Goal: Task Accomplishment & Management: Manage account settings

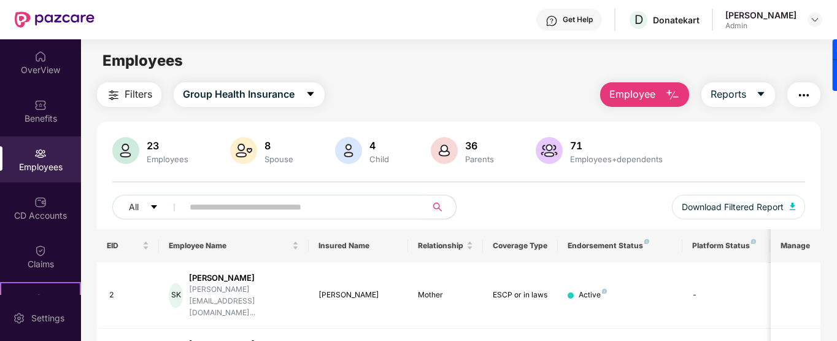
scroll to position [184, 0]
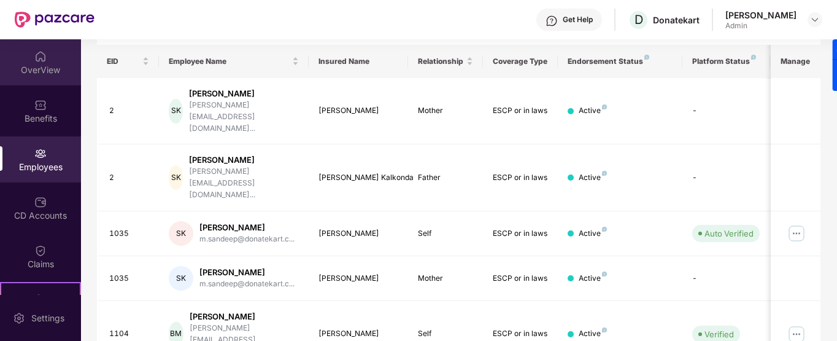
click at [59, 61] on div "OverView" at bounding box center [40, 62] width 81 height 46
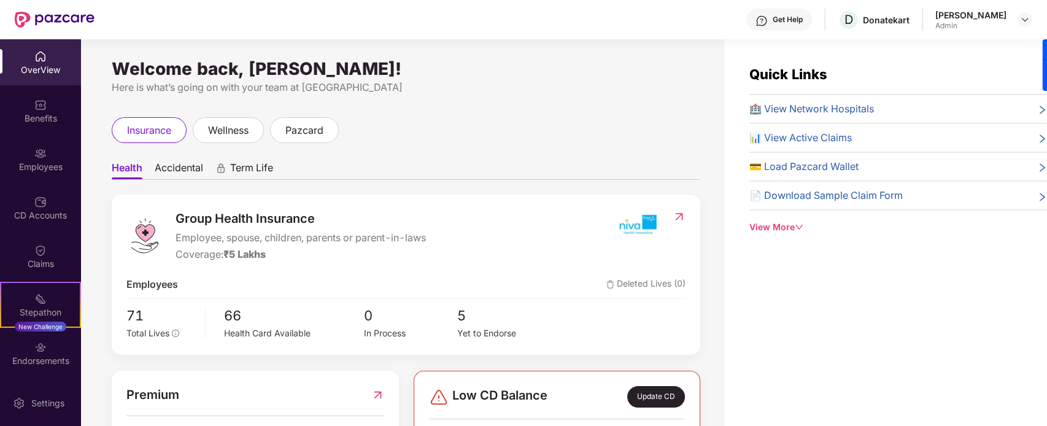
click at [821, 109] on span "🏥 View Network Hospitals" at bounding box center [812, 108] width 125 height 15
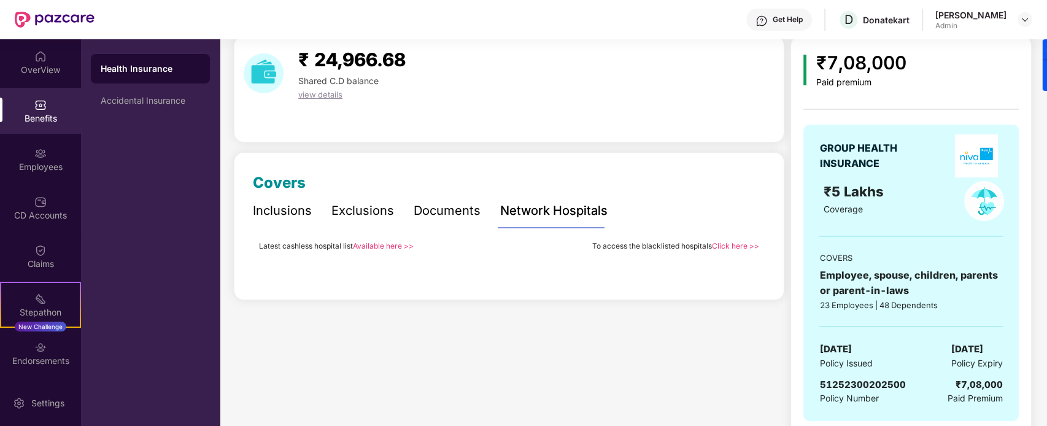
scroll to position [66, 0]
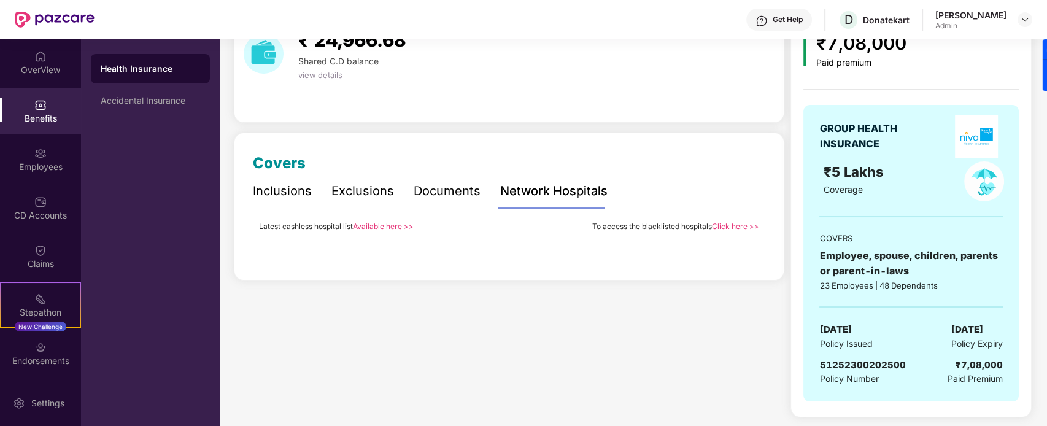
click at [387, 227] on link "Available here >>" at bounding box center [383, 226] width 61 height 9
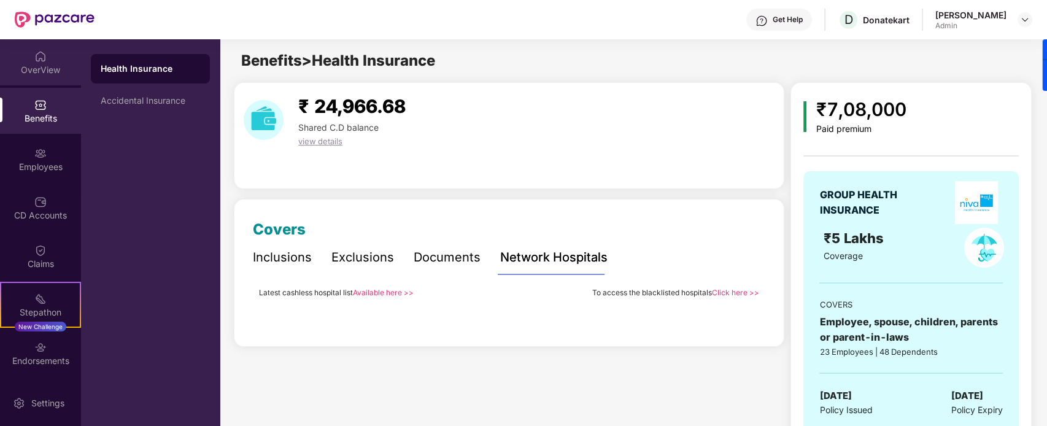
click at [26, 64] on div "OverView" at bounding box center [40, 70] width 81 height 12
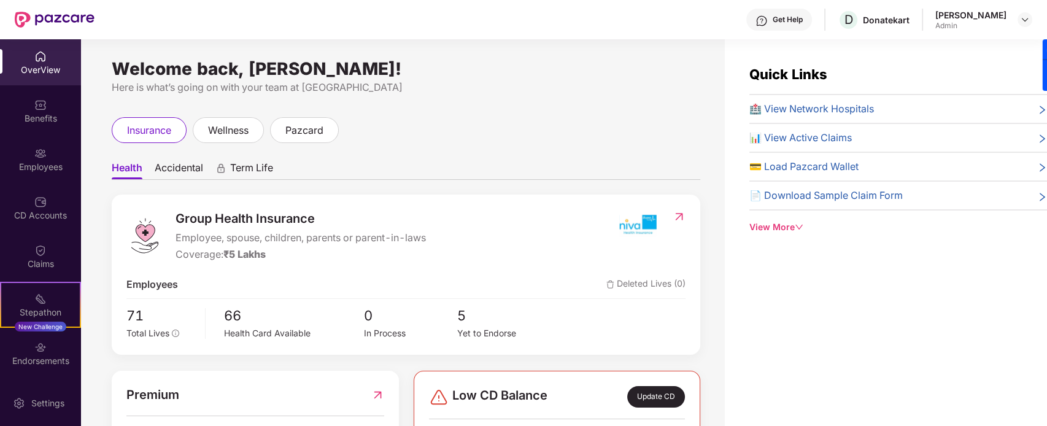
drag, startPoint x: 421, startPoint y: 203, endPoint x: 485, endPoint y: 241, distance: 74.3
click at [422, 203] on div "Group Health Insurance Employee, spouse, children, parents or parent-in-laws Co…" at bounding box center [406, 275] width 589 height 160
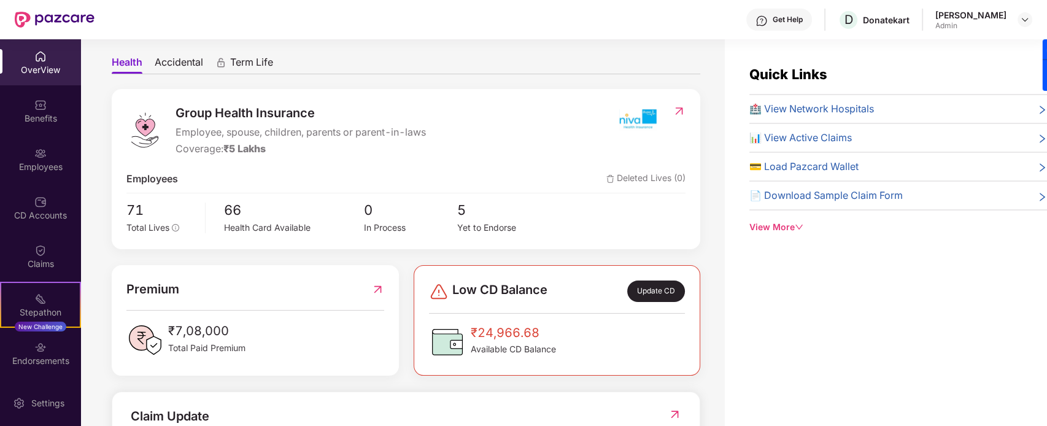
scroll to position [104, 0]
drag, startPoint x: 243, startPoint y: 112, endPoint x: 195, endPoint y: 126, distance: 50.7
click at [241, 111] on span "Group Health Insurance" at bounding box center [301, 114] width 250 height 19
click at [218, 135] on span "Employee, spouse, children, parents or parent-in-laws" at bounding box center [301, 133] width 250 height 15
click at [260, 146] on span "₹5 Lakhs" at bounding box center [244, 150] width 42 height 12
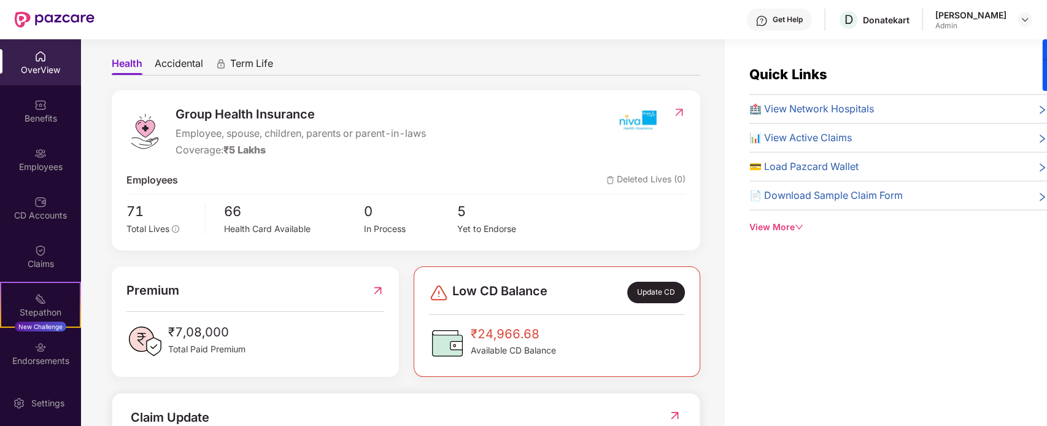
click at [259, 114] on span "Group Health Insurance" at bounding box center [301, 114] width 250 height 19
click at [679, 111] on img at bounding box center [679, 112] width 13 height 12
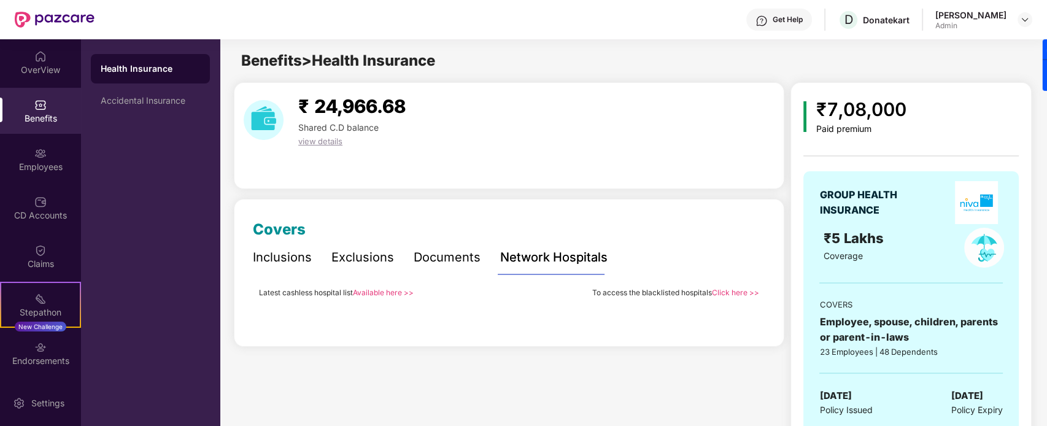
click at [322, 139] on span "view details" at bounding box center [320, 141] width 44 height 10
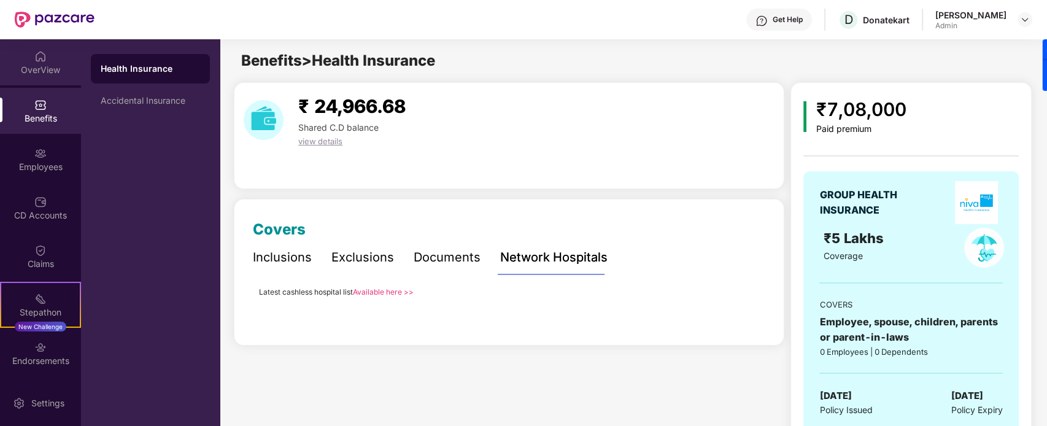
click at [31, 59] on div "OverView" at bounding box center [40, 62] width 81 height 46
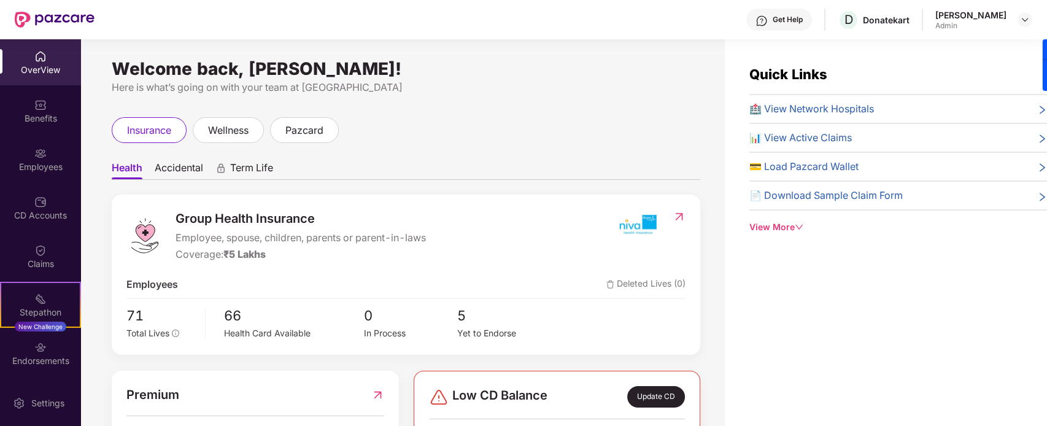
click at [683, 215] on img at bounding box center [679, 217] width 13 height 12
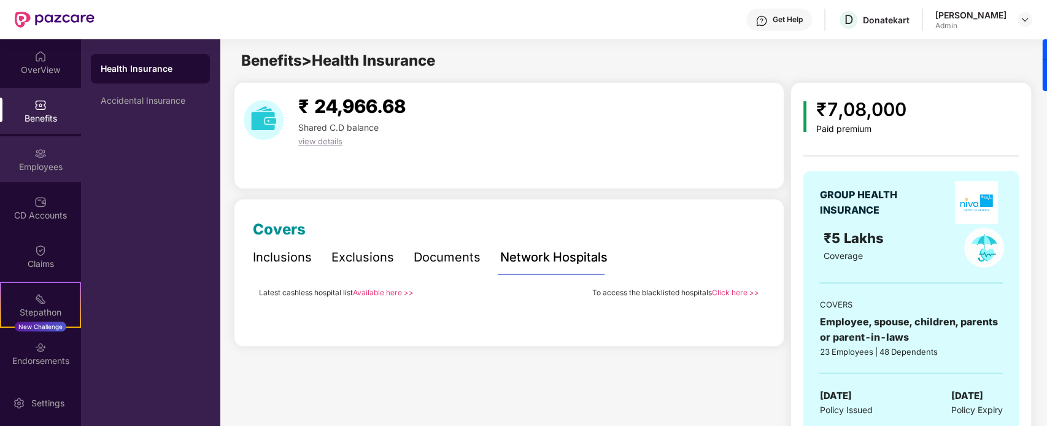
click at [58, 154] on div "Employees" at bounding box center [40, 159] width 81 height 46
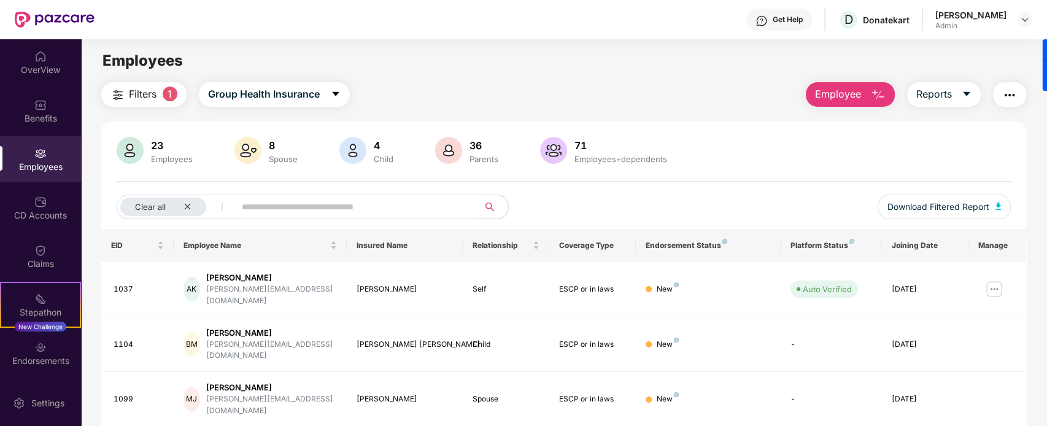
click at [317, 206] on input "text" at bounding box center [352, 207] width 220 height 18
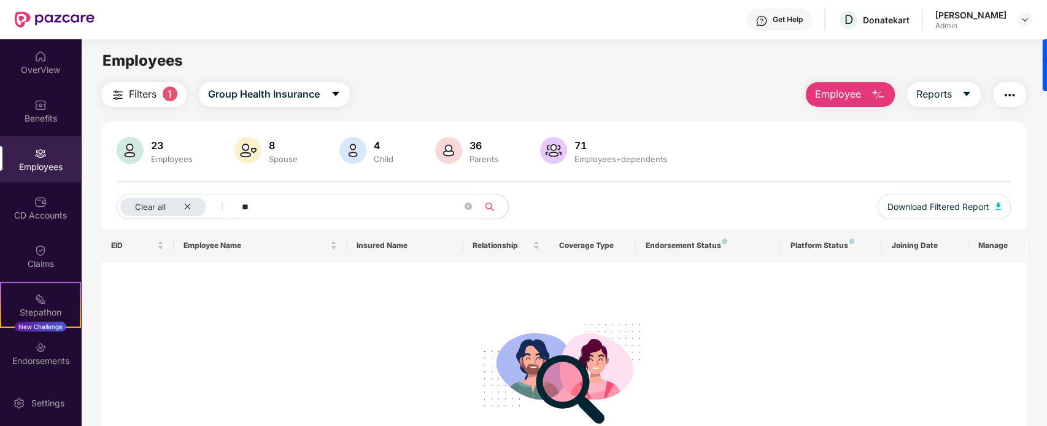
type input "*"
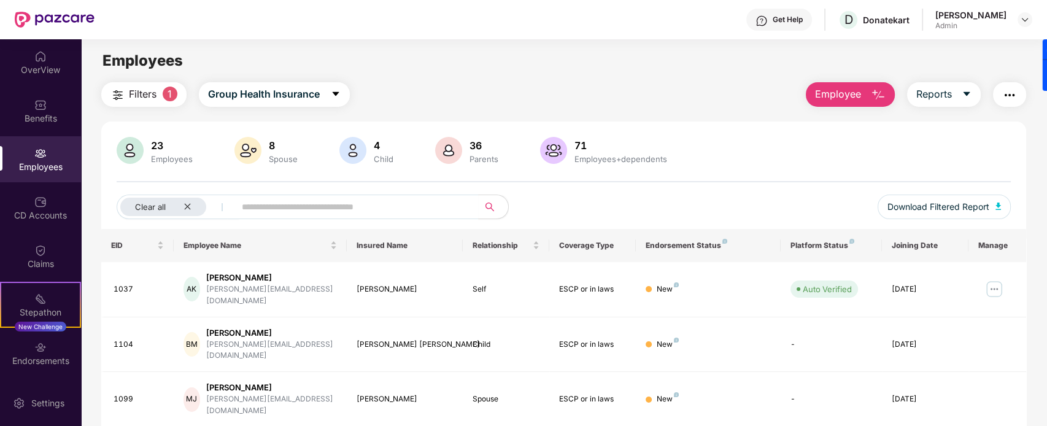
click at [152, 155] on div "Employees" at bounding box center [172, 159] width 47 height 10
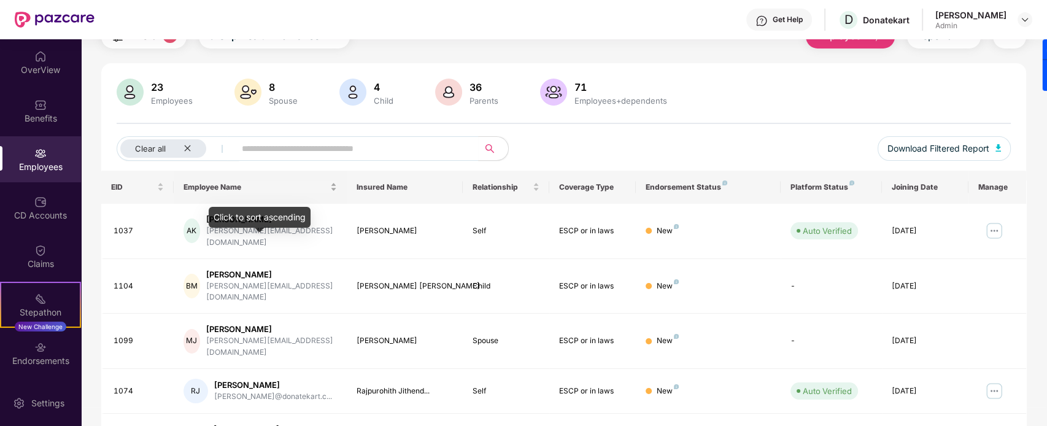
scroll to position [103, 0]
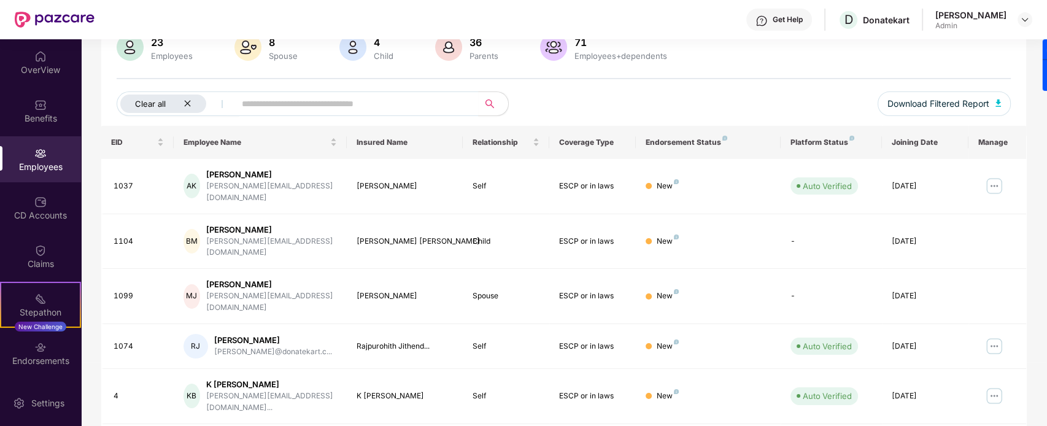
click at [190, 106] on icon "close" at bounding box center [188, 103] width 8 height 8
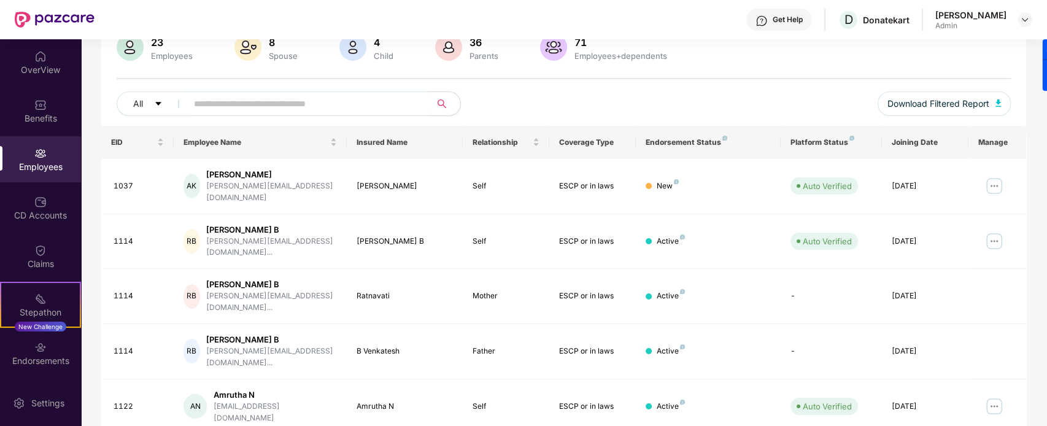
click at [128, 48] on img at bounding box center [130, 47] width 27 height 27
click at [160, 101] on icon "caret-down" at bounding box center [158, 103] width 9 height 9
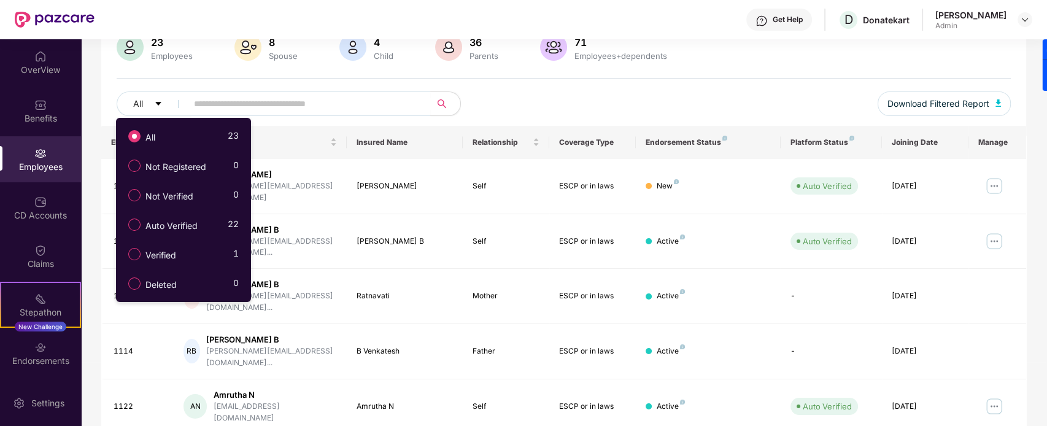
click at [508, 95] on div "All" at bounding box center [378, 103] width 522 height 25
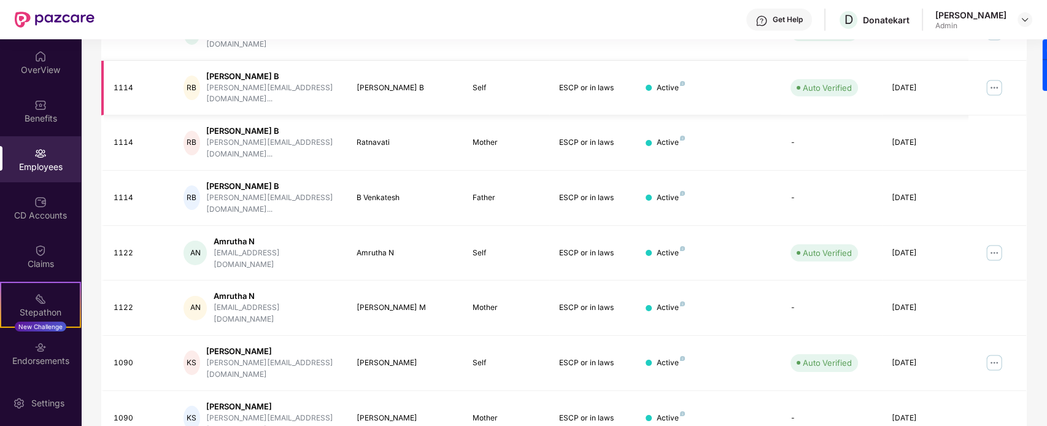
scroll to position [327, 0]
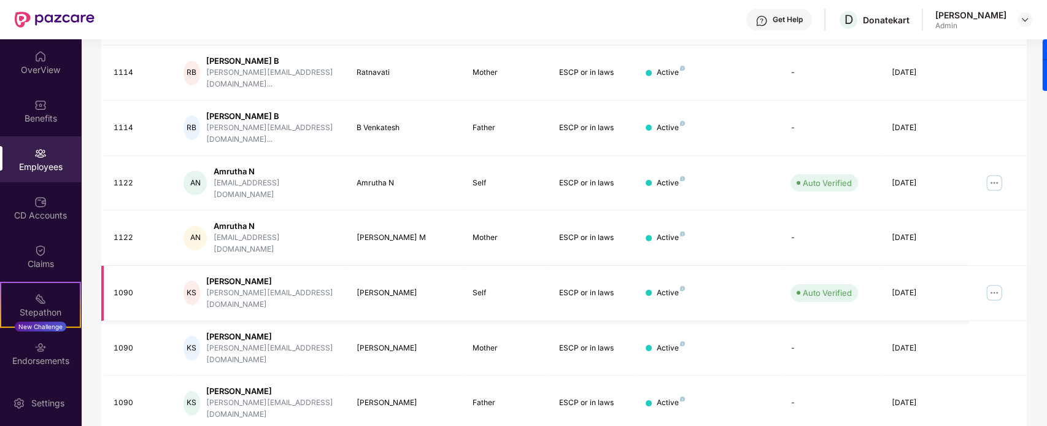
click at [837, 283] on img at bounding box center [995, 293] width 20 height 20
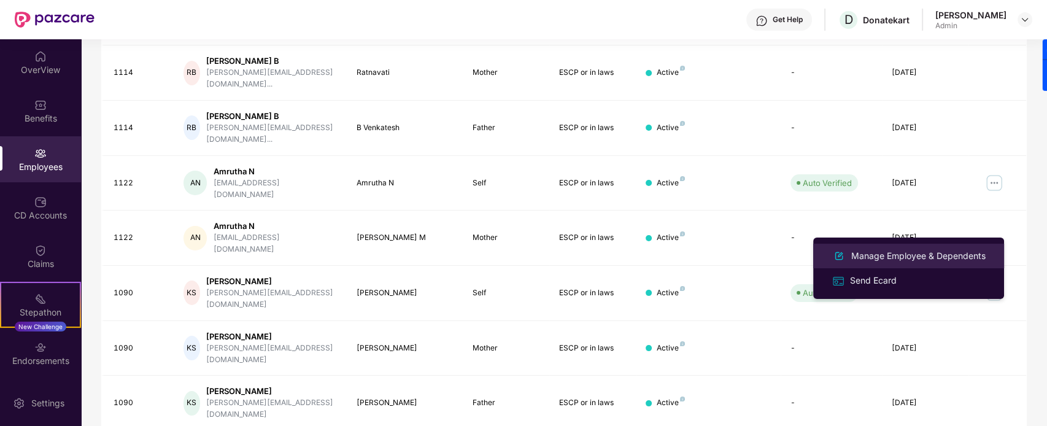
click at [837, 259] on div "Manage Employee & Dependents" at bounding box center [918, 256] width 139 height 14
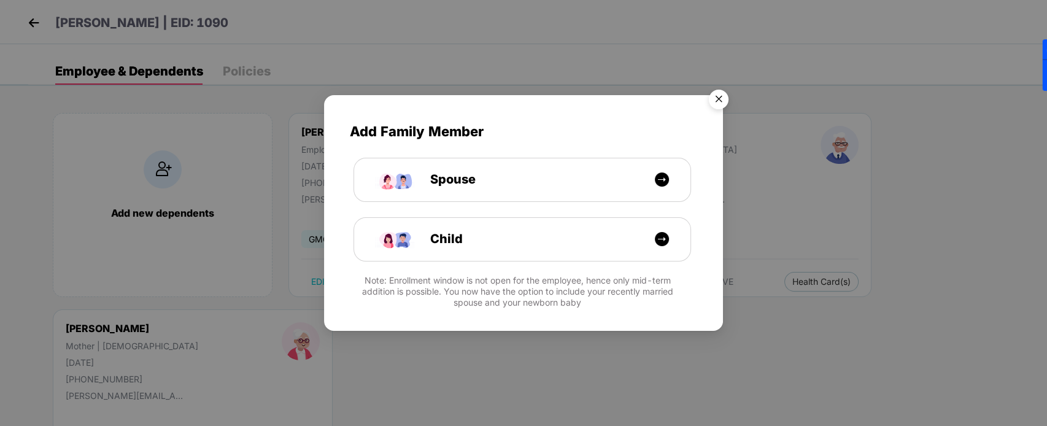
click at [720, 97] on img "Close" at bounding box center [719, 101] width 34 height 34
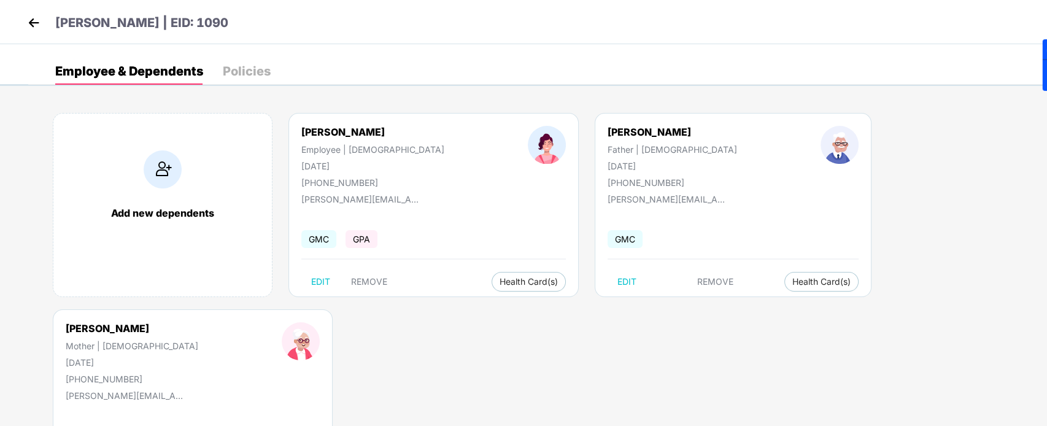
click at [249, 74] on div "Policies" at bounding box center [247, 71] width 48 height 12
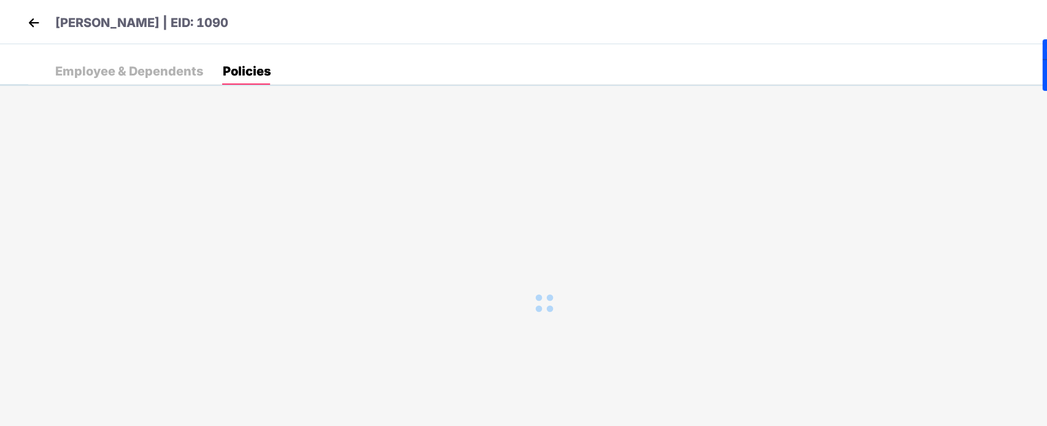
click at [171, 66] on div "Employee & Dependents" at bounding box center [129, 71] width 148 height 12
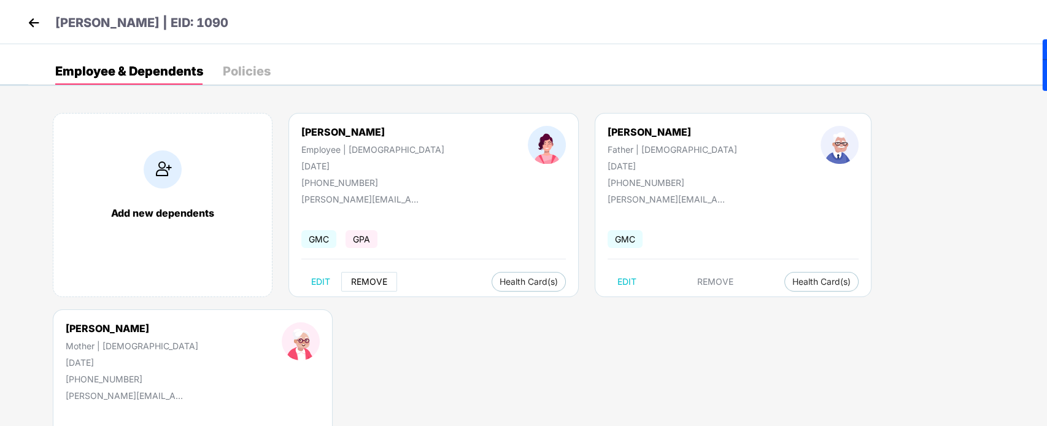
click at [373, 275] on button "REMOVE" at bounding box center [369, 282] width 56 height 20
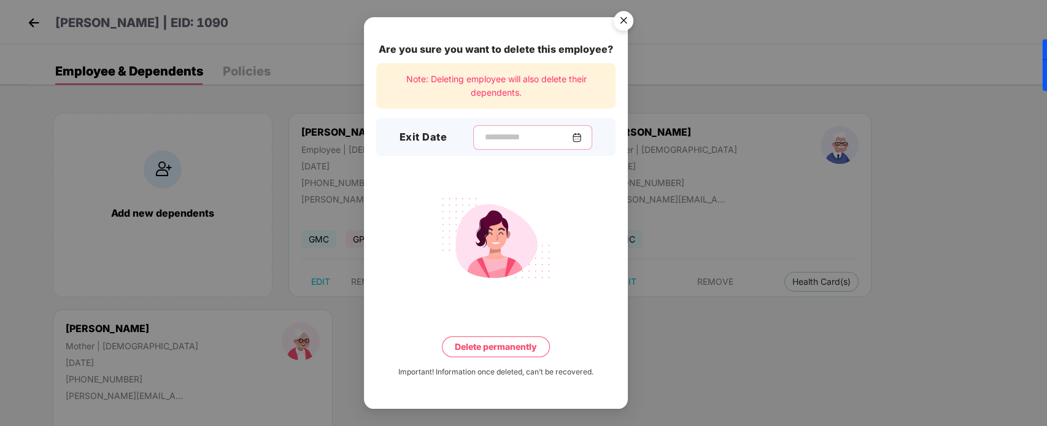
click at [502, 135] on input at bounding box center [528, 137] width 88 height 13
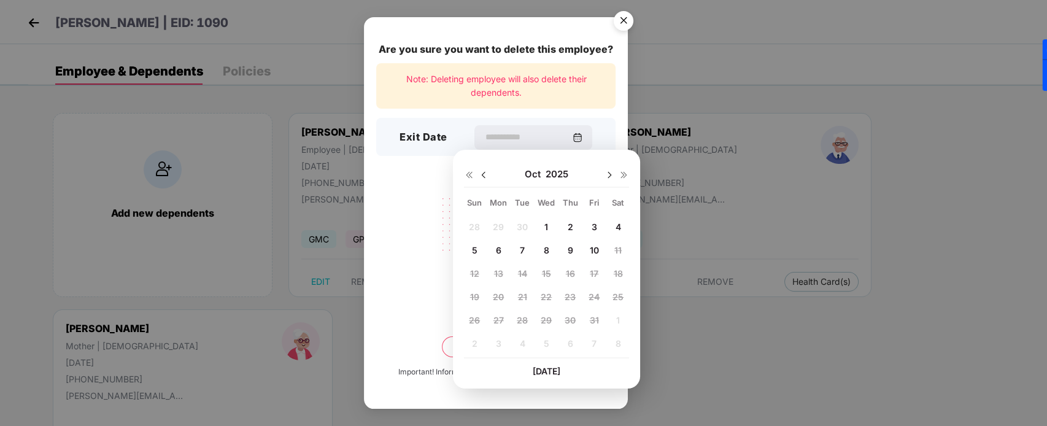
click at [482, 176] on img at bounding box center [484, 175] width 10 height 10
click at [593, 222] on div "31 1 2 3 4 5 6 7 8 9 10 11 12 13 14 15 16 17 18 19 20 21 22 23 24 25 26 27 28 2…" at bounding box center [546, 287] width 165 height 140
click at [588, 222] on div "31 1 2 3 4 5 6 7 8 9 10 11 12 13 14 15 16 17 18 19 20 21 22 23 24 25 26 27 28 2…" at bounding box center [546, 287] width 165 height 140
click at [597, 225] on div "31 1 2 3 4 5 6 7 8 9 10 11 12 13 14 15 16 17 18 19 20 21 22 23 24 25 26 27 28 2…" at bounding box center [546, 287] width 165 height 140
click at [568, 250] on span "11" at bounding box center [570, 250] width 7 height 10
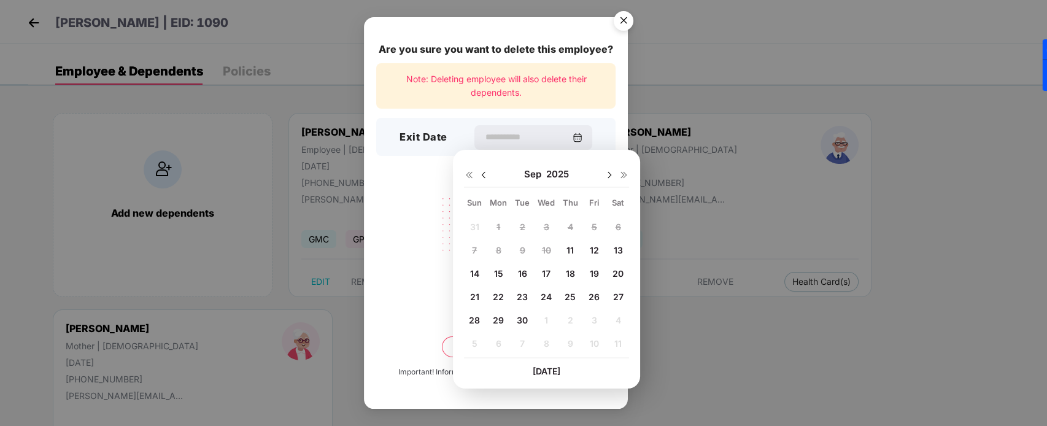
type input "**********"
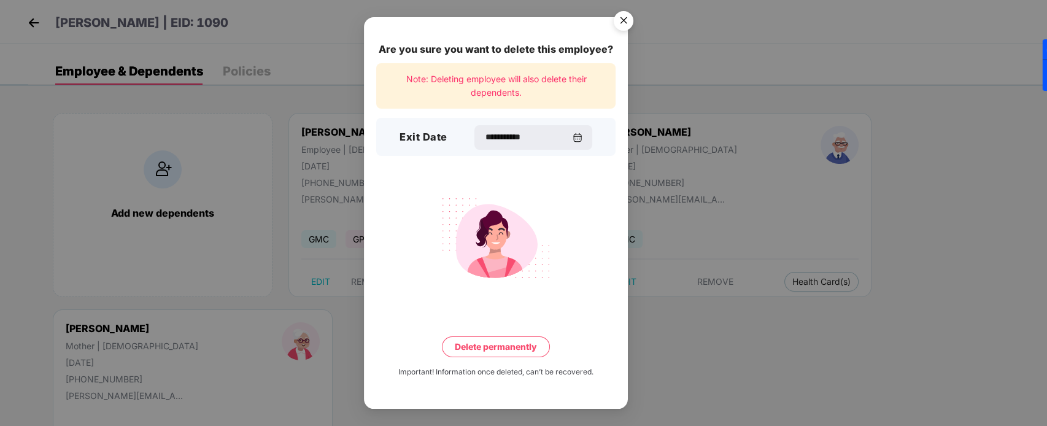
click at [494, 340] on button "Delete permanently" at bounding box center [496, 346] width 108 height 21
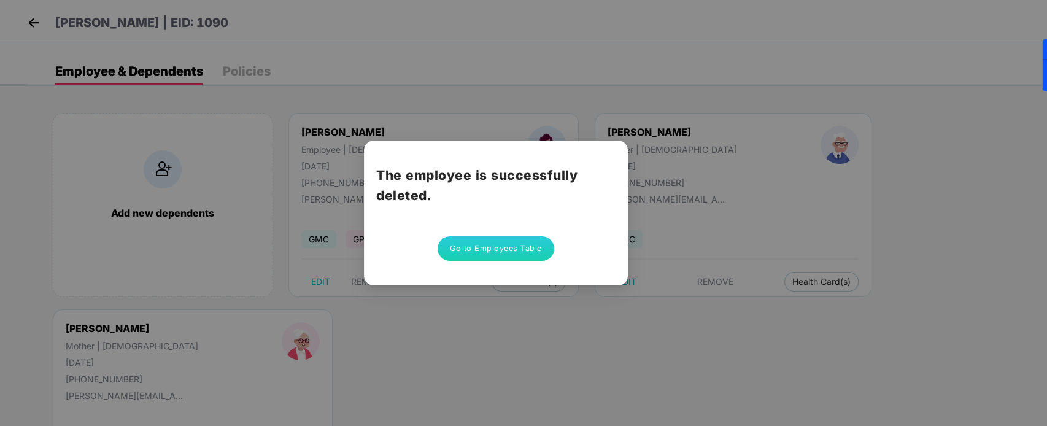
click at [492, 246] on button "Go to Employees Table" at bounding box center [496, 248] width 117 height 25
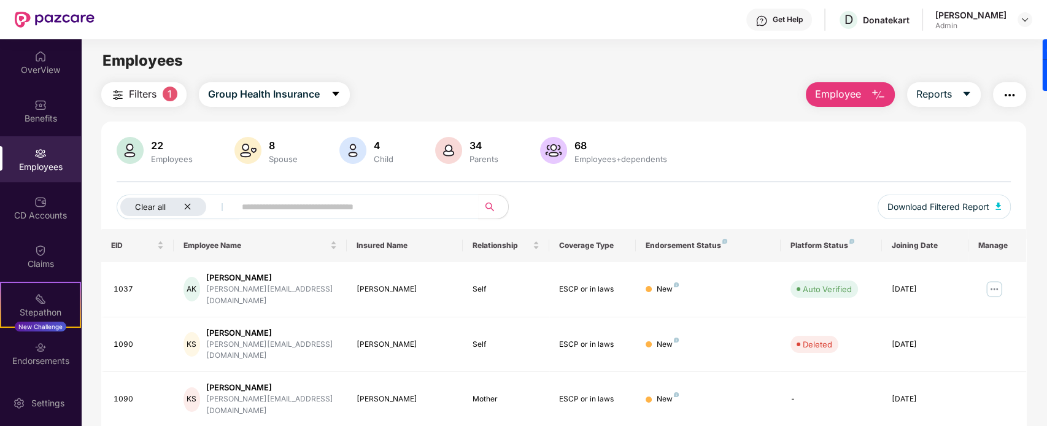
click at [188, 198] on div "Clear all" at bounding box center [163, 207] width 86 height 18
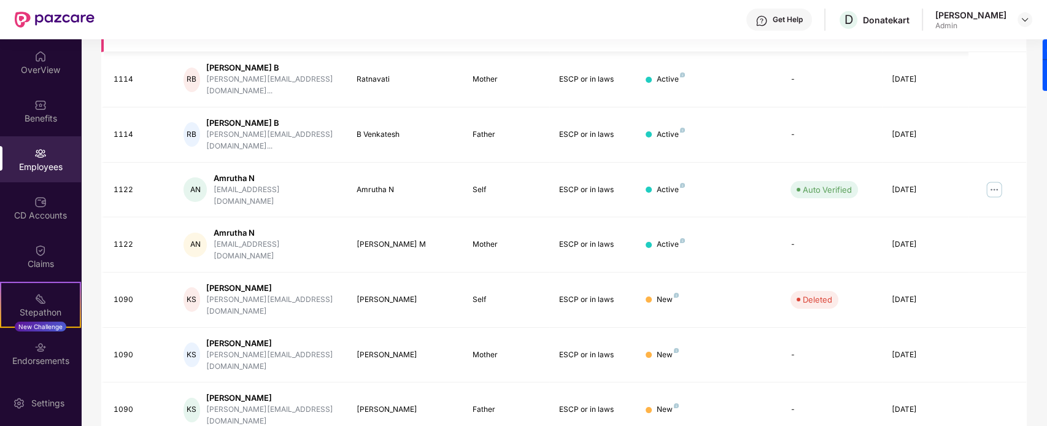
scroll to position [327, 0]
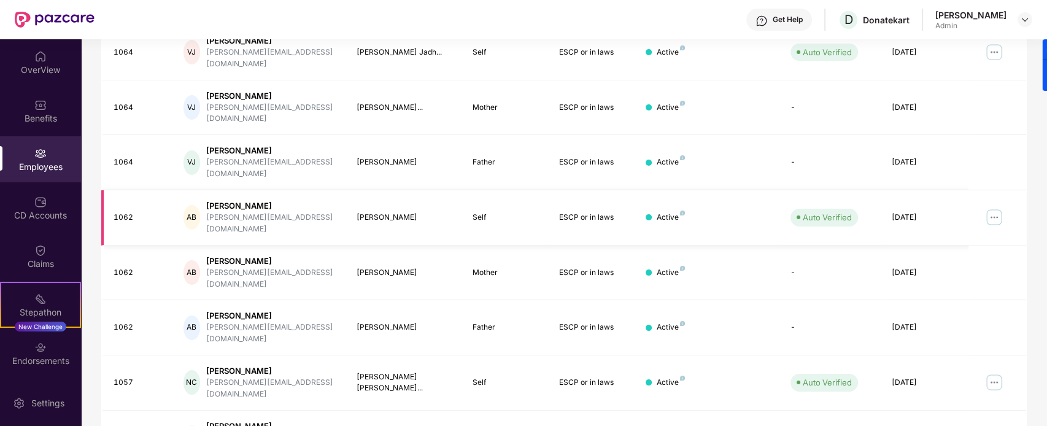
click at [837, 208] on img at bounding box center [995, 218] width 20 height 20
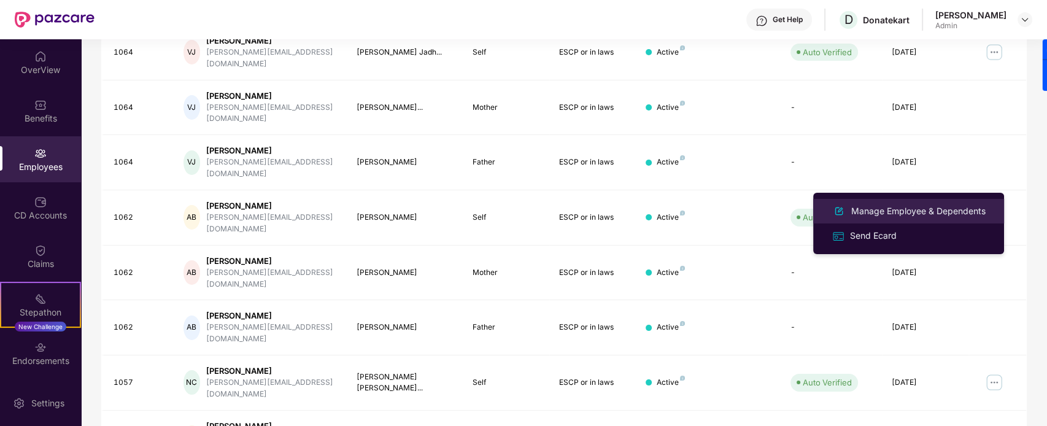
click at [837, 215] on div "Manage Employee & Dependents" at bounding box center [918, 211] width 139 height 14
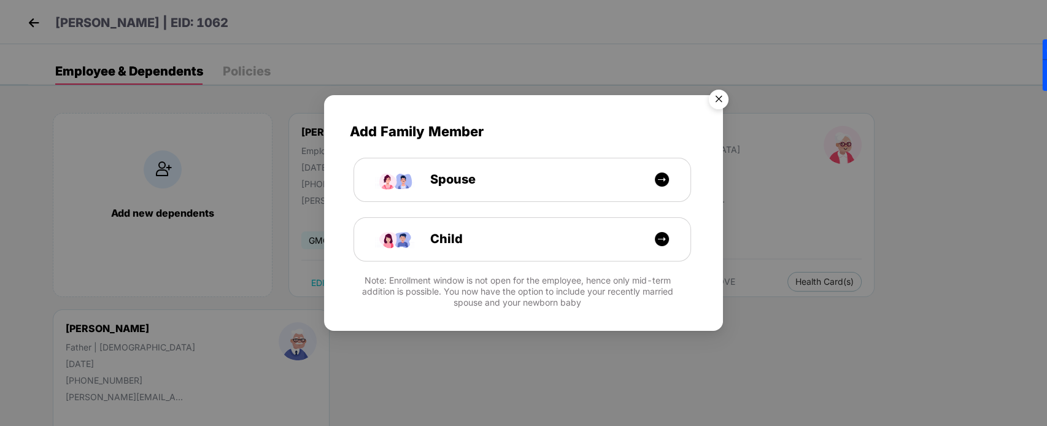
click at [720, 97] on img "Close" at bounding box center [719, 101] width 34 height 34
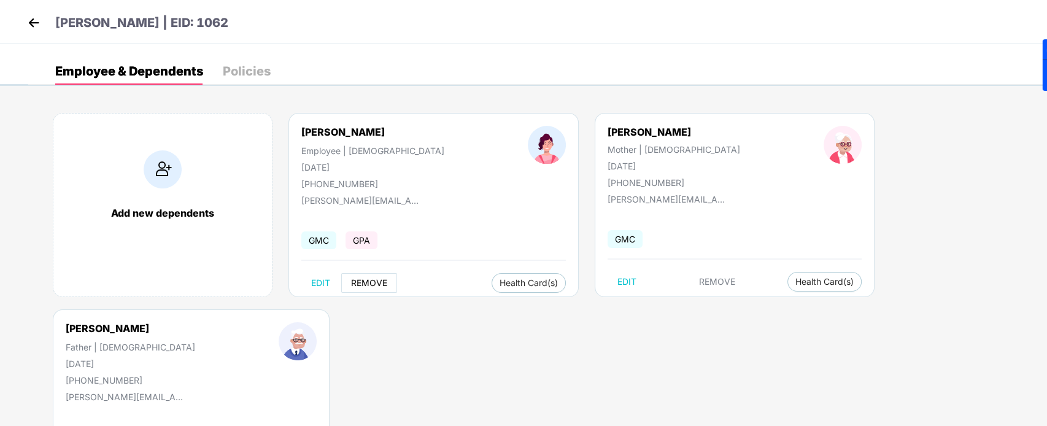
click at [367, 285] on span "REMOVE" at bounding box center [369, 283] width 36 height 10
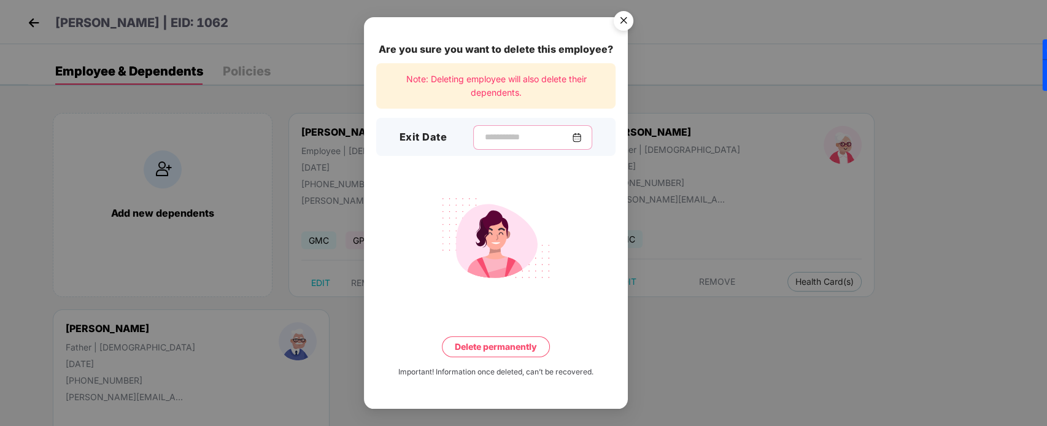
click at [486, 140] on input at bounding box center [528, 137] width 88 height 13
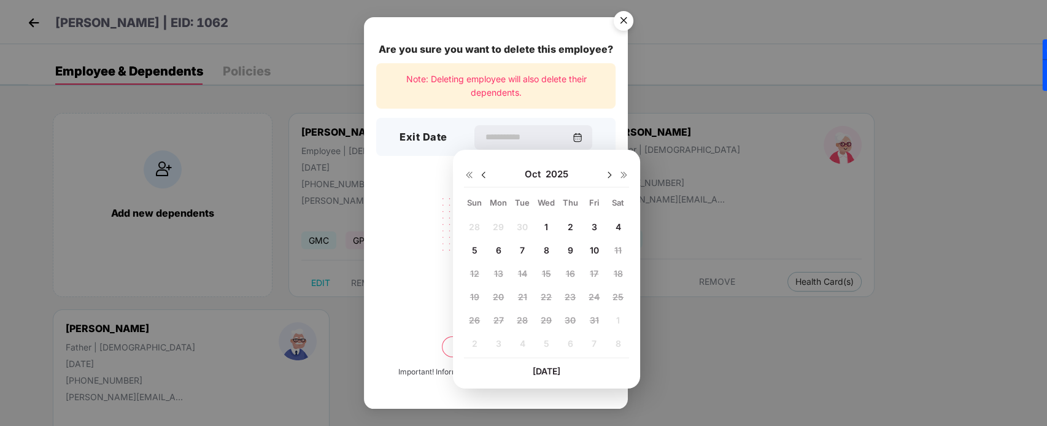
click at [484, 174] on img at bounding box center [484, 175] width 10 height 10
click at [584, 246] on div "12" at bounding box center [594, 250] width 21 height 18
click at [569, 243] on div "11" at bounding box center [570, 250] width 18 height 18
type input "**********"
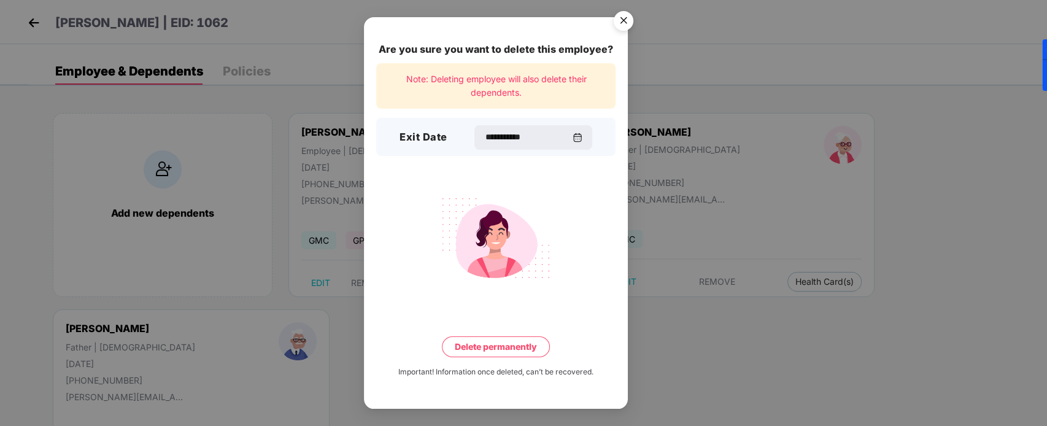
click at [484, 340] on button "Delete permanently" at bounding box center [496, 346] width 108 height 21
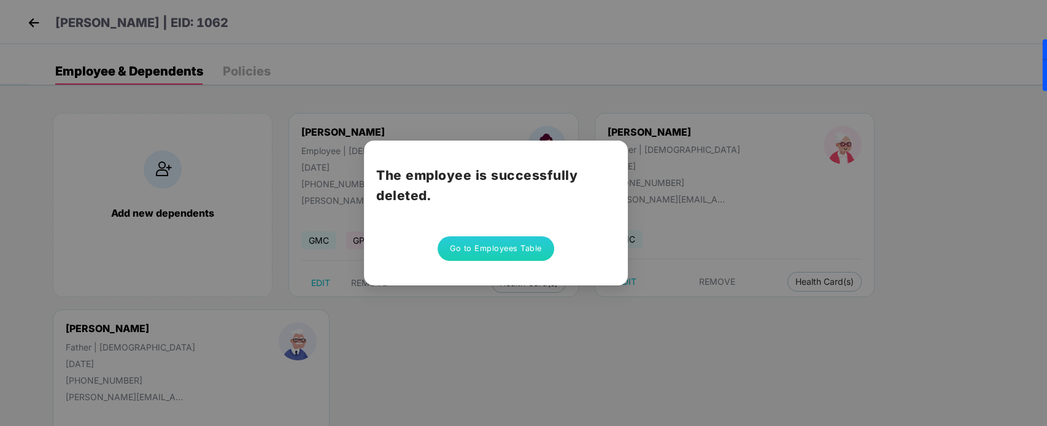
click at [442, 104] on div "The employee is successfully deleted. Go to Employees Table" at bounding box center [523, 213] width 1047 height 426
click at [476, 254] on button "Go to Employees Table" at bounding box center [496, 248] width 117 height 25
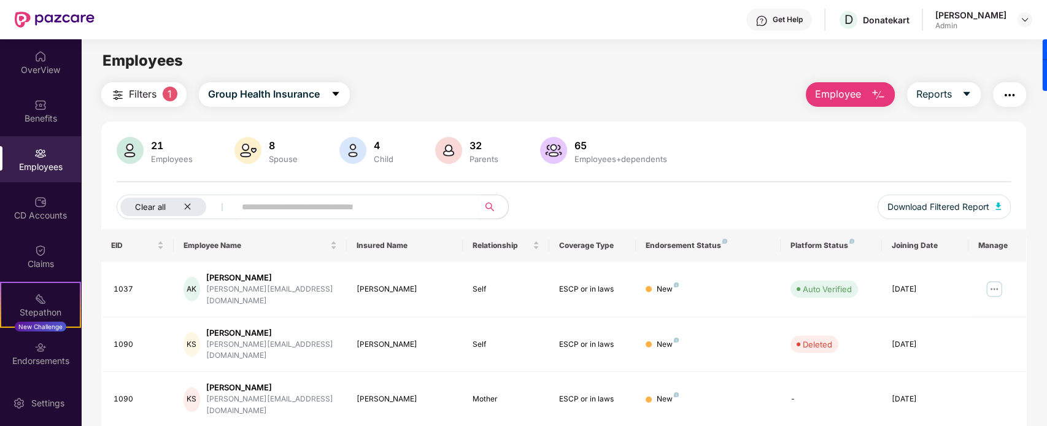
click at [185, 204] on icon "close" at bounding box center [188, 207] width 8 height 8
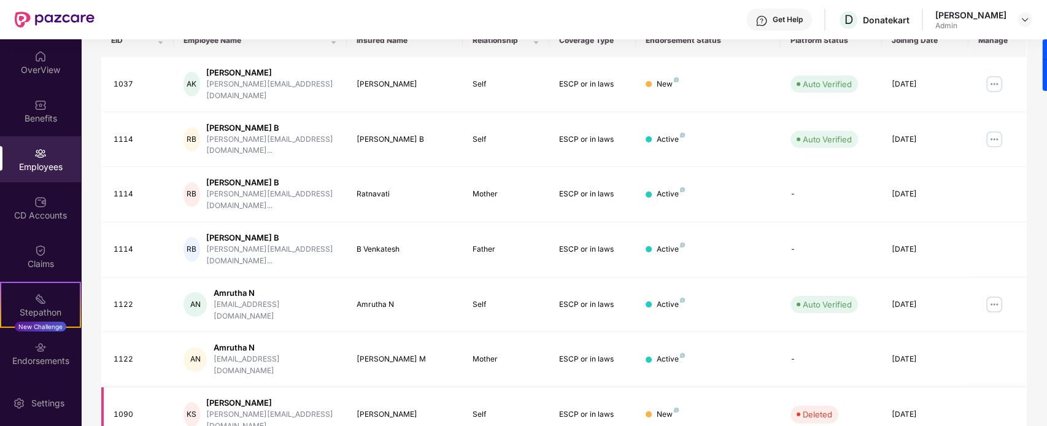
scroll to position [327, 0]
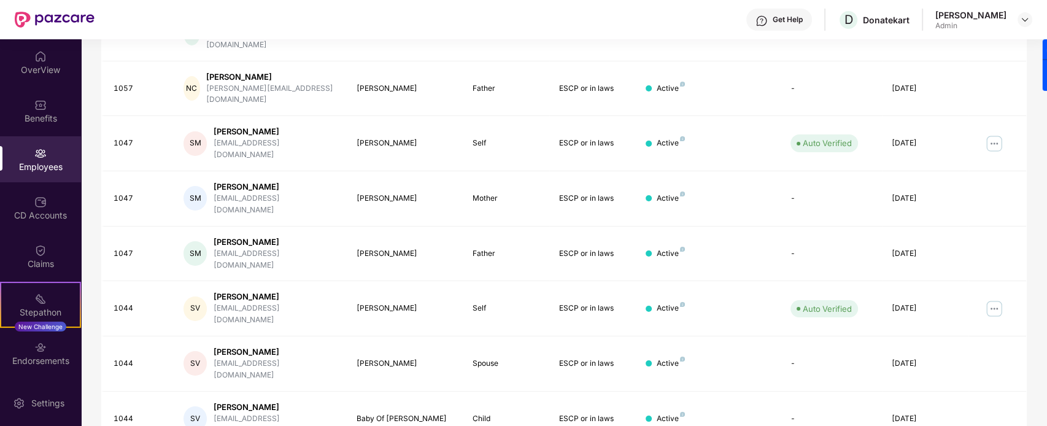
scroll to position [173, 0]
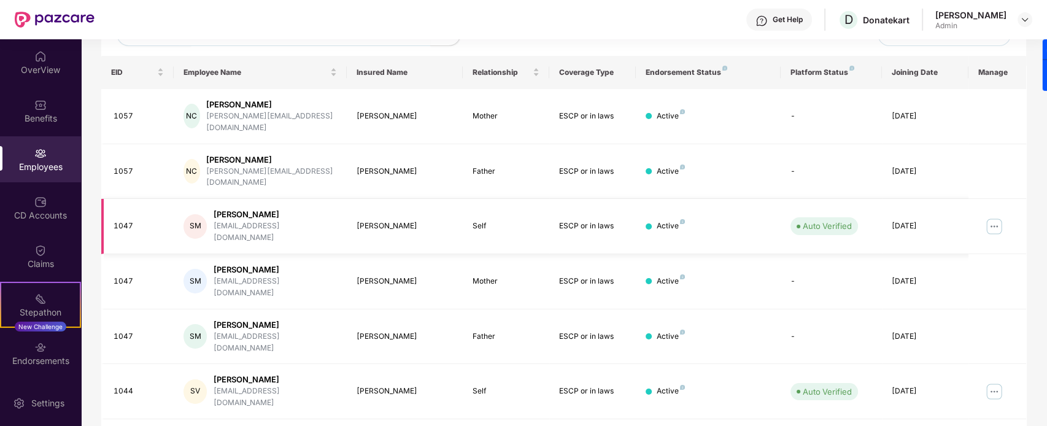
click at [837, 217] on img at bounding box center [995, 227] width 20 height 20
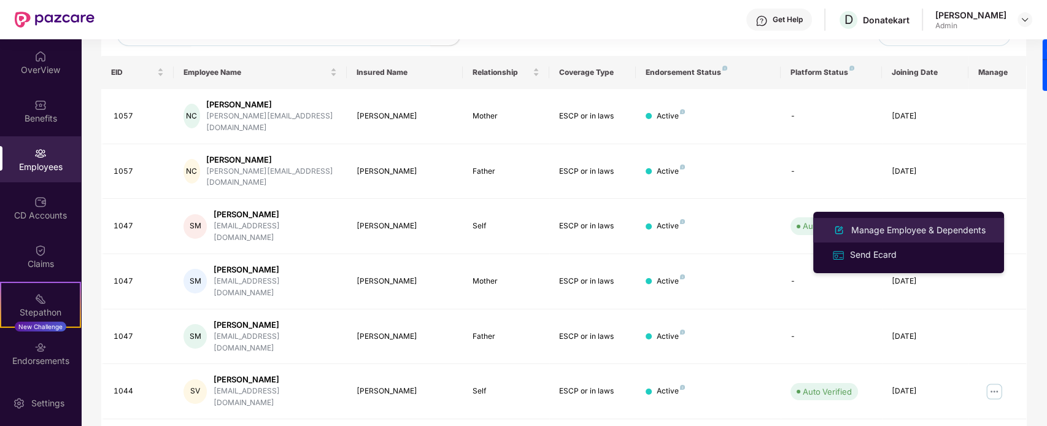
click at [837, 233] on div "Manage Employee & Dependents" at bounding box center [918, 230] width 139 height 14
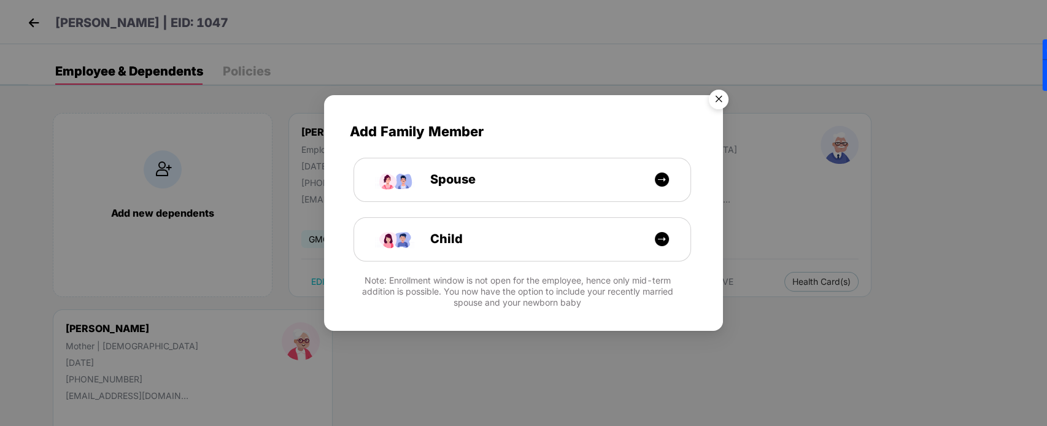
click at [716, 99] on img "Close" at bounding box center [719, 101] width 34 height 34
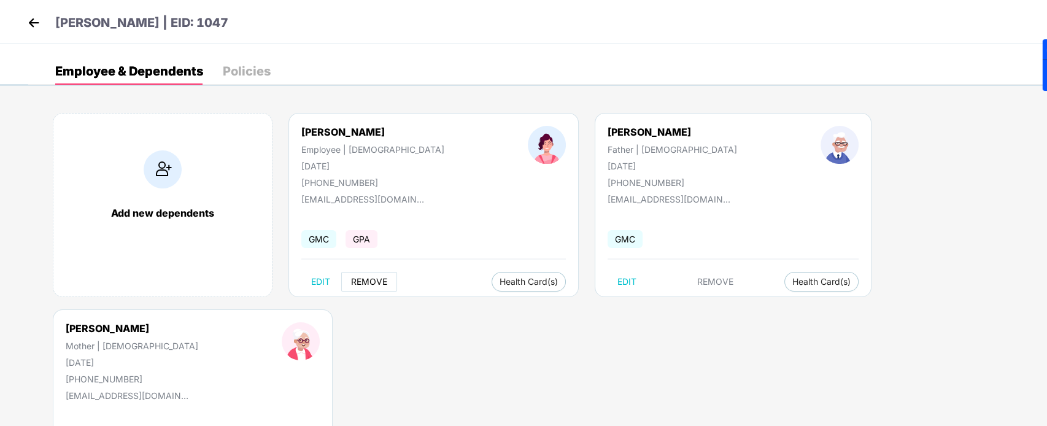
click at [370, 280] on span "REMOVE" at bounding box center [369, 282] width 36 height 10
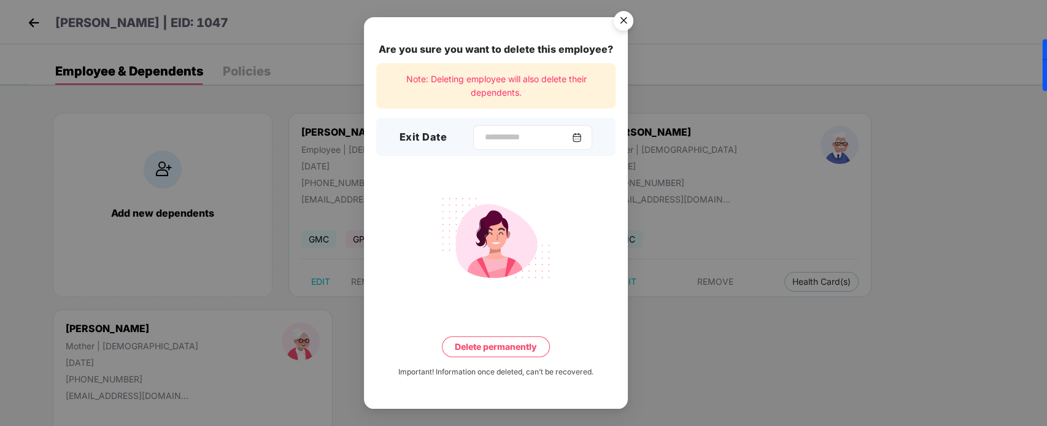
click at [591, 138] on div at bounding box center [532, 137] width 119 height 25
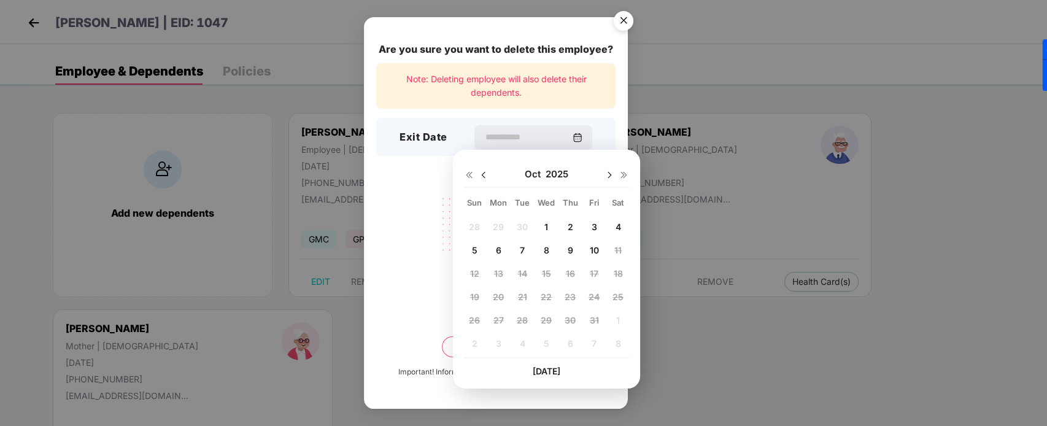
click at [482, 175] on img at bounding box center [484, 175] width 10 height 10
click at [569, 250] on span "11" at bounding box center [570, 250] width 7 height 10
type input "**********"
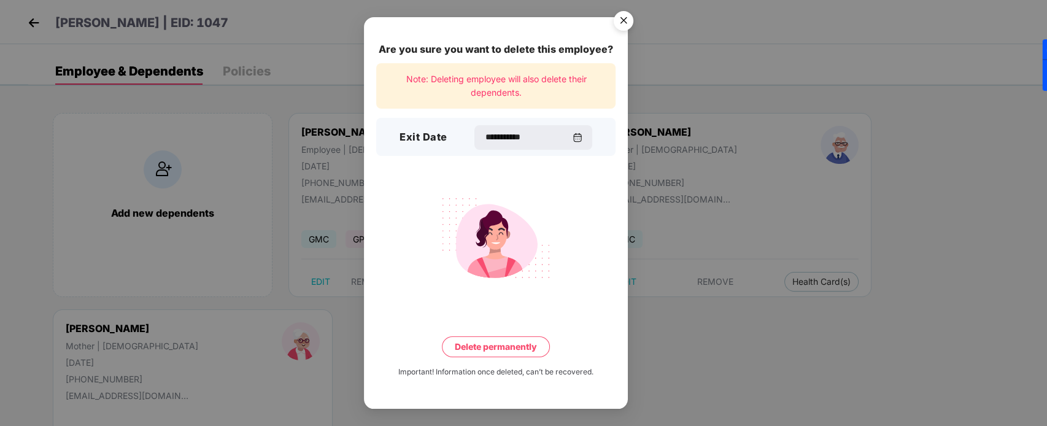
click at [502, 340] on button "Delete permanently" at bounding box center [496, 346] width 108 height 21
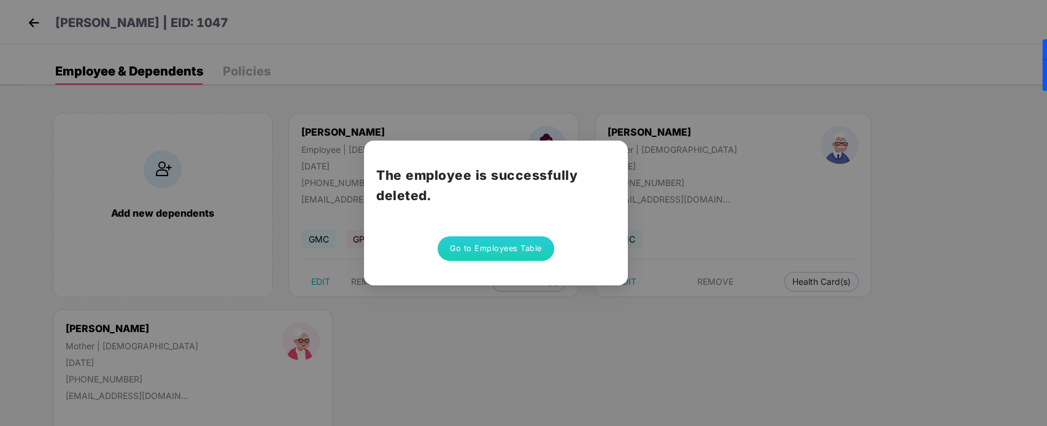
click at [483, 244] on button "Go to Employees Table" at bounding box center [496, 248] width 117 height 25
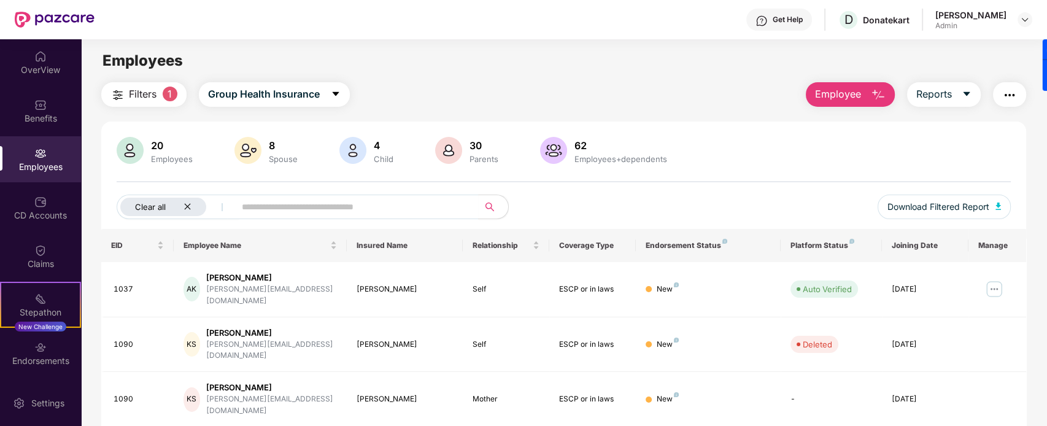
click at [185, 200] on div "Clear all" at bounding box center [163, 207] width 86 height 18
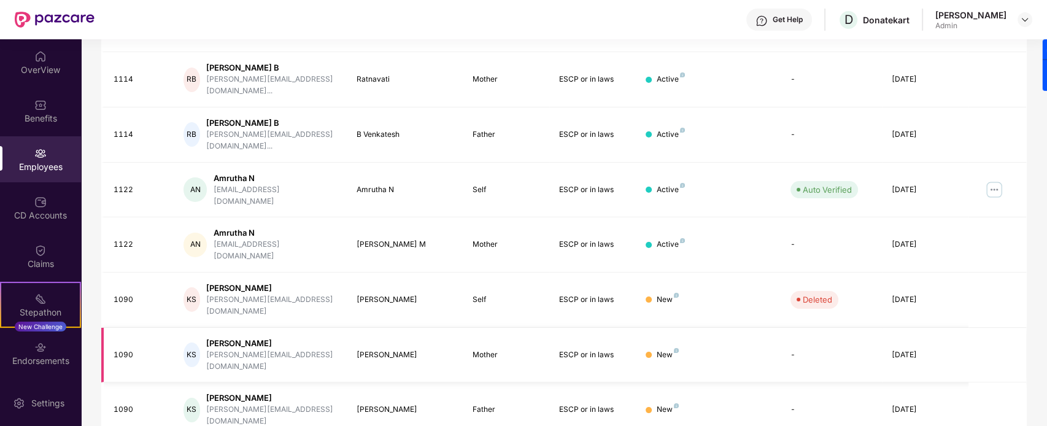
scroll to position [327, 0]
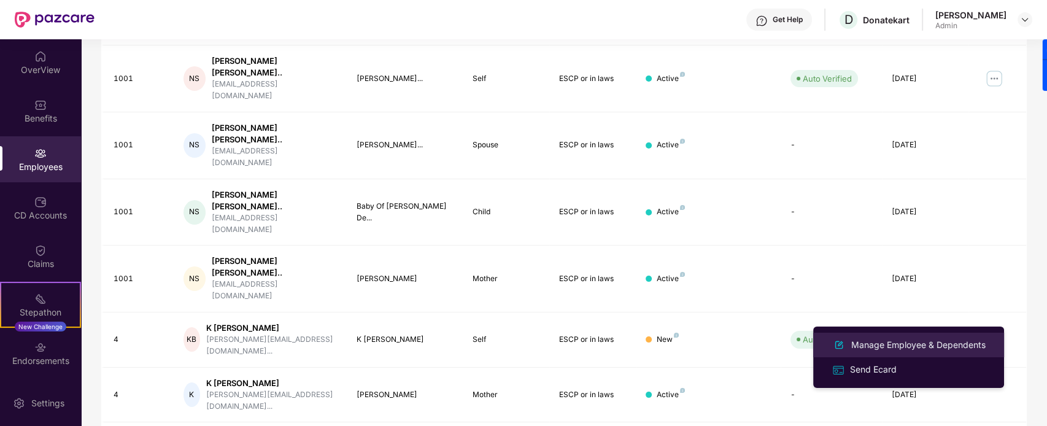
click at [837, 340] on div "Manage Employee & Dependents" at bounding box center [918, 345] width 139 height 14
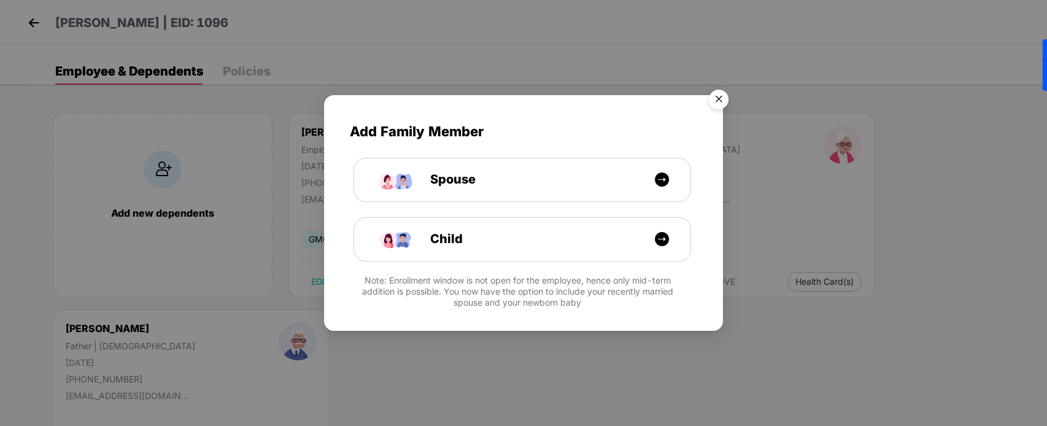
click at [722, 99] on img "Close" at bounding box center [719, 101] width 34 height 34
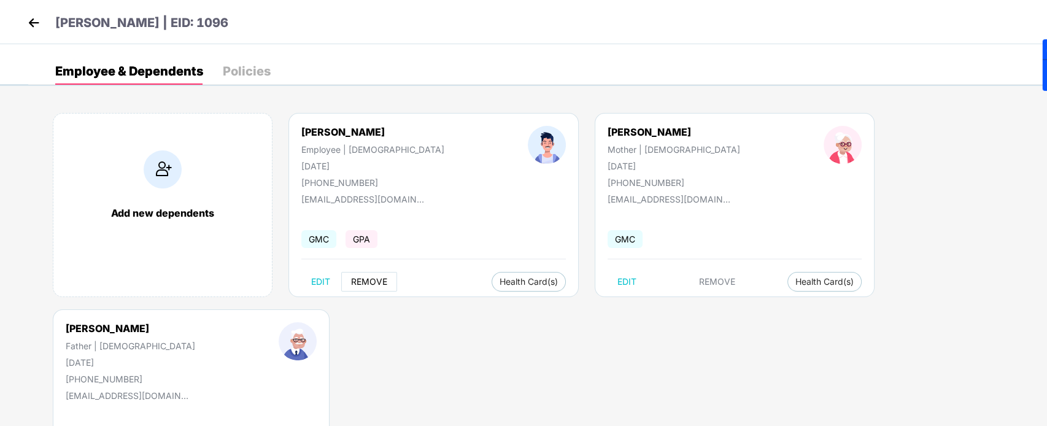
click at [373, 277] on span "REMOVE" at bounding box center [369, 282] width 36 height 10
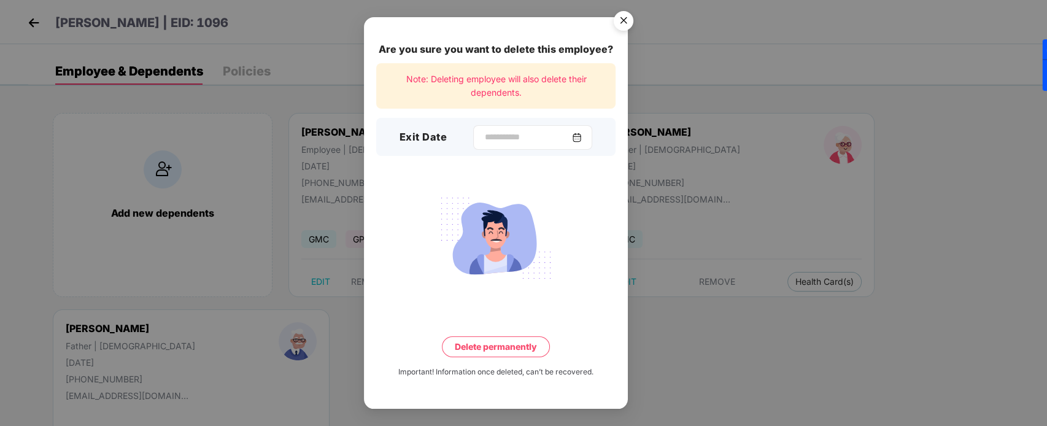
click at [535, 129] on div at bounding box center [532, 137] width 119 height 25
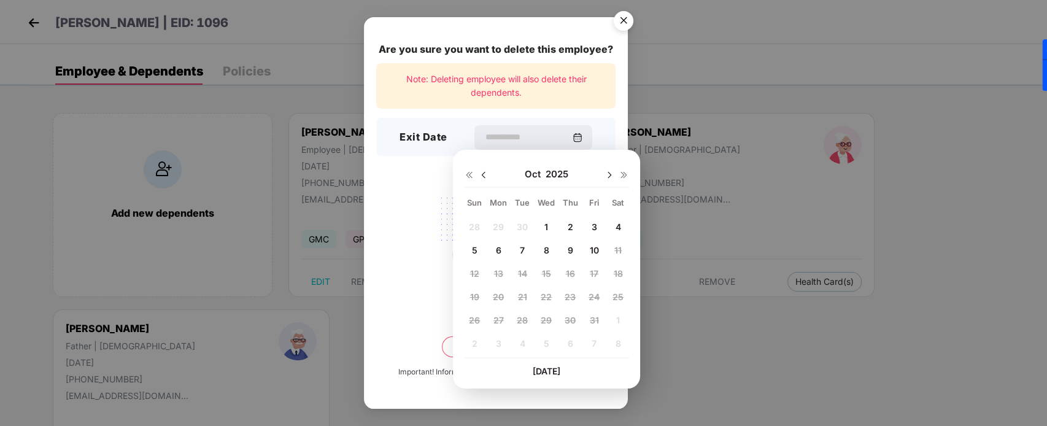
click at [483, 175] on img at bounding box center [484, 175] width 10 height 10
click at [573, 246] on span "11" at bounding box center [570, 250] width 7 height 10
type input "**********"
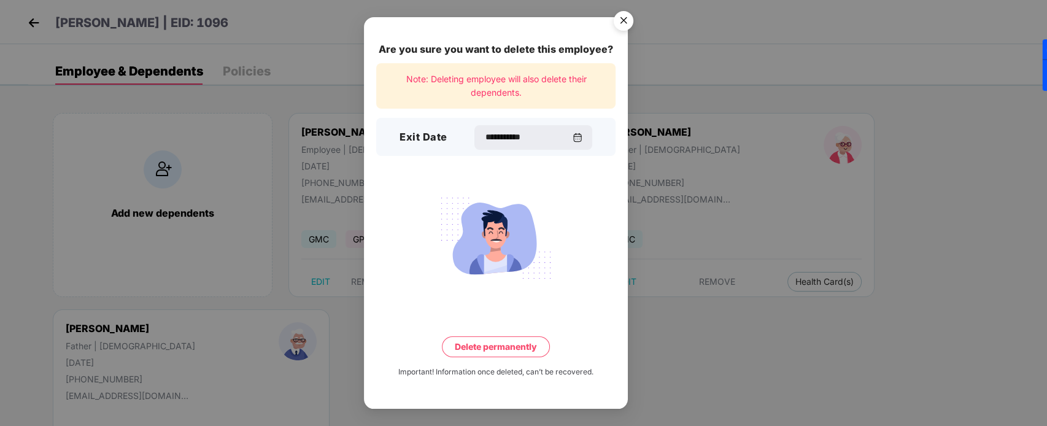
click at [510, 340] on button "Delete permanently" at bounding box center [496, 346] width 108 height 21
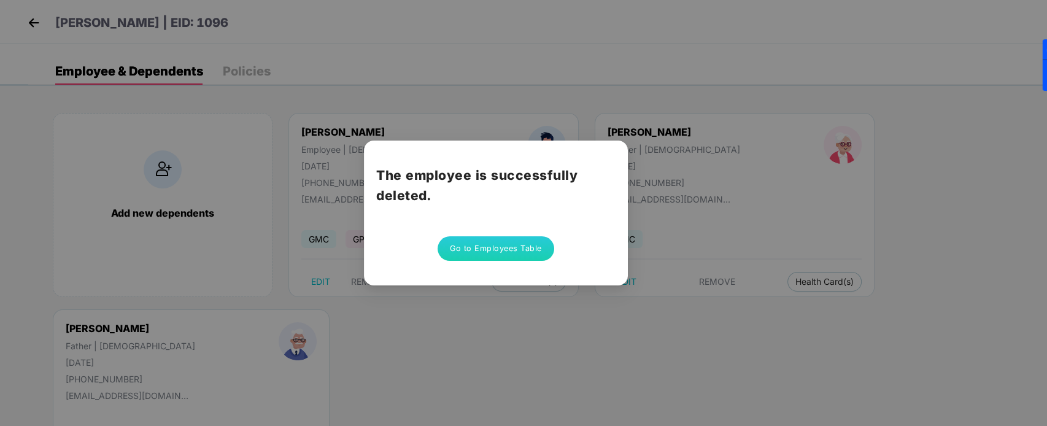
click at [487, 254] on button "Go to Employees Table" at bounding box center [496, 248] width 117 height 25
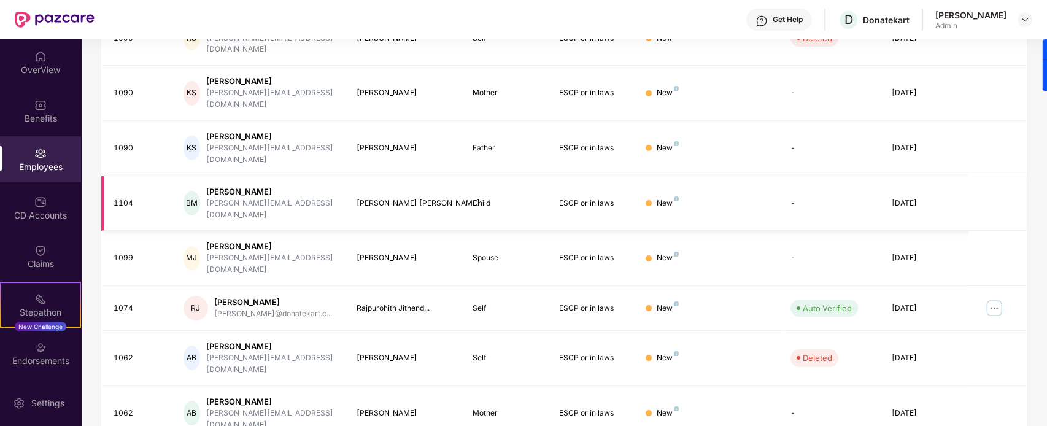
scroll to position [76, 0]
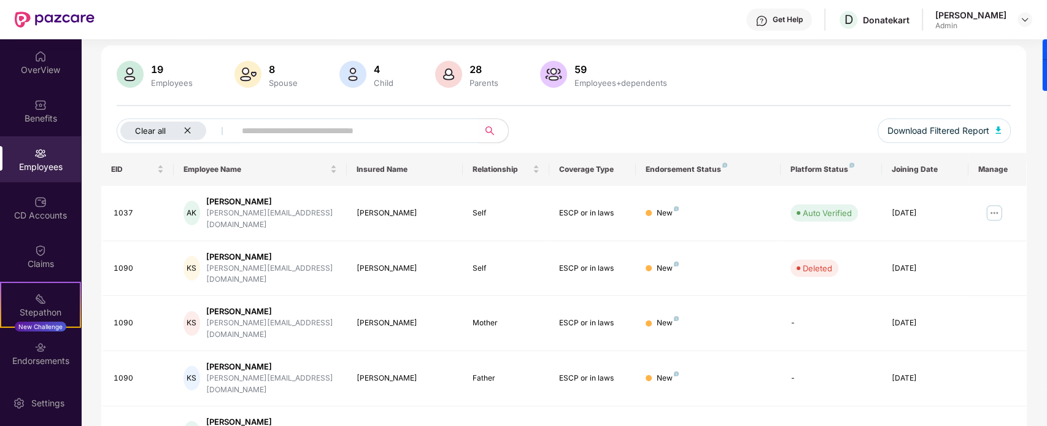
click at [185, 124] on div "Clear all" at bounding box center [163, 131] width 86 height 18
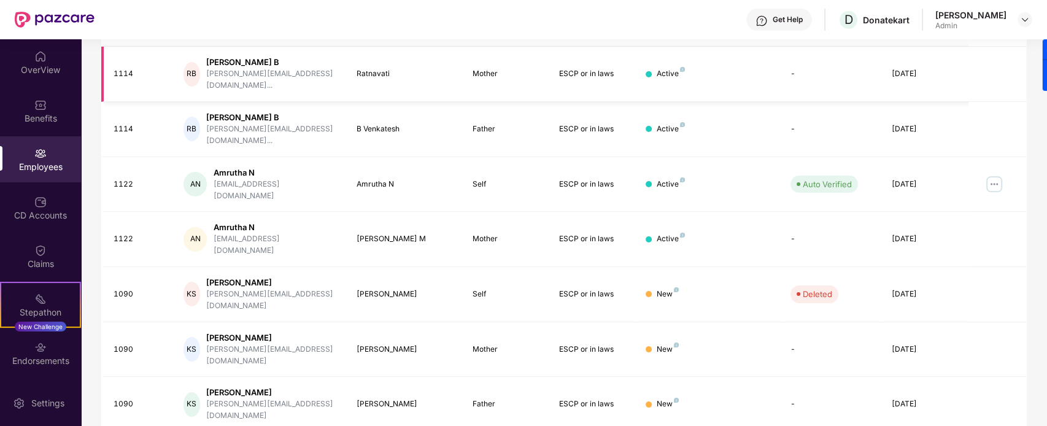
scroll to position [327, 0]
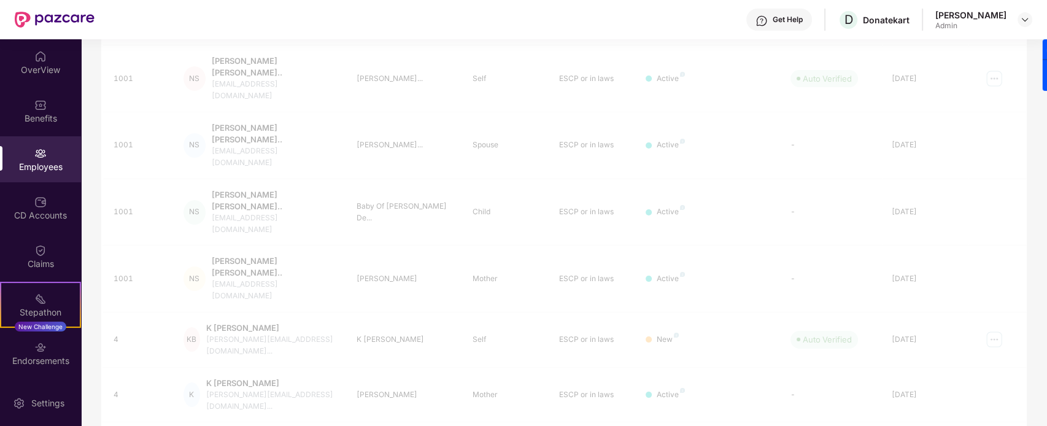
scroll to position [39, 0]
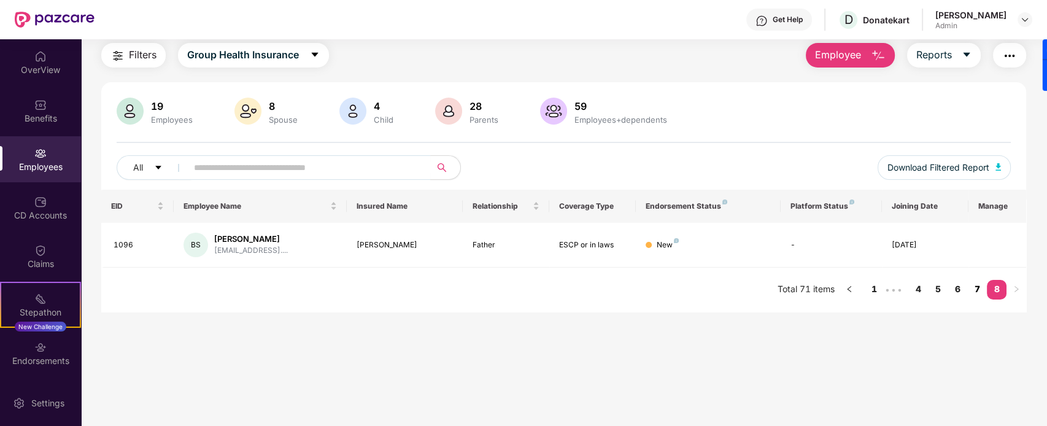
click at [837, 287] on link "7" at bounding box center [978, 289] width 20 height 18
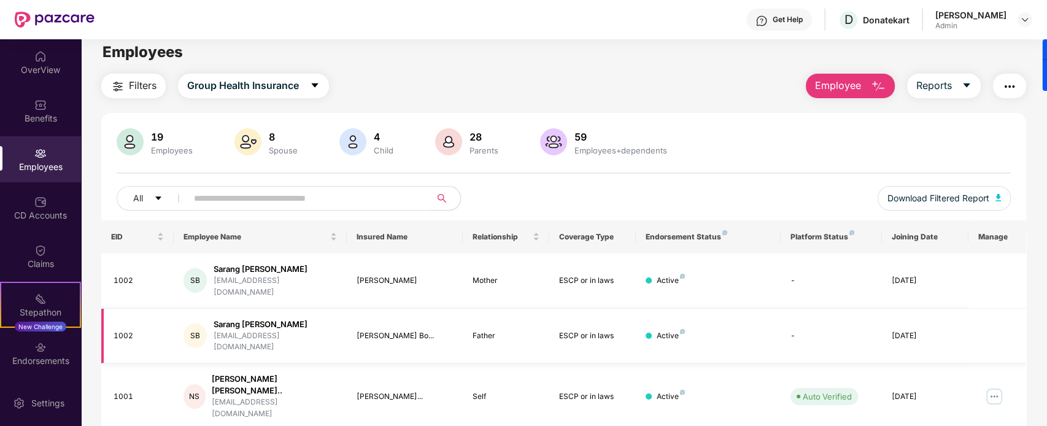
scroll to position [0, 0]
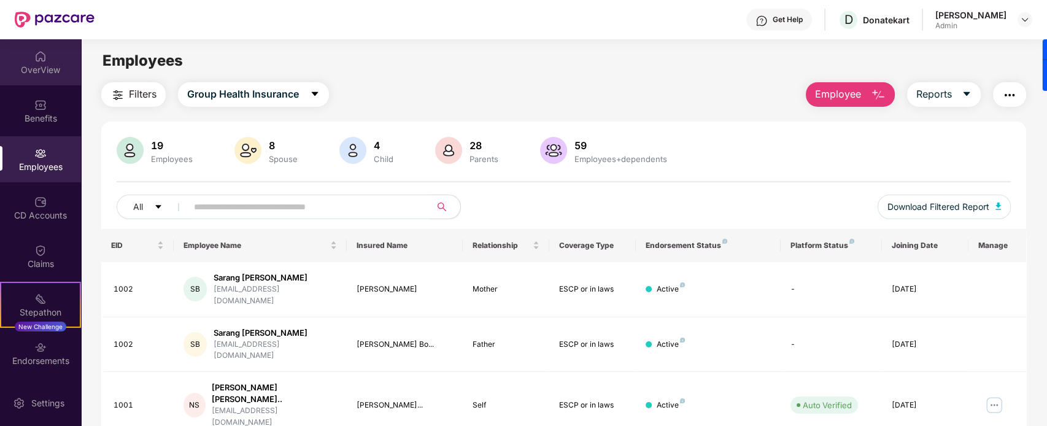
click at [44, 72] on div "OverView" at bounding box center [40, 70] width 81 height 12
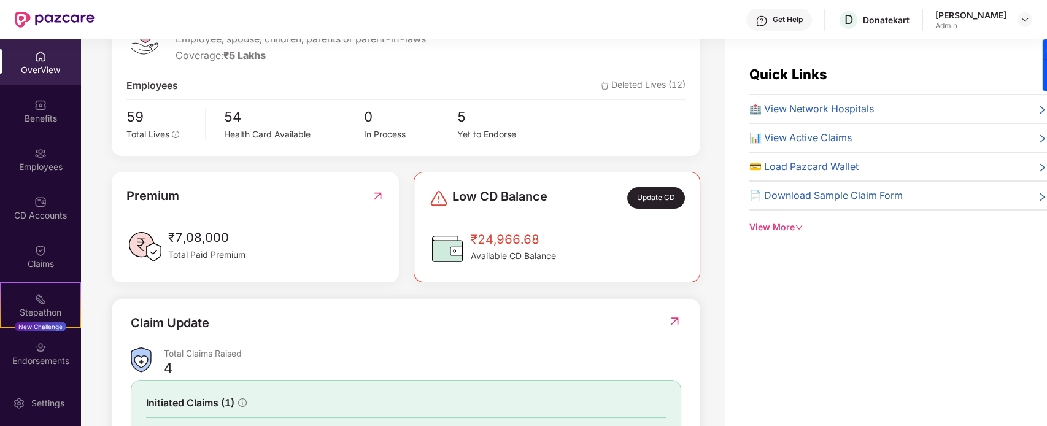
scroll to position [230, 0]
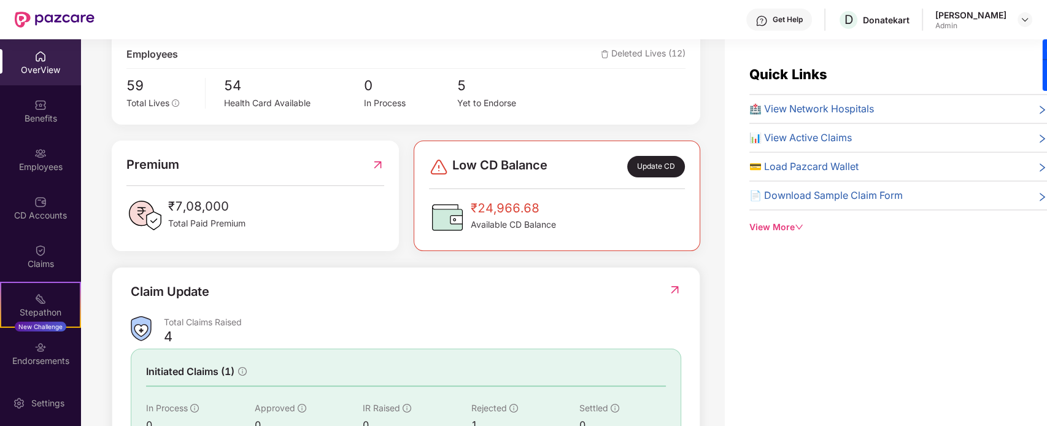
click at [646, 166] on div "Update CD" at bounding box center [656, 166] width 58 height 21
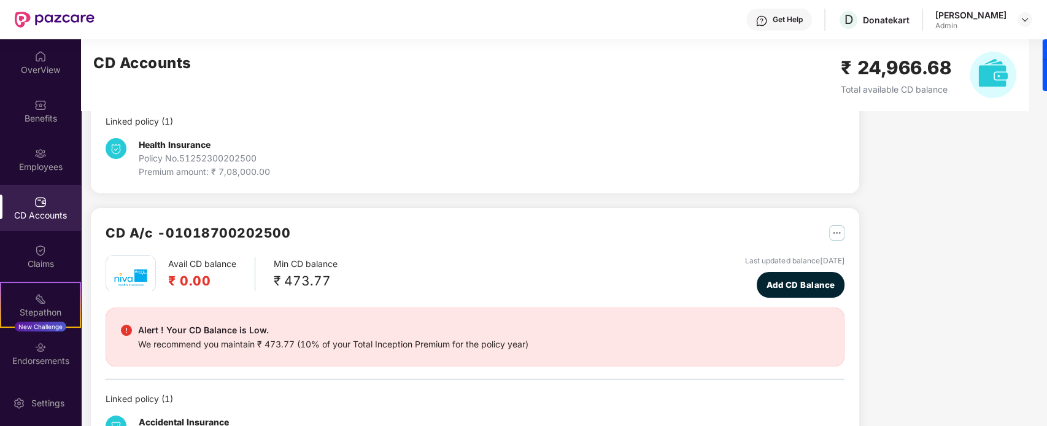
scroll to position [230, 0]
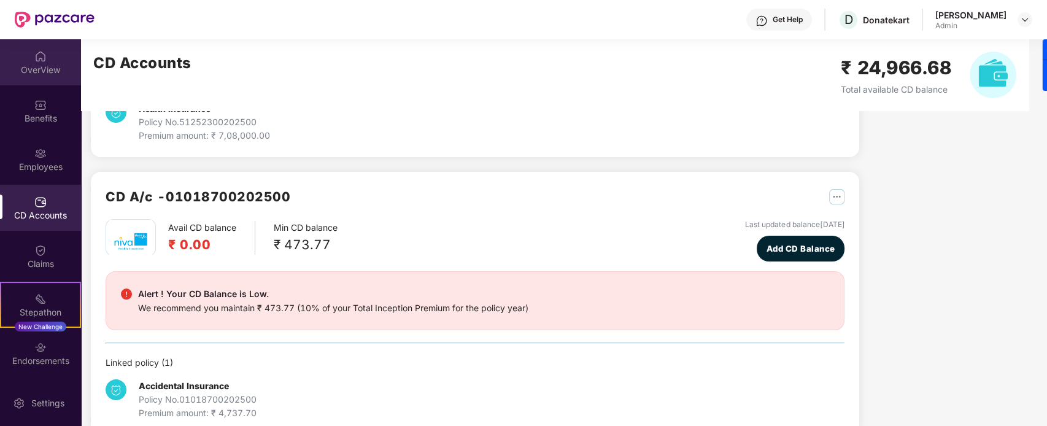
click at [25, 64] on div "OverView" at bounding box center [40, 70] width 81 height 12
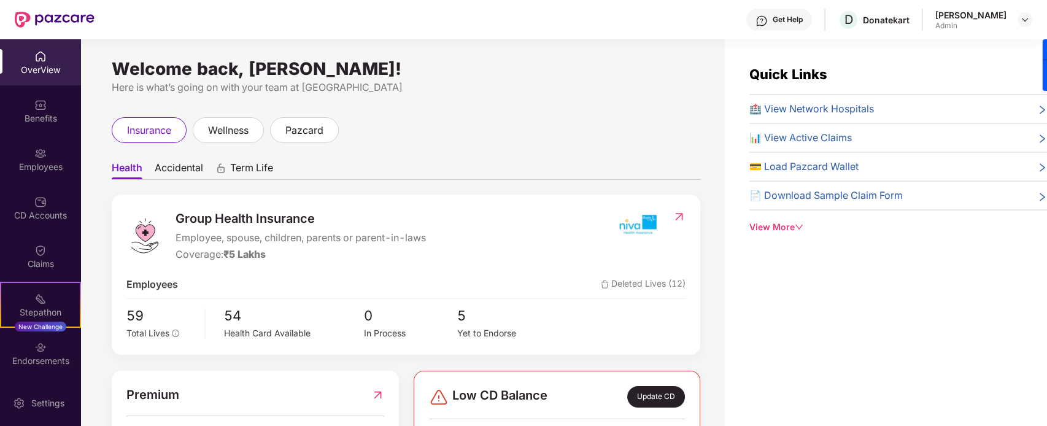
click at [837, 22] on div "Admin" at bounding box center [971, 26] width 71 height 10
click at [837, 20] on img at bounding box center [1025, 20] width 10 height 10
click at [837, 16] on div "[PERSON_NAME]" at bounding box center [971, 15] width 71 height 12
click at [837, 19] on div "Donatekart" at bounding box center [886, 20] width 47 height 12
click at [837, 25] on span "D" at bounding box center [849, 19] width 9 height 15
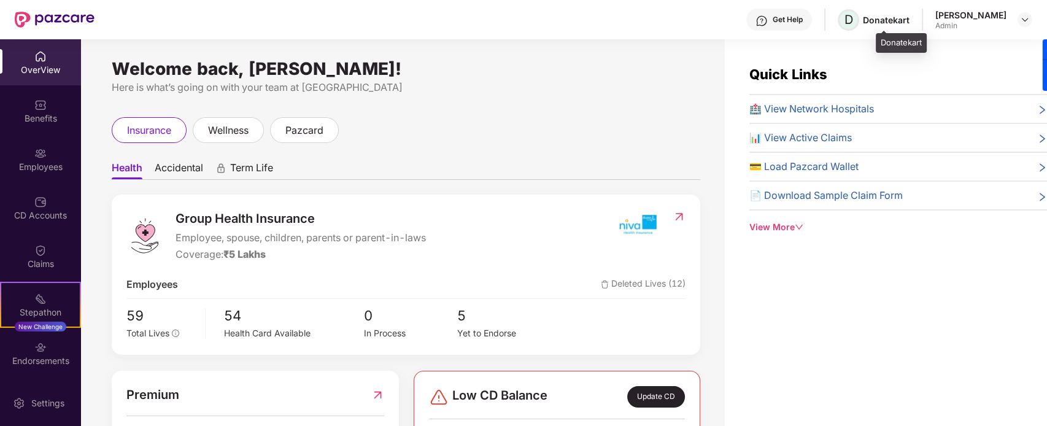
click at [837, 19] on span "D" at bounding box center [849, 19] width 9 height 15
click at [837, 17] on span "D" at bounding box center [849, 19] width 9 height 15
click at [837, 21] on div "Donatekart" at bounding box center [886, 20] width 47 height 12
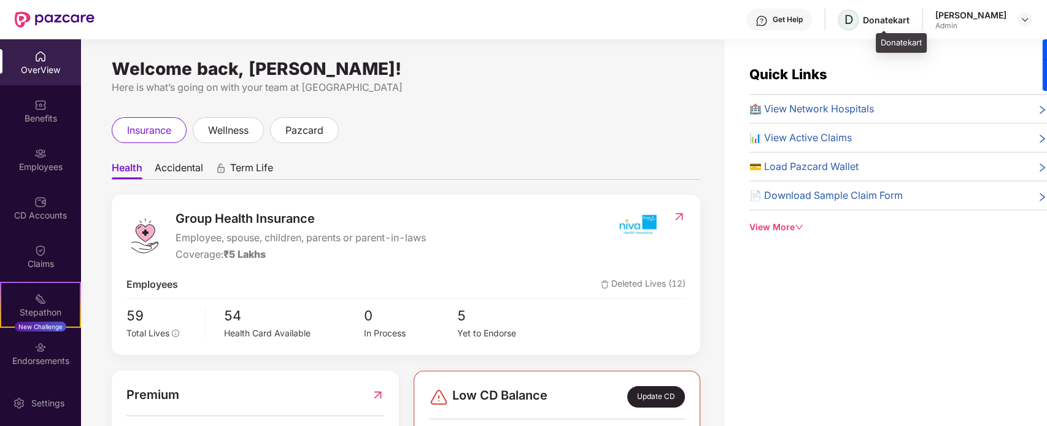
click at [837, 23] on span "D" at bounding box center [849, 19] width 9 height 15
click at [837, 15] on div "Donatekart" at bounding box center [886, 20] width 47 height 12
click at [837, 20] on span "D" at bounding box center [848, 19] width 21 height 21
click at [786, 233] on div "Quick Links 🏥 View Network Hospitals 📊 View Active Claims 💳 Load Pazcard Wallet…" at bounding box center [886, 252] width 322 height 426
click at [780, 219] on div "Quick Links 🏥 View Network Hospitals 📊 View Active Claims 💳 Load Pazcard Wallet…" at bounding box center [899, 149] width 298 height 170
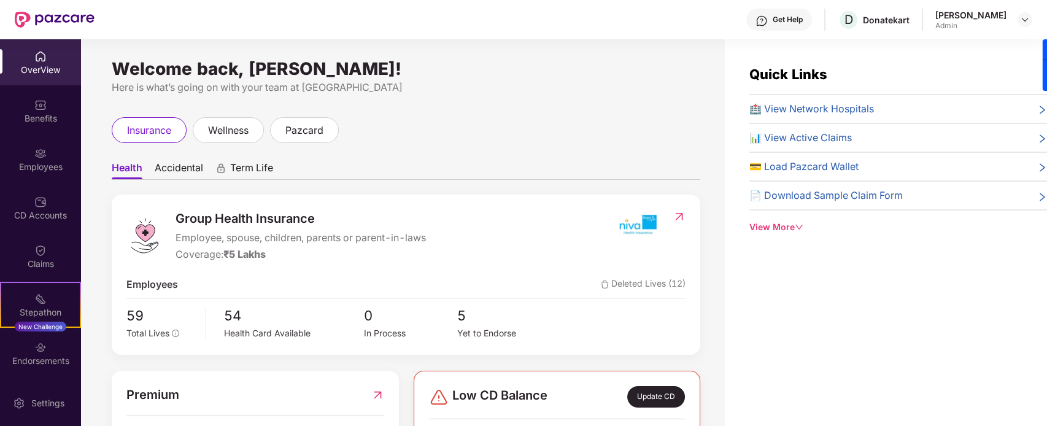
click at [782, 222] on div "View More" at bounding box center [899, 227] width 298 height 14
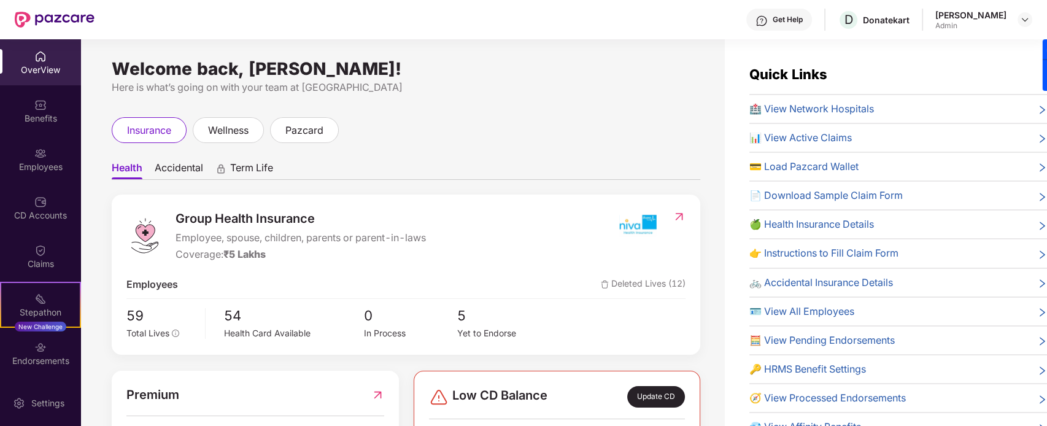
click at [837, 340] on span "🧮 View Pending Endorsements" at bounding box center [823, 340] width 146 height 15
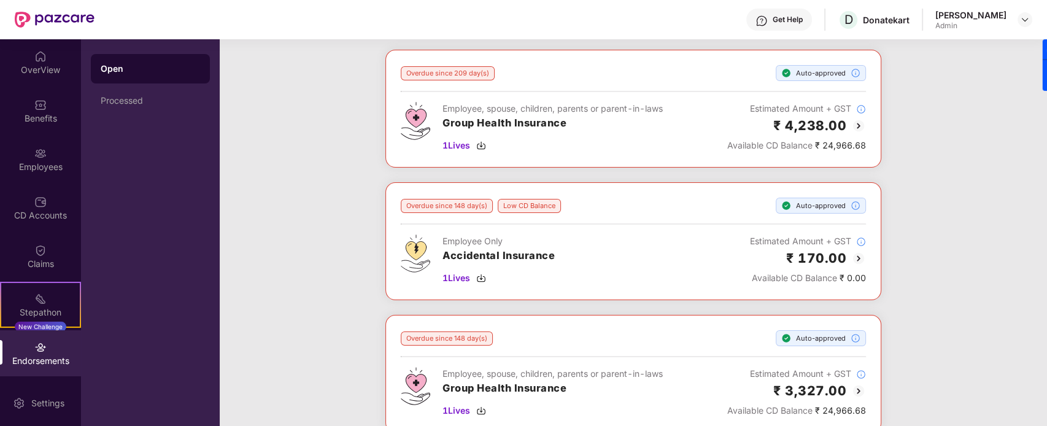
scroll to position [36, 0]
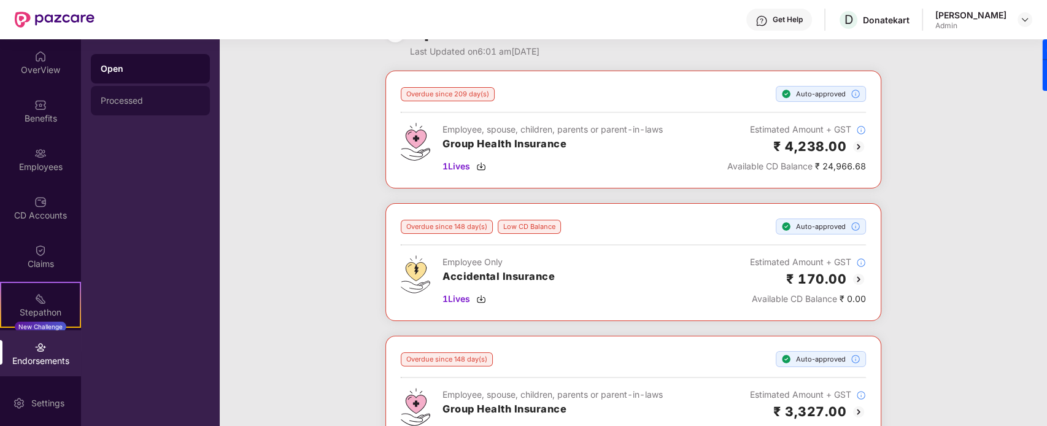
click at [146, 97] on div "Processed" at bounding box center [150, 101] width 99 height 10
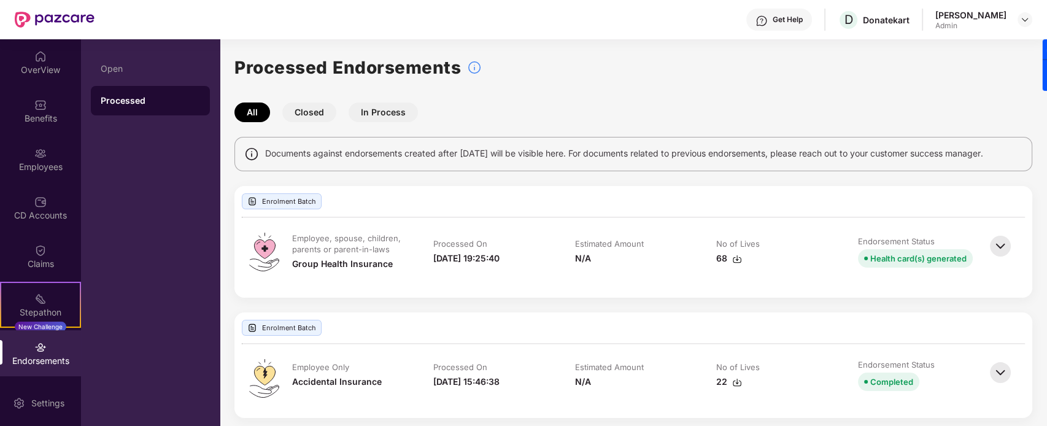
click at [309, 115] on button "Closed" at bounding box center [309, 113] width 54 height 20
click at [387, 107] on button "In Process" at bounding box center [383, 113] width 69 height 20
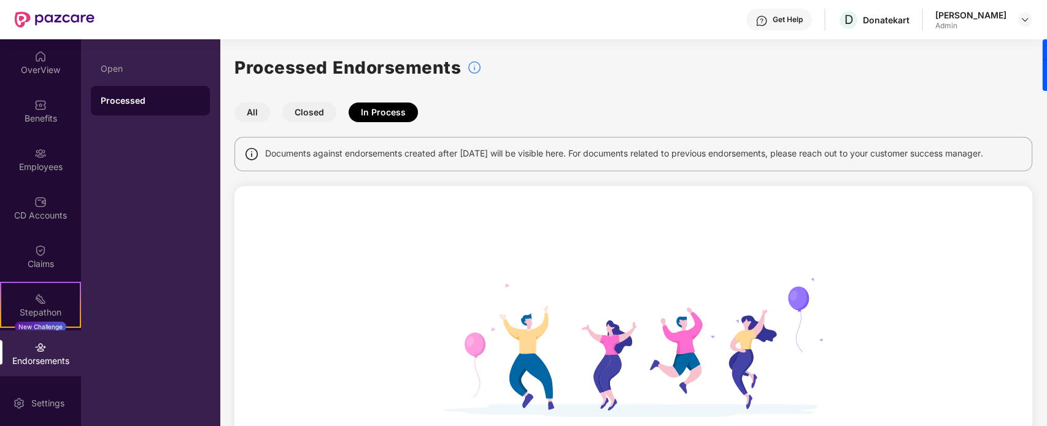
click at [258, 108] on button "All" at bounding box center [253, 113] width 36 height 20
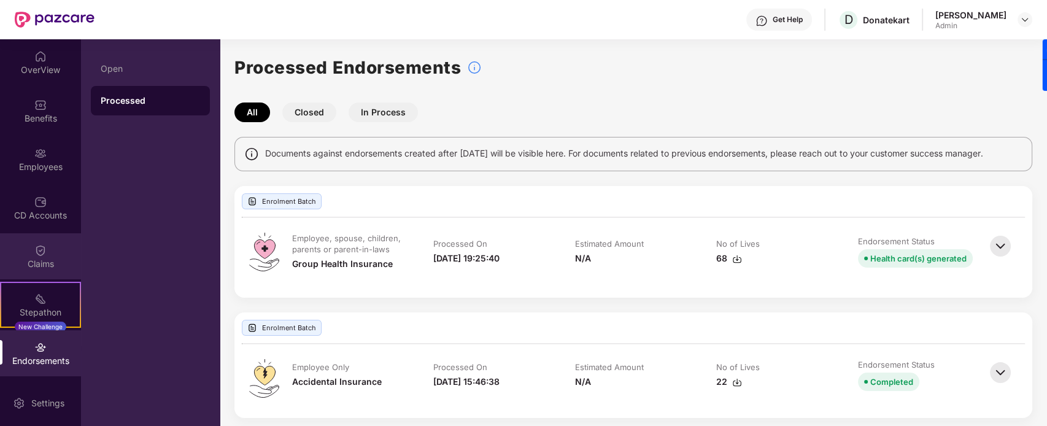
click at [55, 256] on div "Claims" at bounding box center [40, 256] width 81 height 46
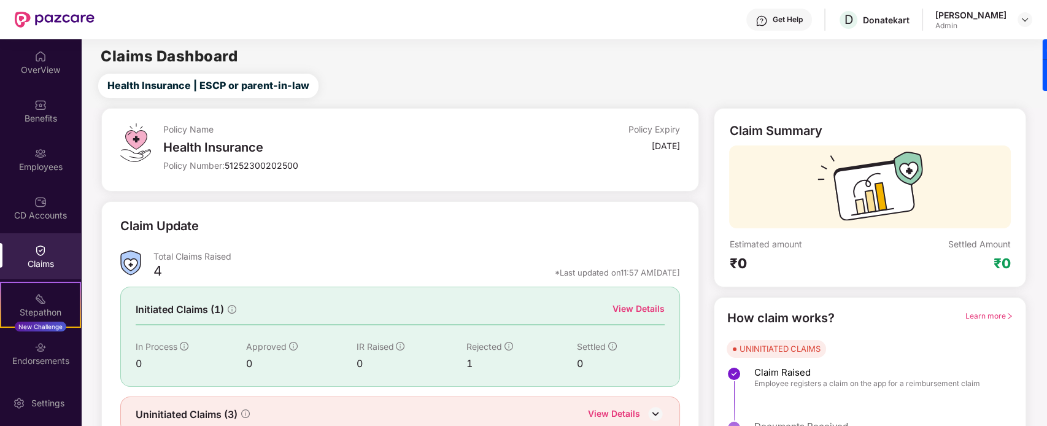
scroll to position [54, 0]
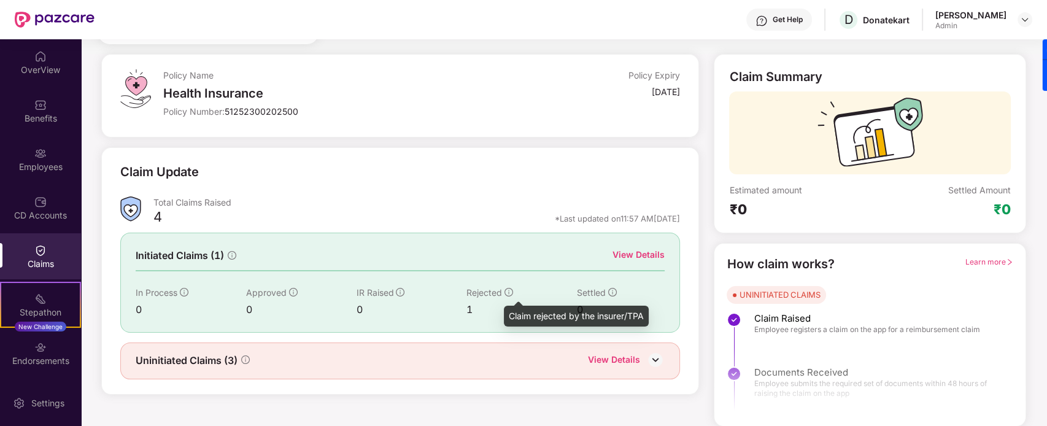
click at [506, 289] on icon "info-circle" at bounding box center [509, 292] width 9 height 9
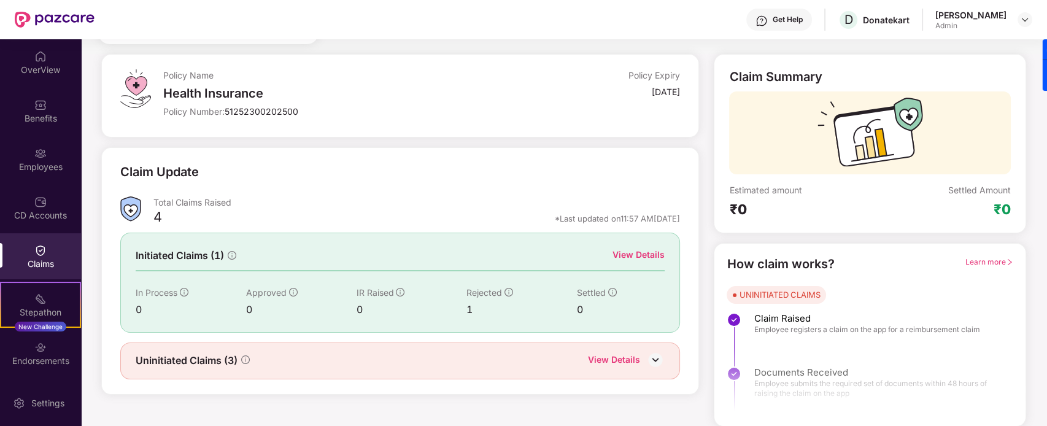
click at [631, 340] on div "View Details" at bounding box center [614, 361] width 52 height 16
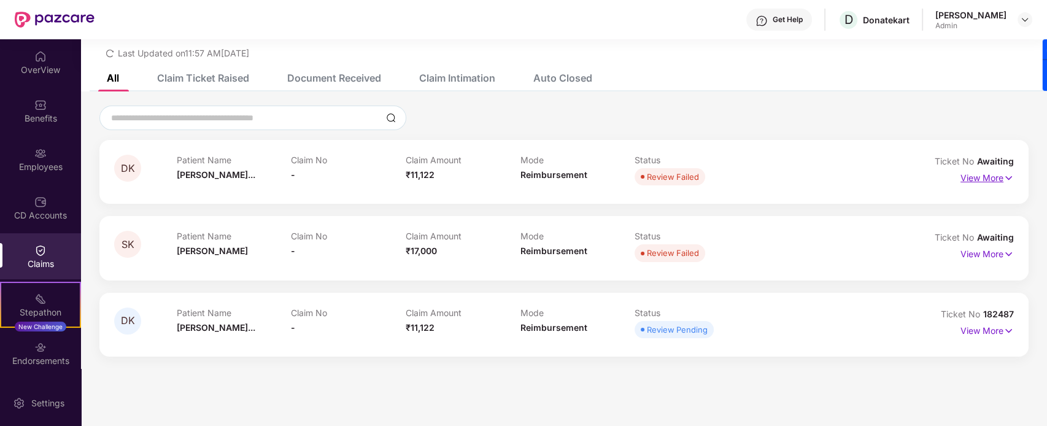
click at [837, 176] on p "View More" at bounding box center [987, 176] width 53 height 17
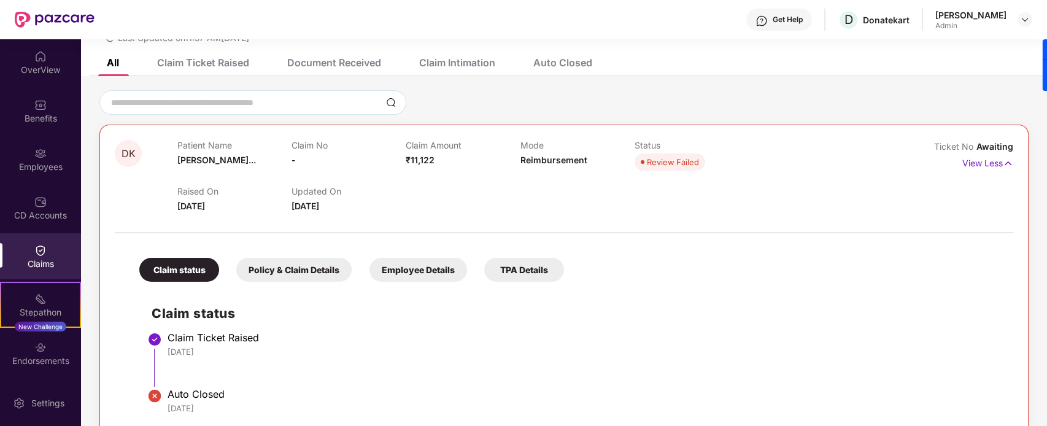
scroll to position [76, 0]
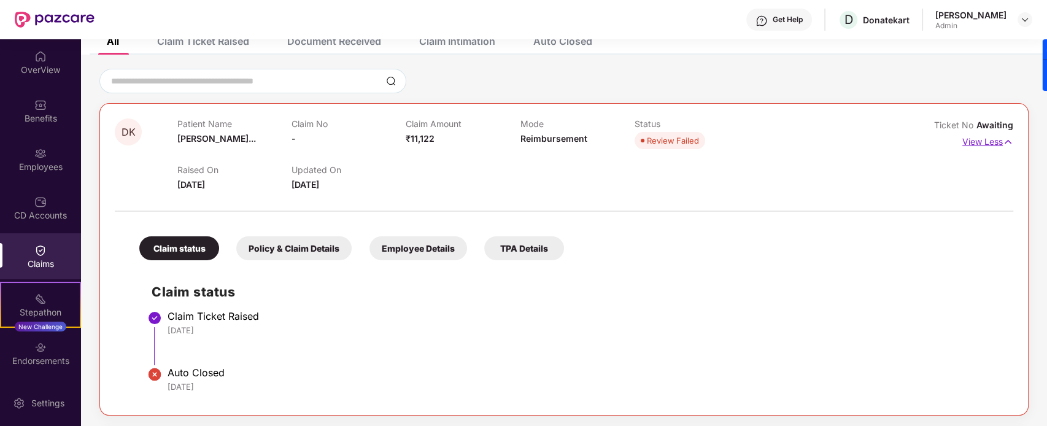
click at [837, 143] on p "View Less" at bounding box center [988, 140] width 51 height 17
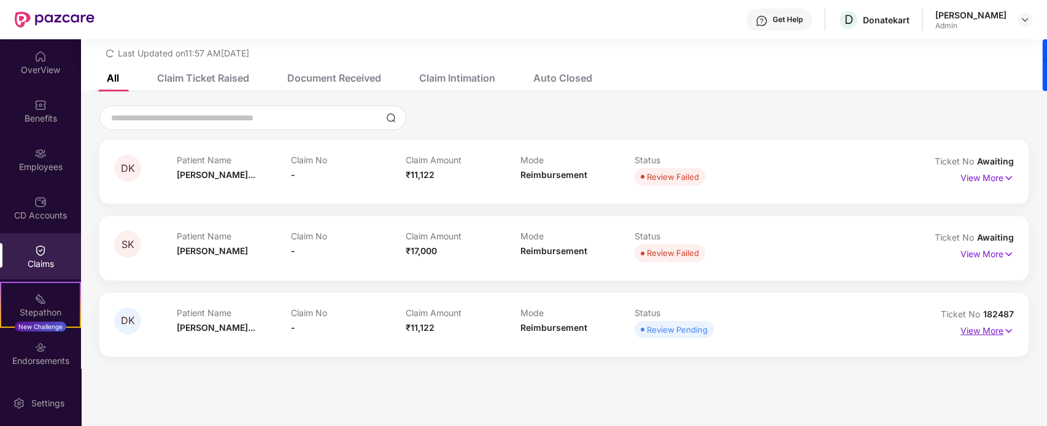
click at [837, 330] on p "View More" at bounding box center [987, 329] width 53 height 17
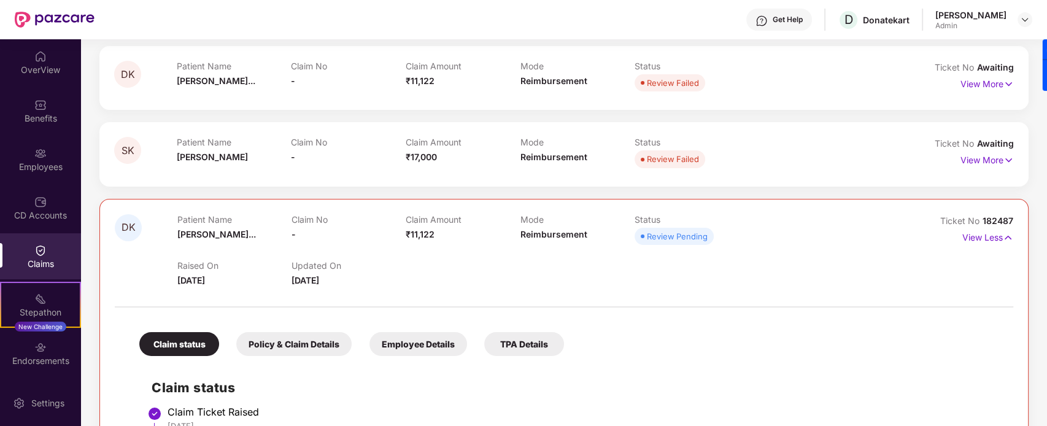
scroll to position [287, 0]
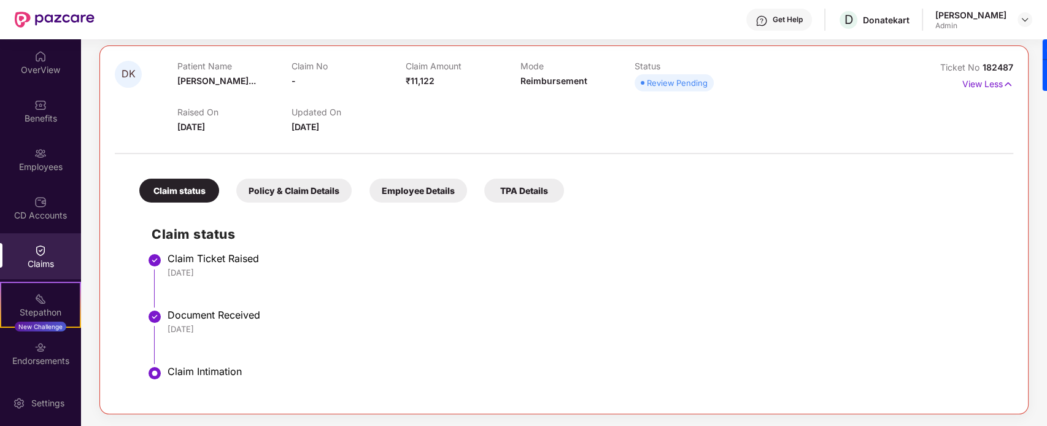
click at [446, 181] on div "Employee Details" at bounding box center [419, 191] width 98 height 24
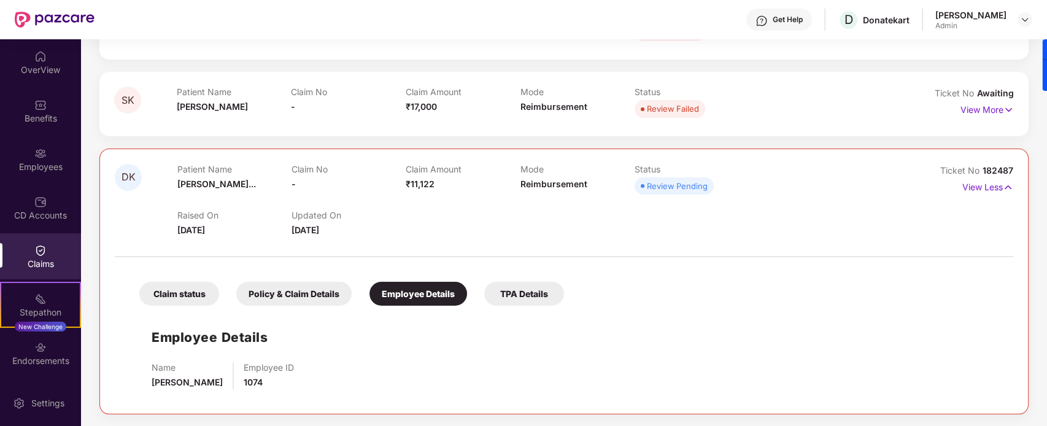
click at [301, 301] on div "Policy & Claim Details" at bounding box center [293, 294] width 115 height 24
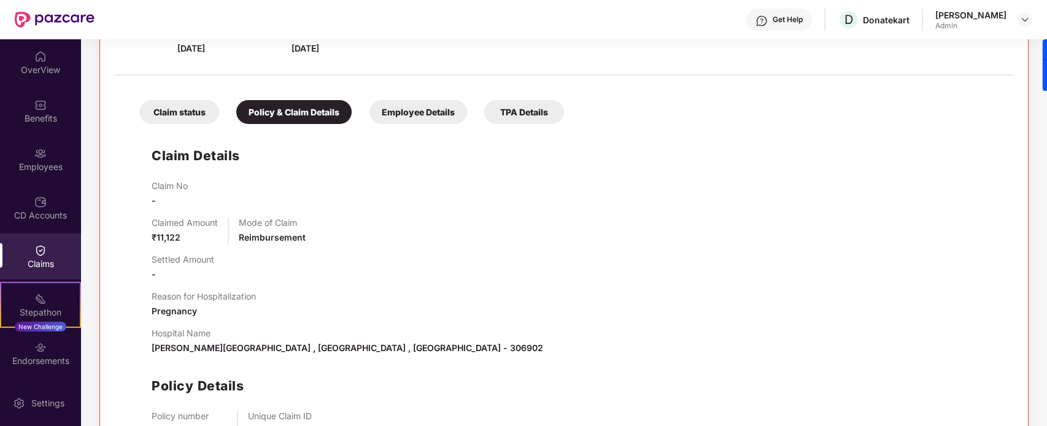
scroll to position [297, 0]
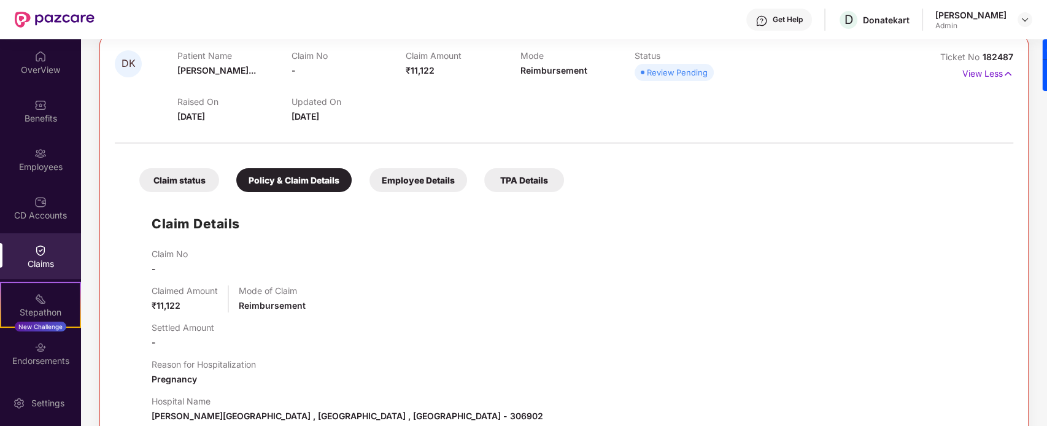
click at [525, 185] on div "TPA Details" at bounding box center [524, 180] width 80 height 24
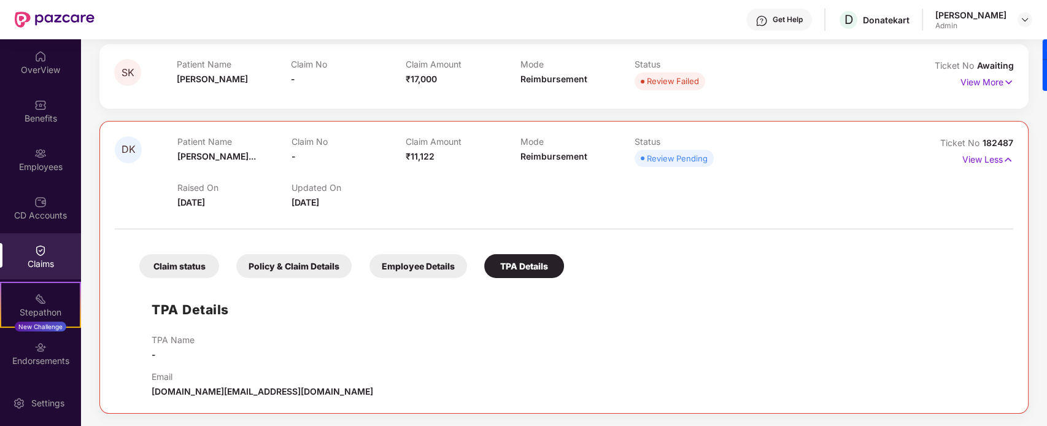
scroll to position [211, 0]
click at [246, 270] on div "Policy & Claim Details" at bounding box center [293, 267] width 115 height 24
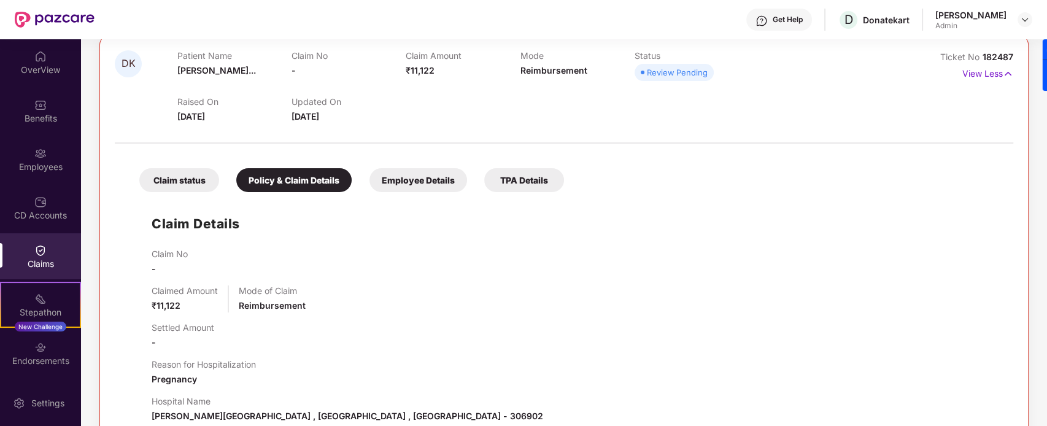
scroll to position [451, 0]
click at [395, 178] on div "Employee Details" at bounding box center [419, 180] width 98 height 24
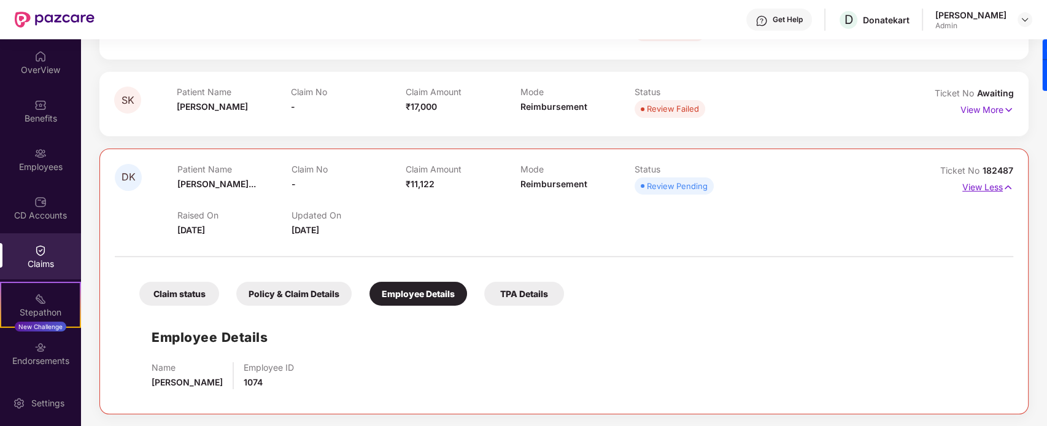
click at [837, 186] on p "View Less" at bounding box center [988, 185] width 51 height 17
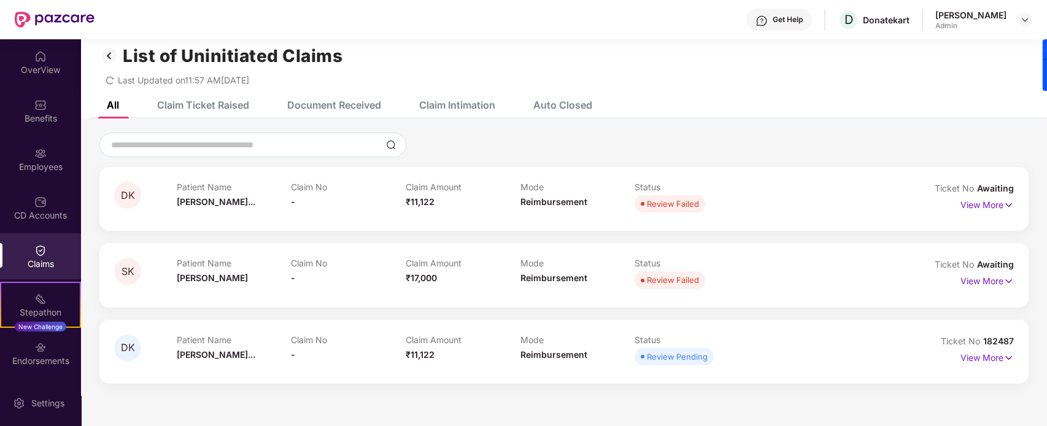
scroll to position [0, 0]
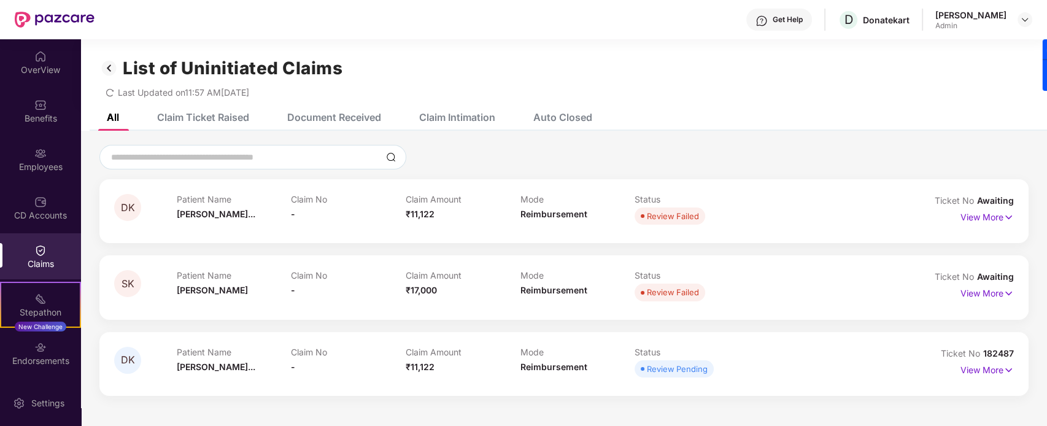
click at [207, 122] on div "Claim Ticket Raised" at bounding box center [203, 117] width 92 height 12
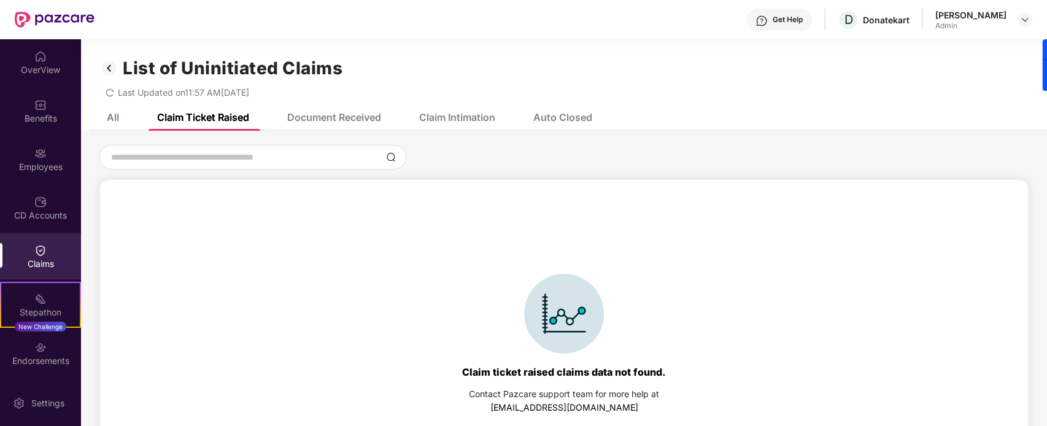
click at [333, 114] on div "Document Received" at bounding box center [334, 117] width 94 height 12
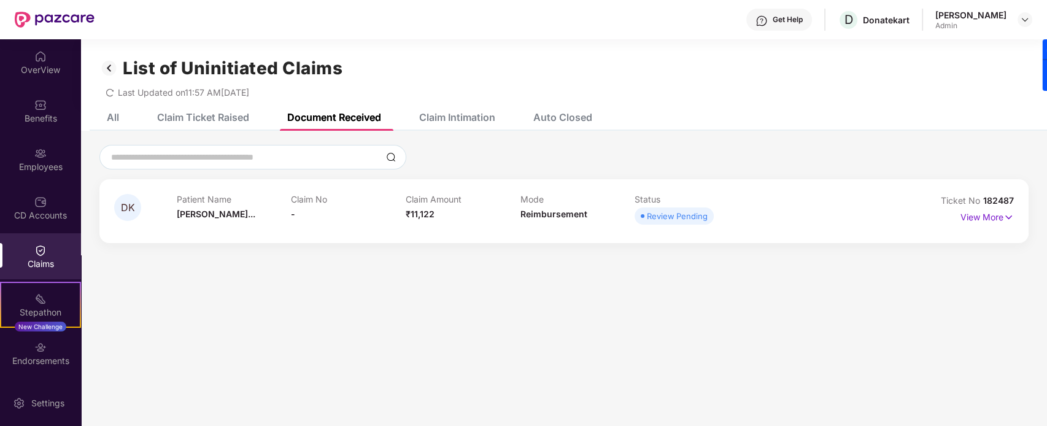
click at [475, 118] on div "Claim Intimation" at bounding box center [457, 117] width 76 height 12
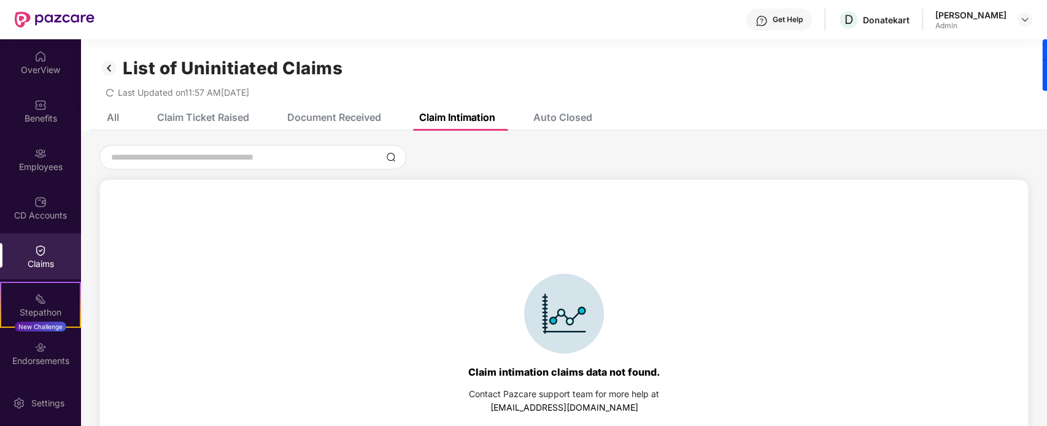
click at [553, 118] on div "Auto Closed" at bounding box center [563, 117] width 59 height 12
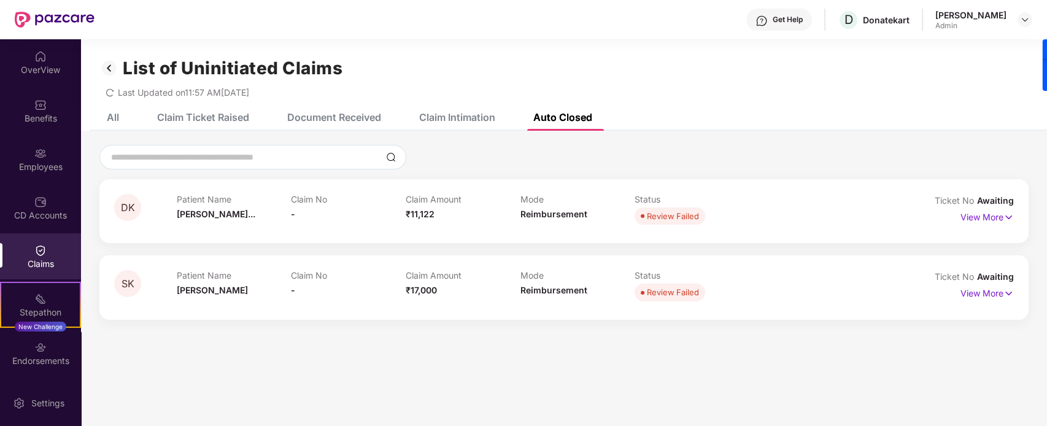
click at [114, 118] on div "All" at bounding box center [113, 117] width 12 height 12
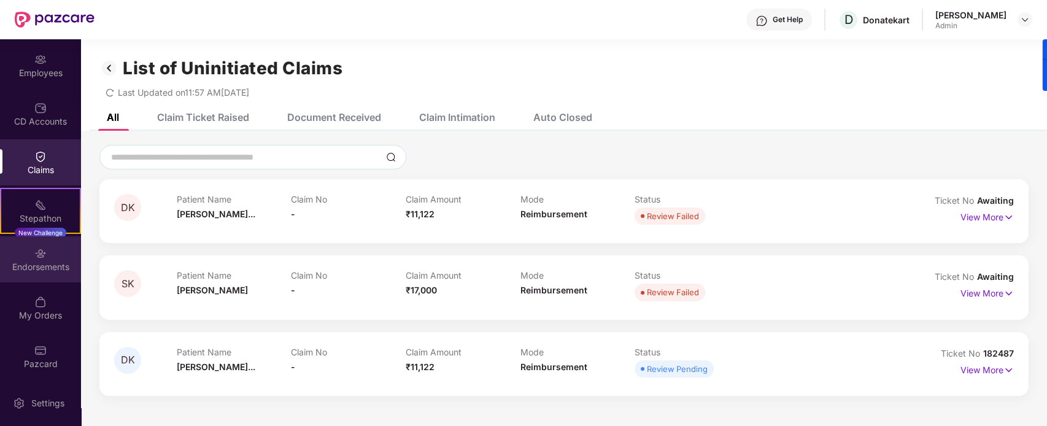
scroll to position [95, 0]
click at [48, 269] on div "Endorsements" at bounding box center [40, 266] width 81 height 12
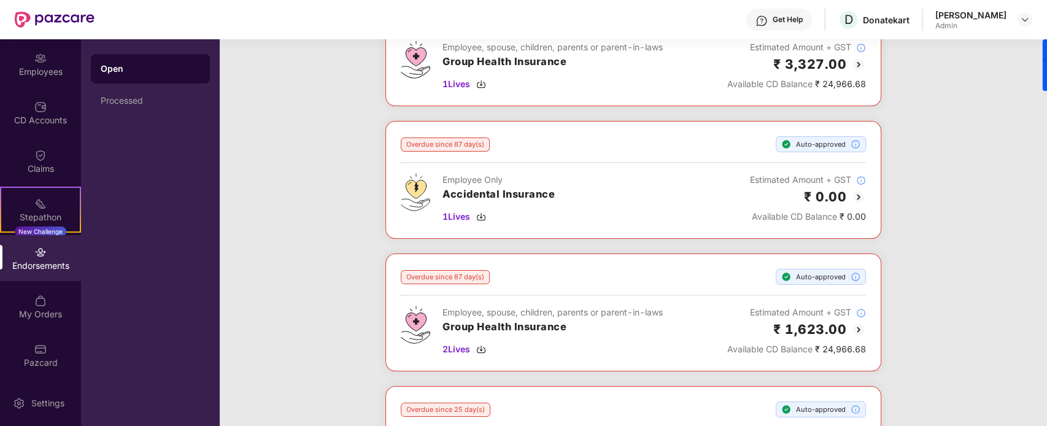
scroll to position [76, 0]
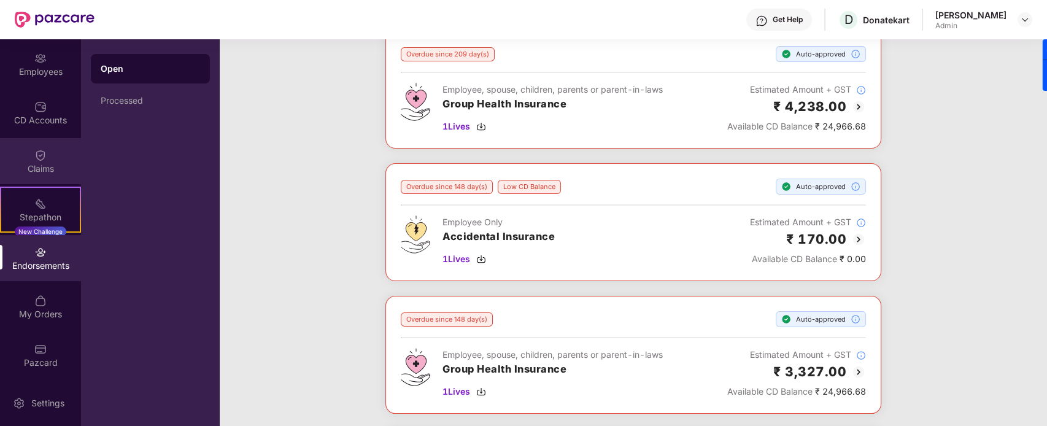
click at [38, 163] on div "Claims" at bounding box center [40, 169] width 81 height 12
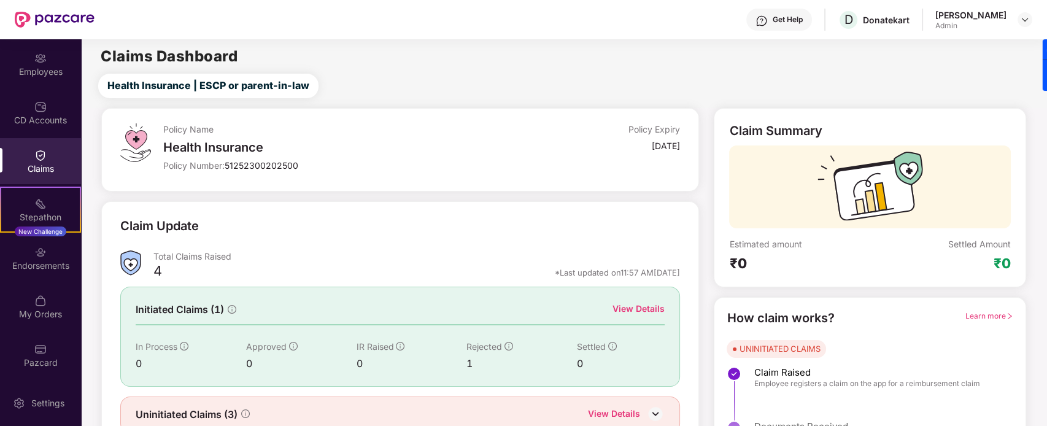
scroll to position [54, 0]
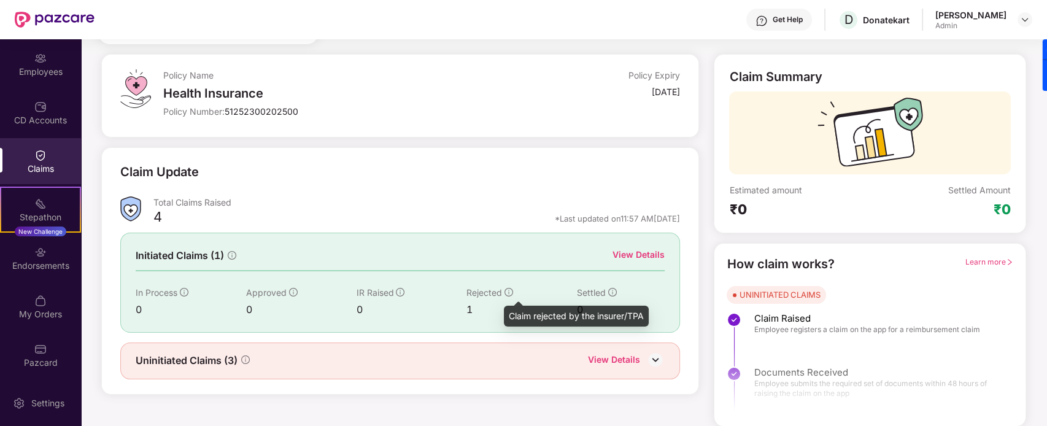
click at [508, 292] on icon "info-circle" at bounding box center [509, 292] width 9 height 9
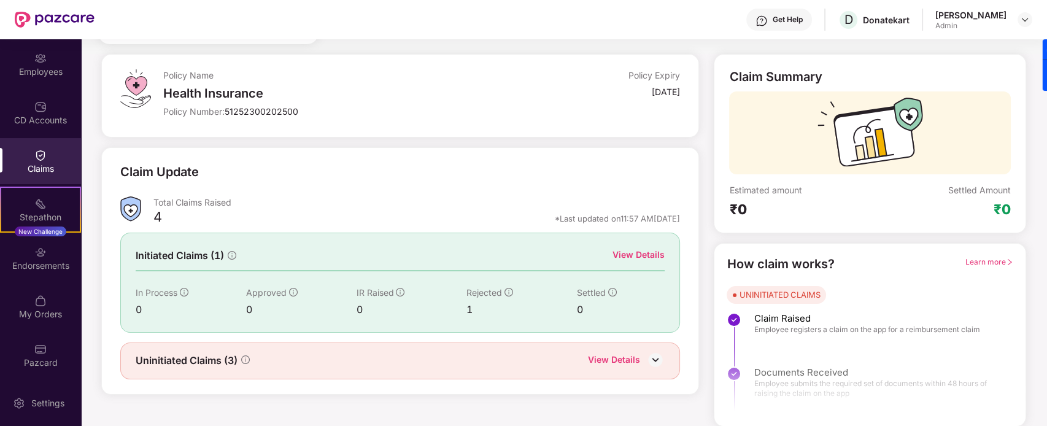
click at [600, 257] on div "Initiated Claims (1) View Details" at bounding box center [400, 255] width 529 height 15
click at [634, 248] on div "View Details" at bounding box center [639, 255] width 52 height 14
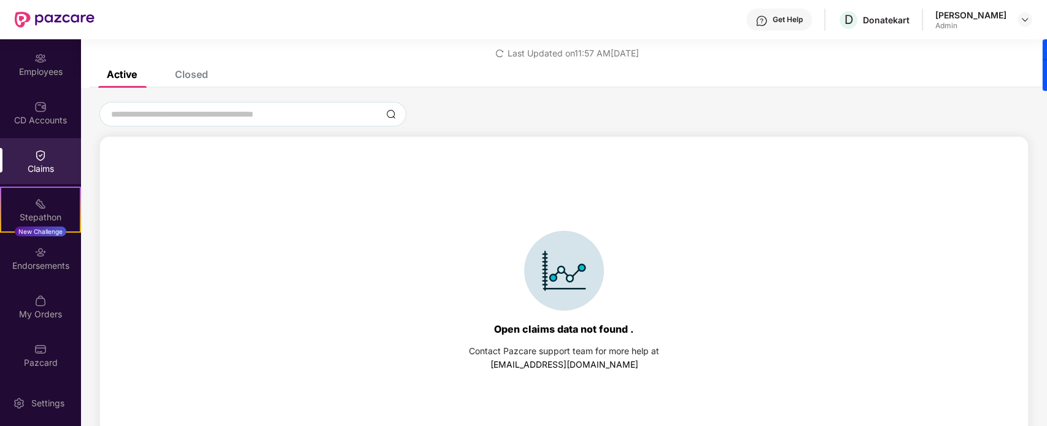
scroll to position [52, 0]
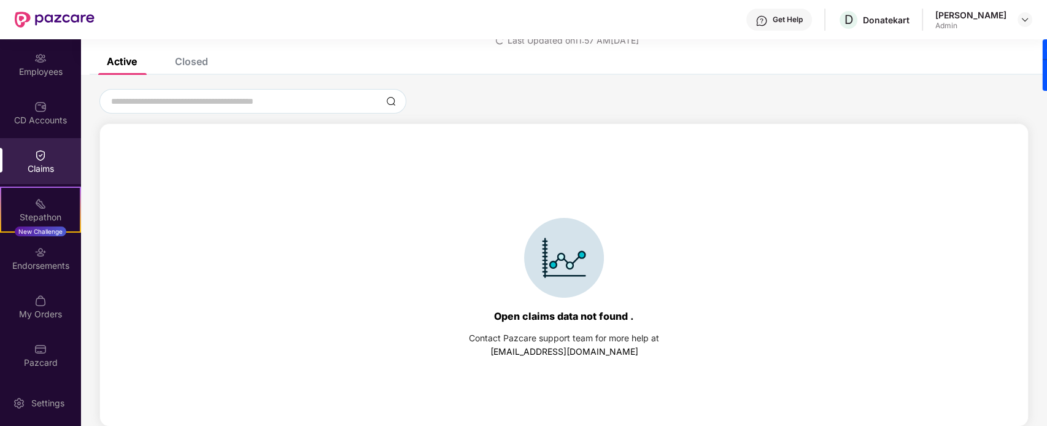
click at [182, 65] on div "Closed" at bounding box center [191, 61] width 33 height 12
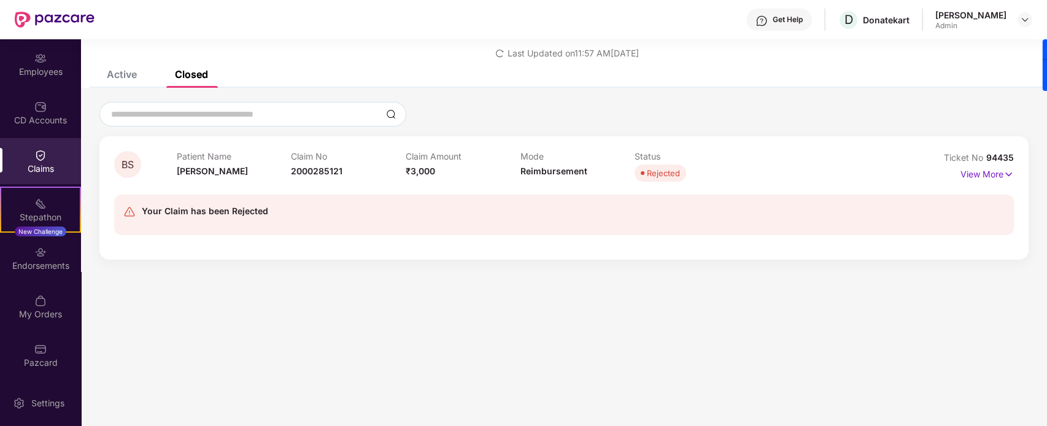
scroll to position [39, 0]
click at [837, 166] on p "View More" at bounding box center [987, 173] width 53 height 17
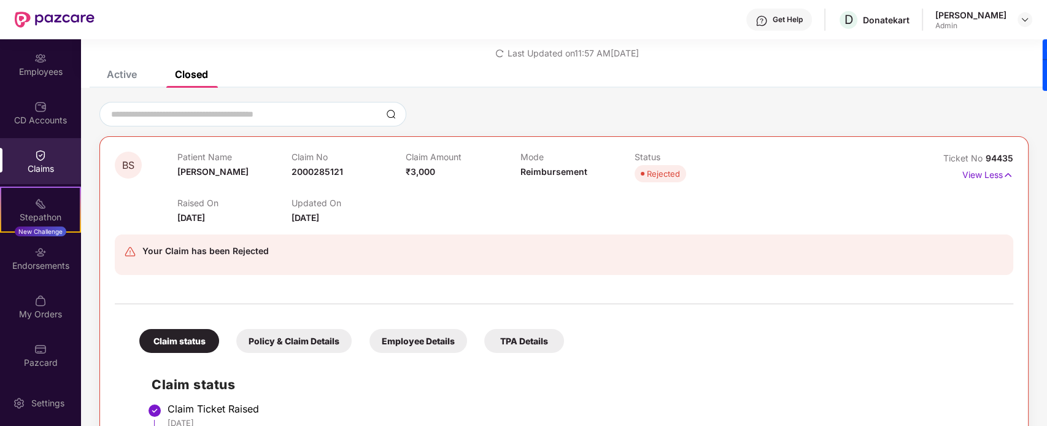
click at [404, 340] on div "Employee Details" at bounding box center [419, 341] width 98 height 24
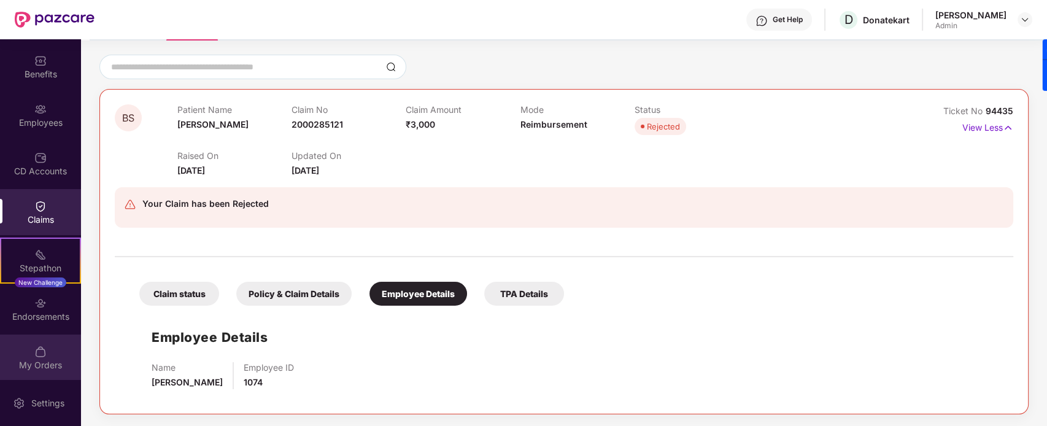
scroll to position [0, 0]
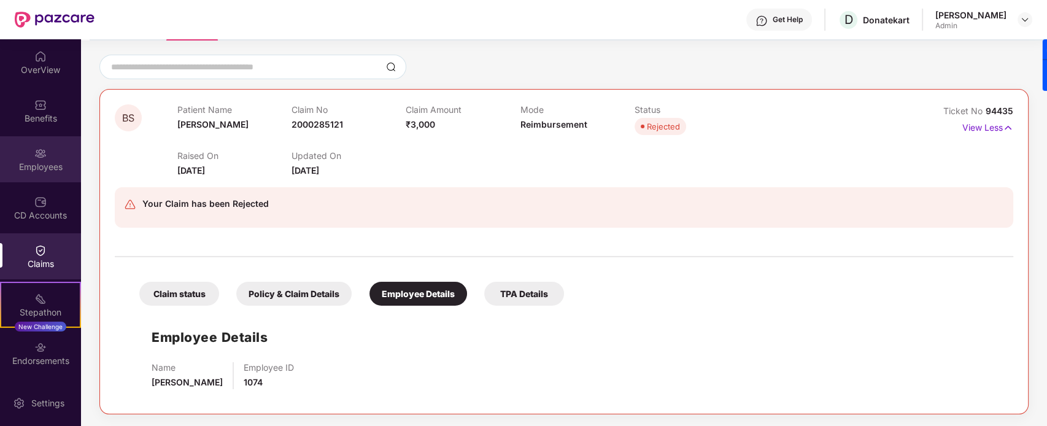
click at [50, 155] on div "Employees" at bounding box center [40, 159] width 81 height 46
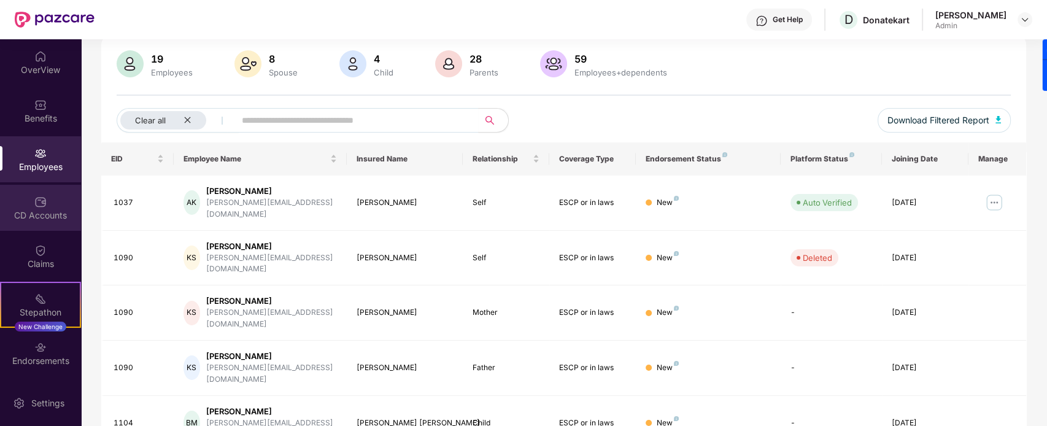
scroll to position [87, 0]
click at [37, 206] on img at bounding box center [40, 202] width 12 height 12
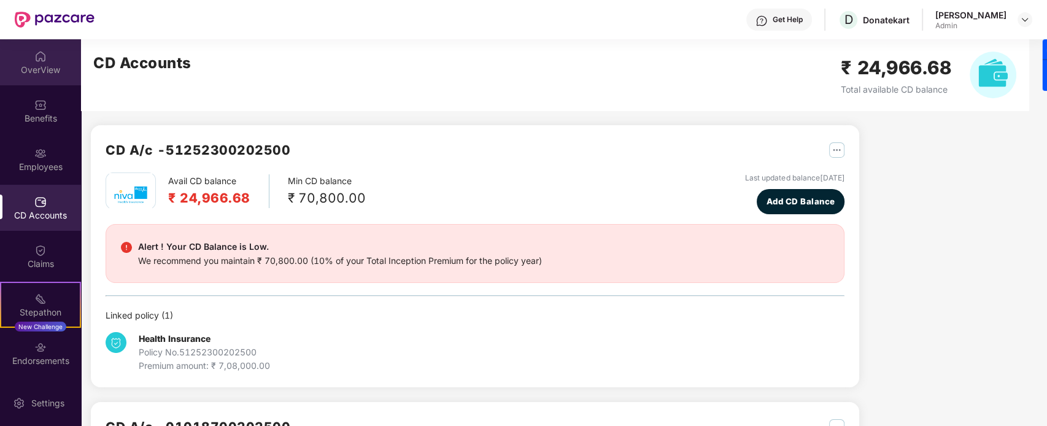
click at [26, 69] on div "OverView" at bounding box center [40, 70] width 81 height 12
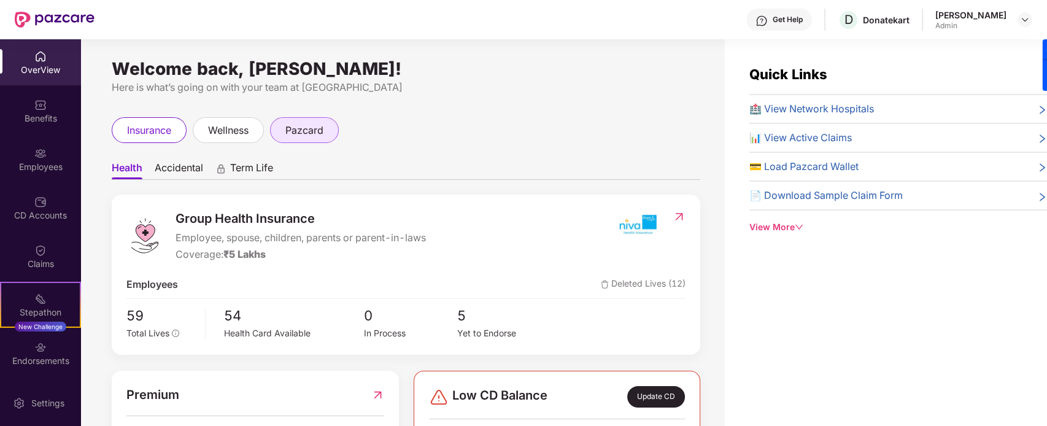
click at [317, 130] on span "pazcard" at bounding box center [304, 130] width 38 height 15
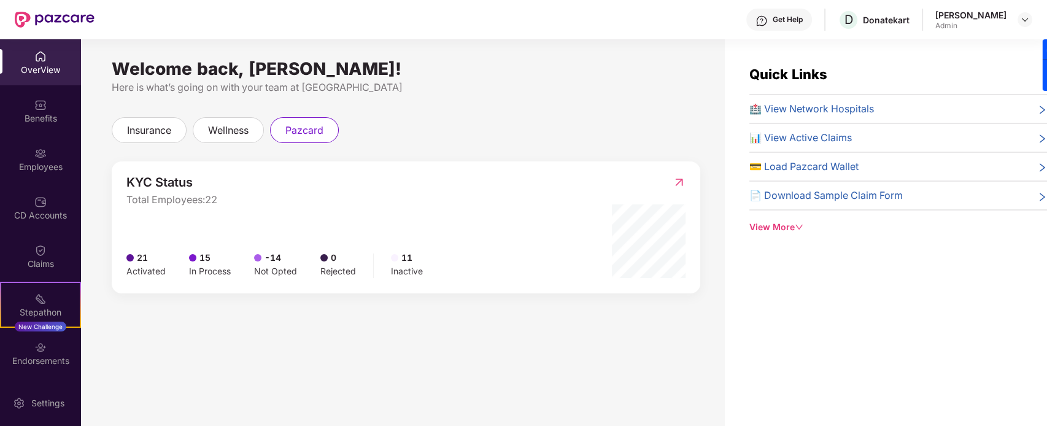
click at [144, 265] on div "Activated" at bounding box center [145, 272] width 39 height 14
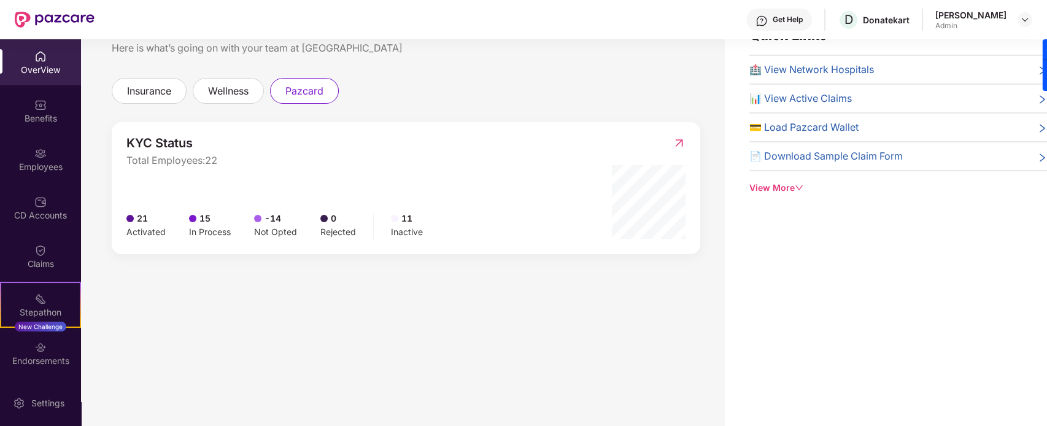
click at [678, 141] on img at bounding box center [679, 143] width 13 height 12
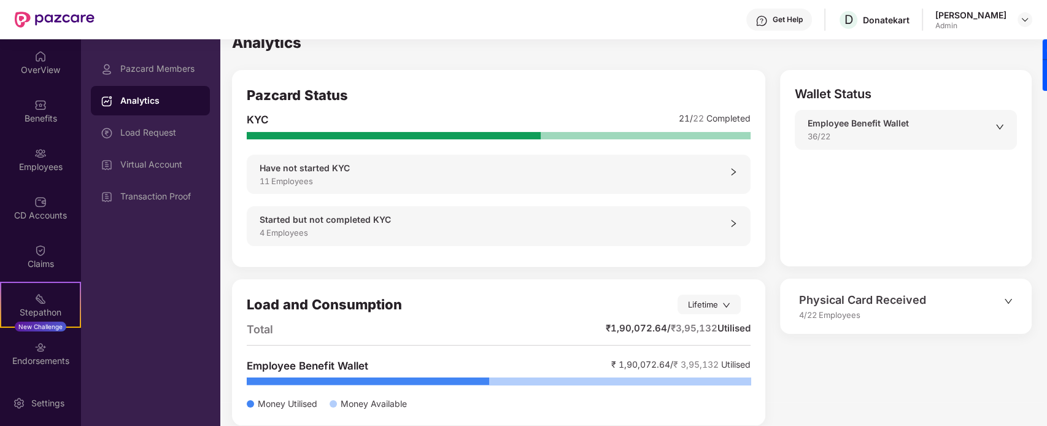
scroll to position [31, 0]
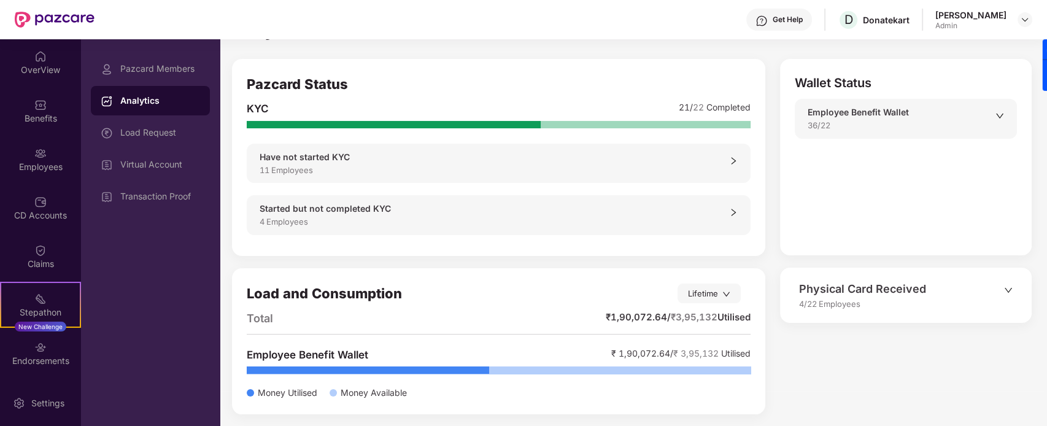
click at [568, 163] on div "Have not started KYC" at bounding box center [495, 157] width 470 height 14
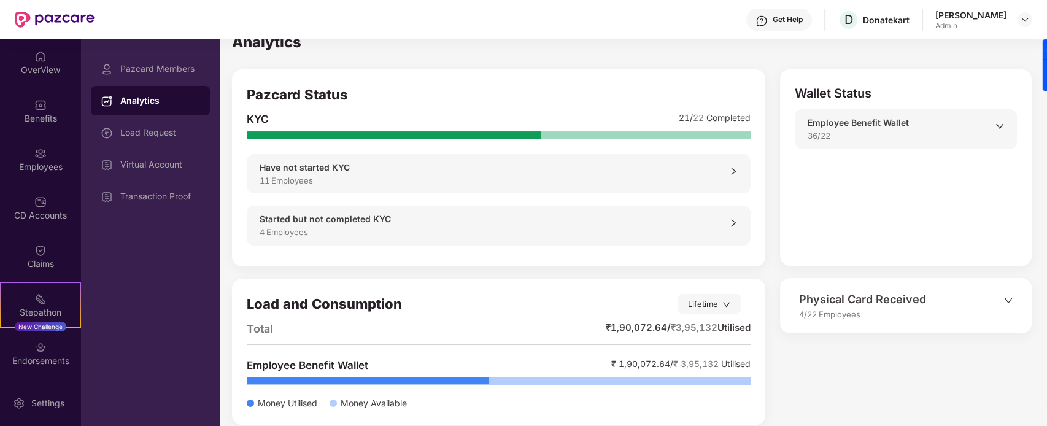
scroll to position [31, 0]
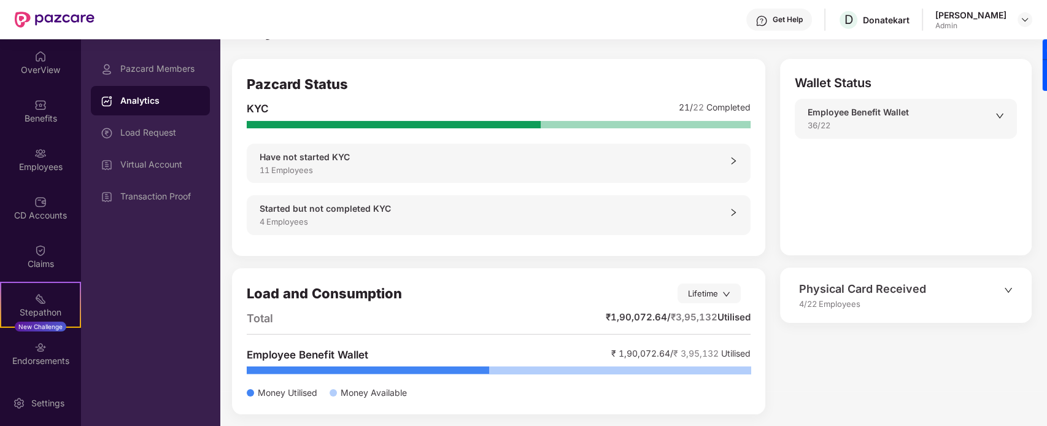
click at [651, 211] on div "Started but not completed KYC" at bounding box center [495, 209] width 470 height 14
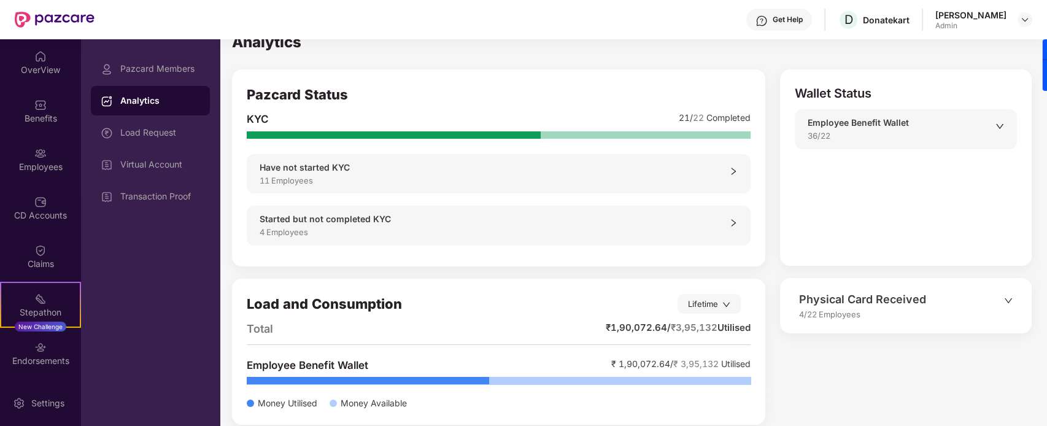
scroll to position [31, 0]
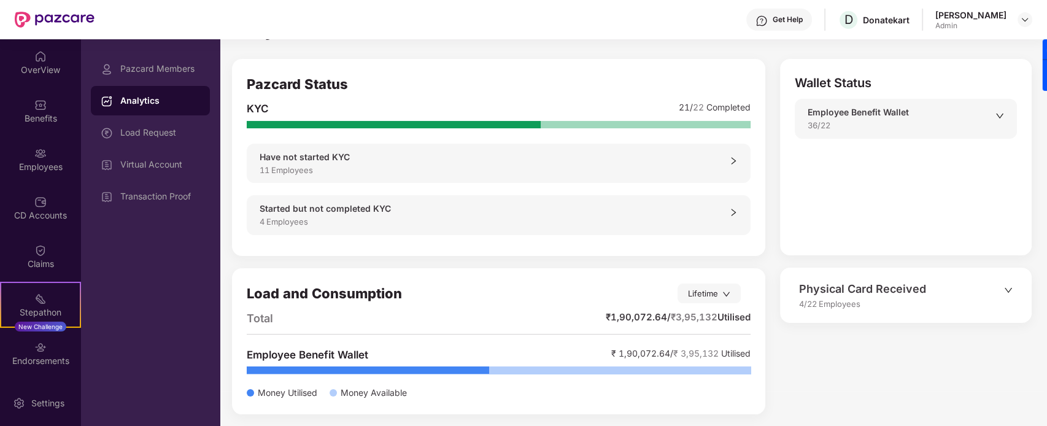
click at [837, 289] on div "Physical Card Received" at bounding box center [901, 289] width 205 height 17
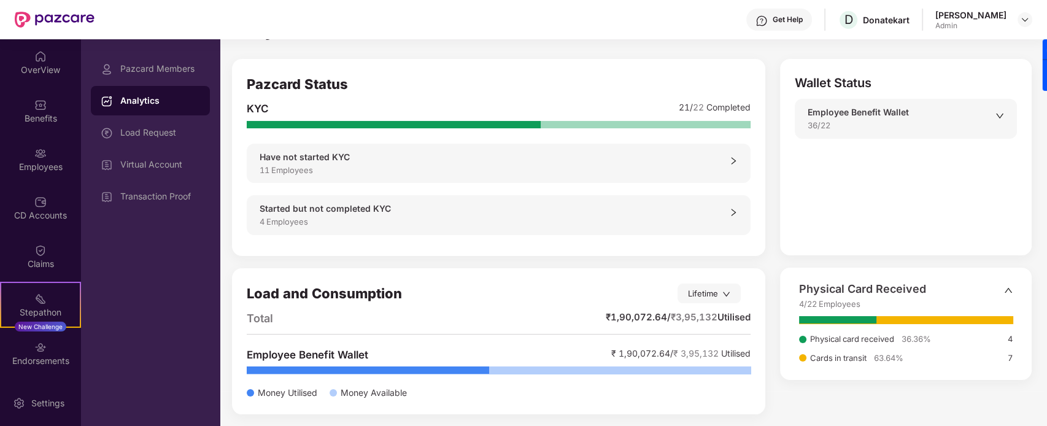
click at [837, 121] on div "36/22" at bounding box center [902, 125] width 188 height 12
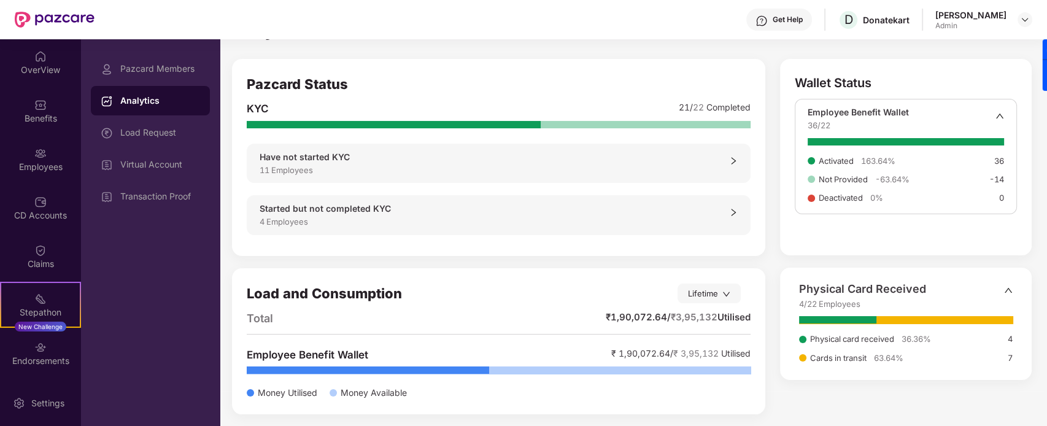
click at [769, 255] on div "Wallet Status Employee Benefit Wallet 36/22 Activated 163.64 % 36 Not Provided …" at bounding box center [899, 243] width 266 height 368
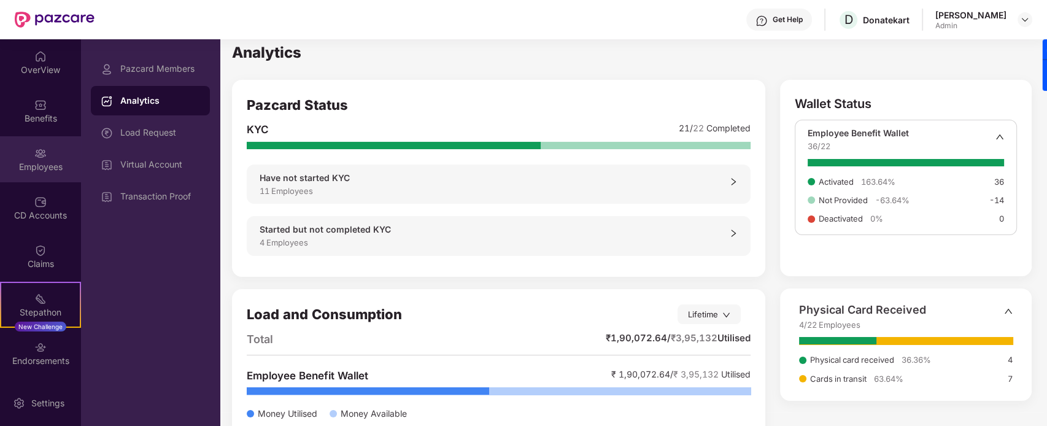
scroll to position [0, 0]
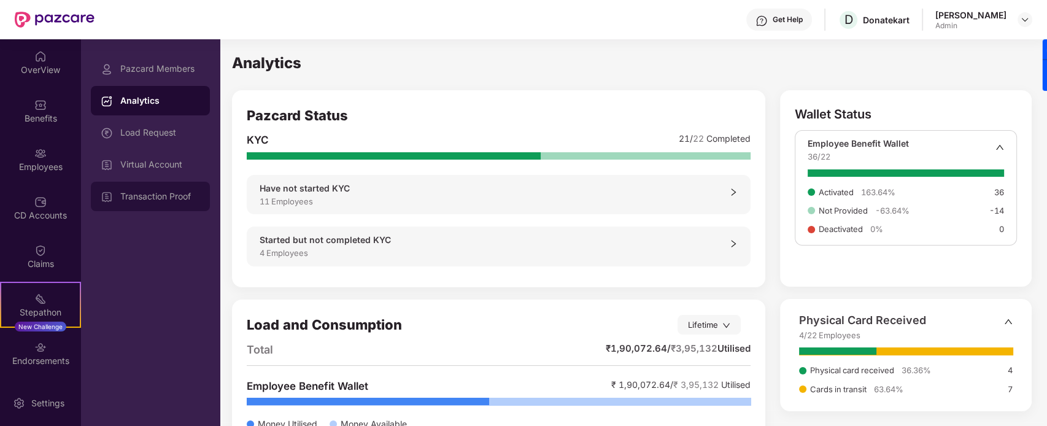
click at [145, 201] on div "Transaction Proof" at bounding box center [160, 197] width 80 height 10
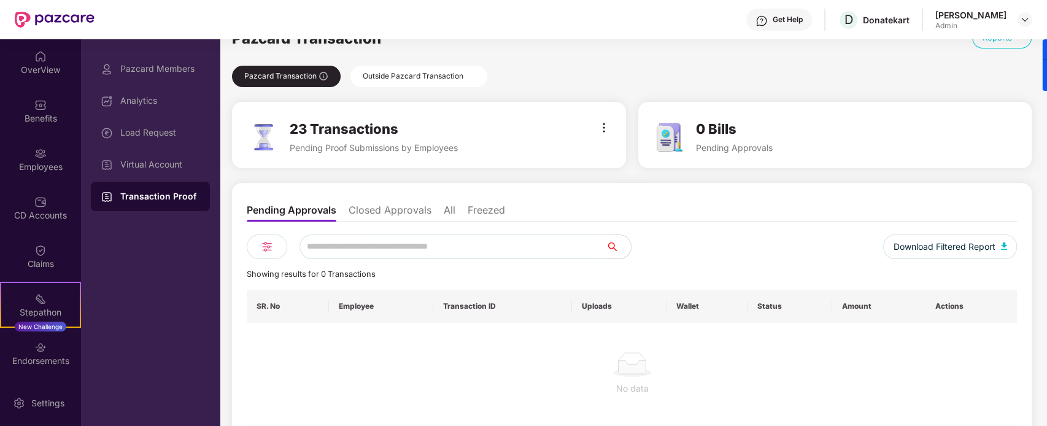
scroll to position [38, 0]
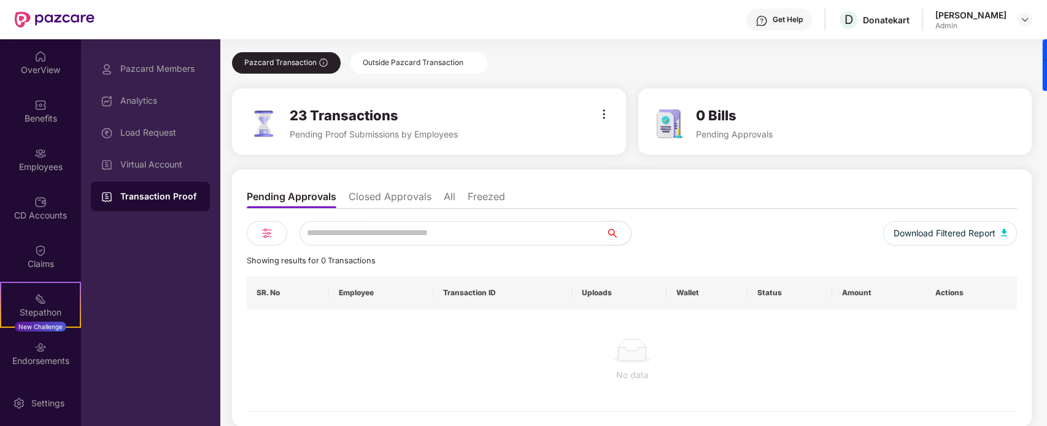
click at [400, 194] on li "Closed Approvals" at bounding box center [390, 199] width 83 height 18
click at [284, 195] on li "Pending Approvals" at bounding box center [291, 199] width 88 height 18
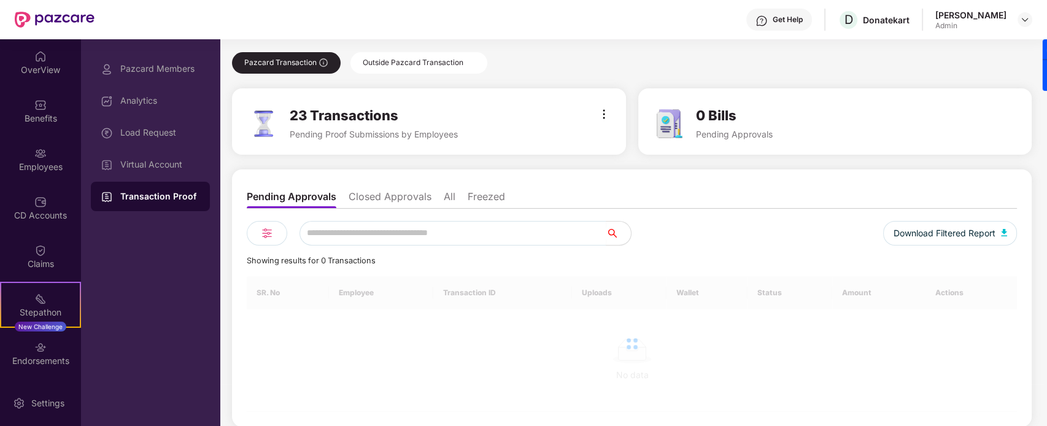
scroll to position [0, 0]
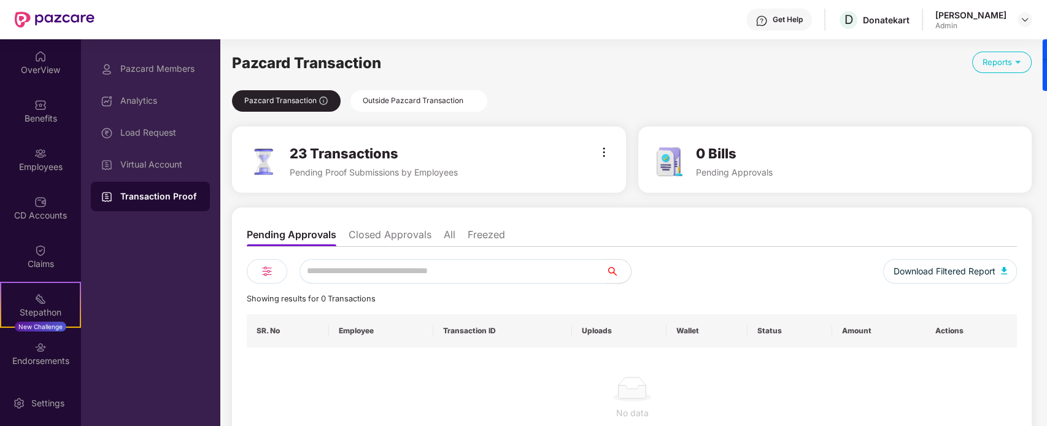
click at [431, 94] on div "Outside Pazcard Transaction" at bounding box center [419, 100] width 137 height 21
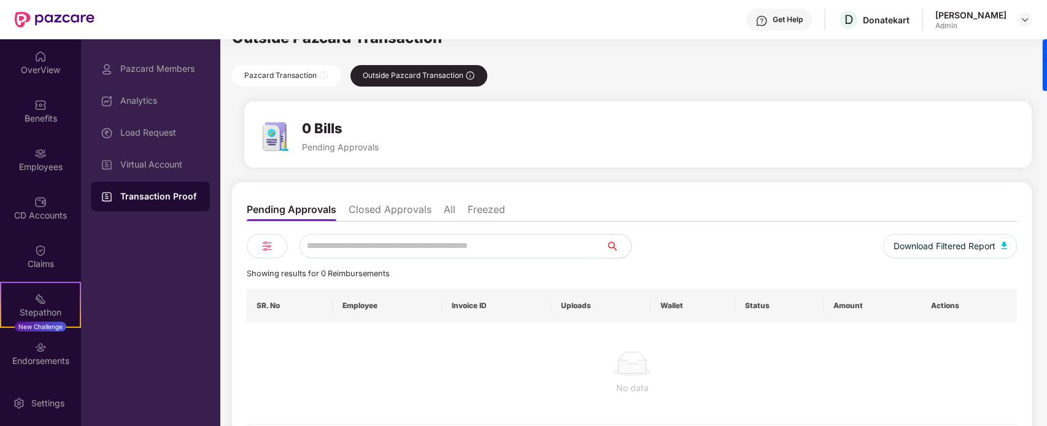
scroll to position [38, 0]
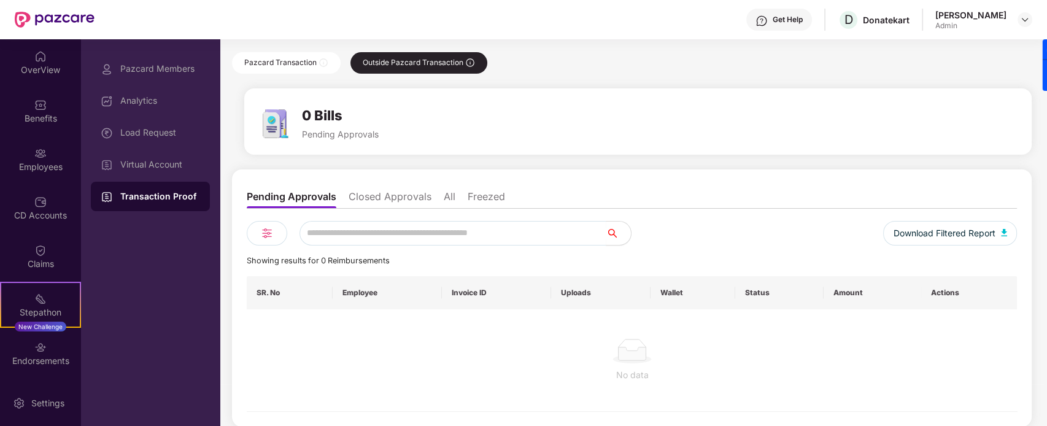
click at [382, 203] on li "Closed Approvals" at bounding box center [390, 199] width 83 height 18
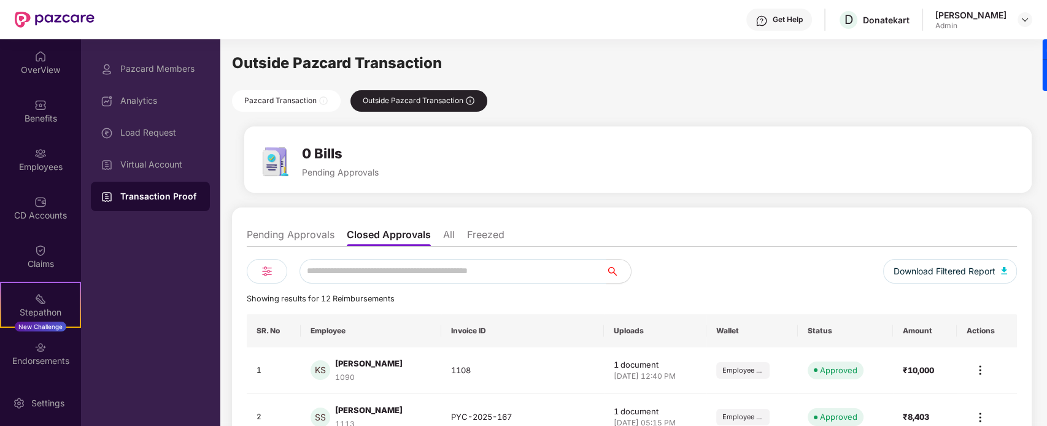
scroll to position [260, 0]
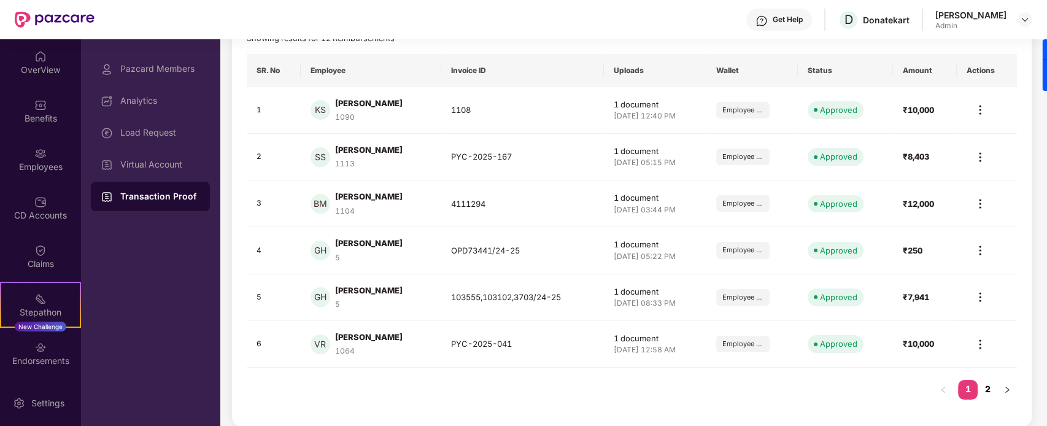
click at [837, 340] on link "2" at bounding box center [988, 389] width 20 height 18
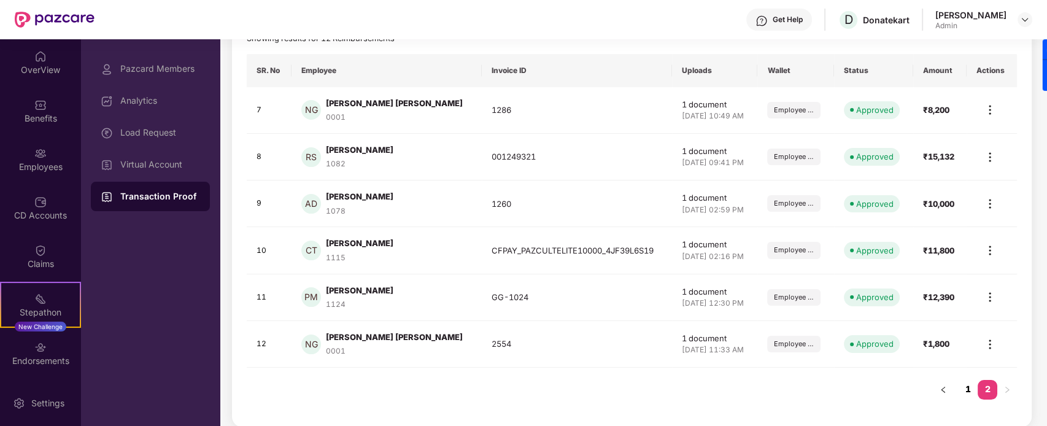
click at [837, 340] on link "1" at bounding box center [968, 389] width 20 height 18
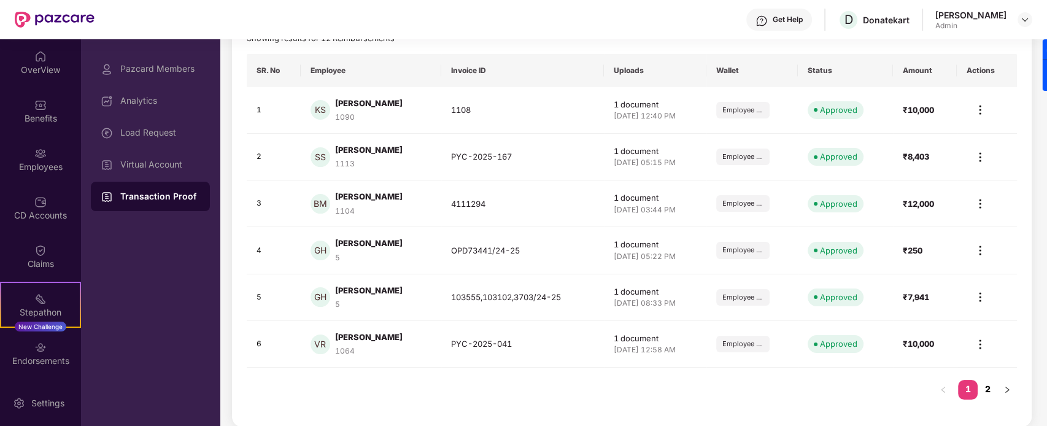
click at [837, 340] on link "2" at bounding box center [988, 389] width 20 height 18
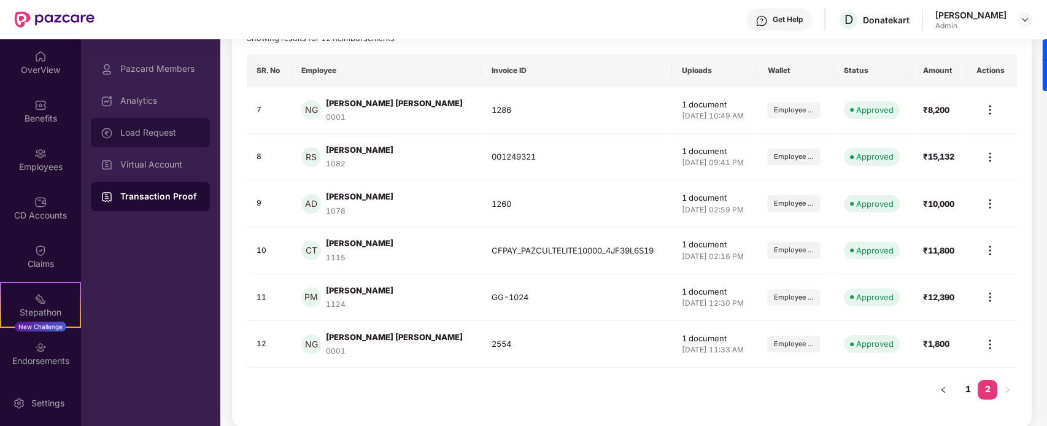
click at [167, 136] on div "Load Request" at bounding box center [150, 132] width 119 height 29
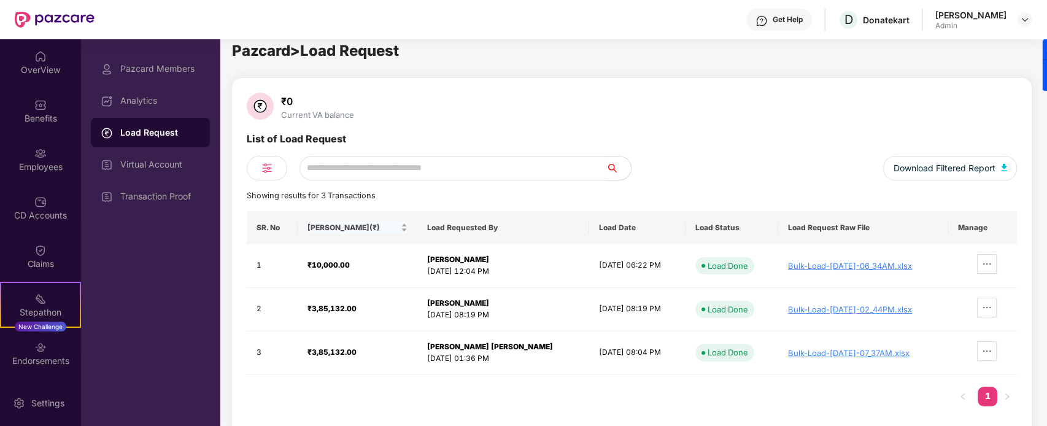
scroll to position [19, 0]
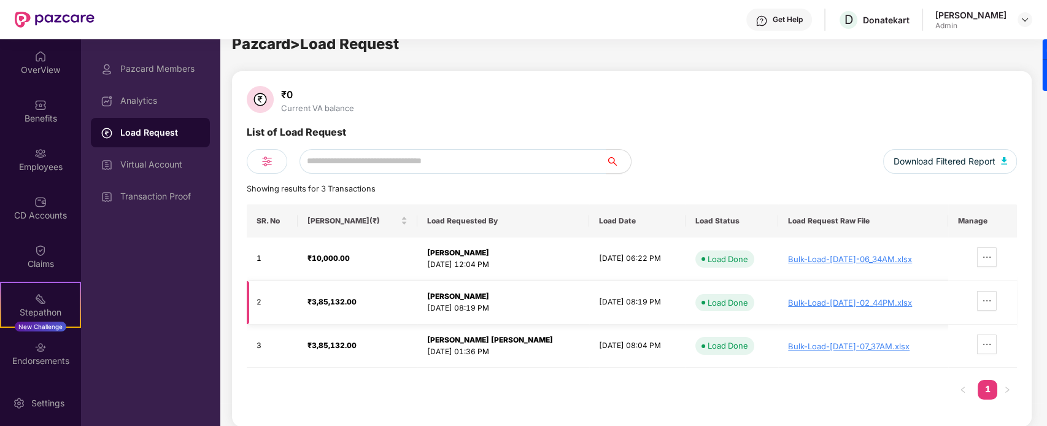
click at [454, 296] on strong "[PERSON_NAME]" at bounding box center [458, 296] width 62 height 9
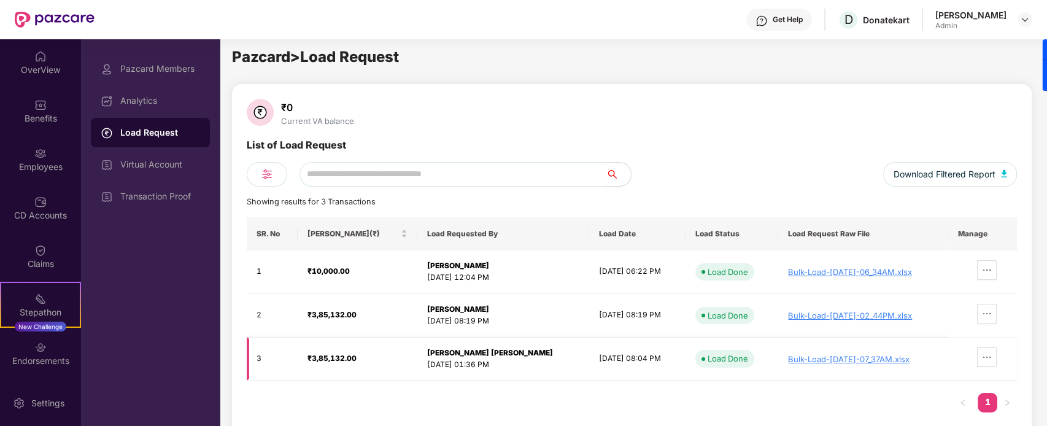
scroll to position [0, 0]
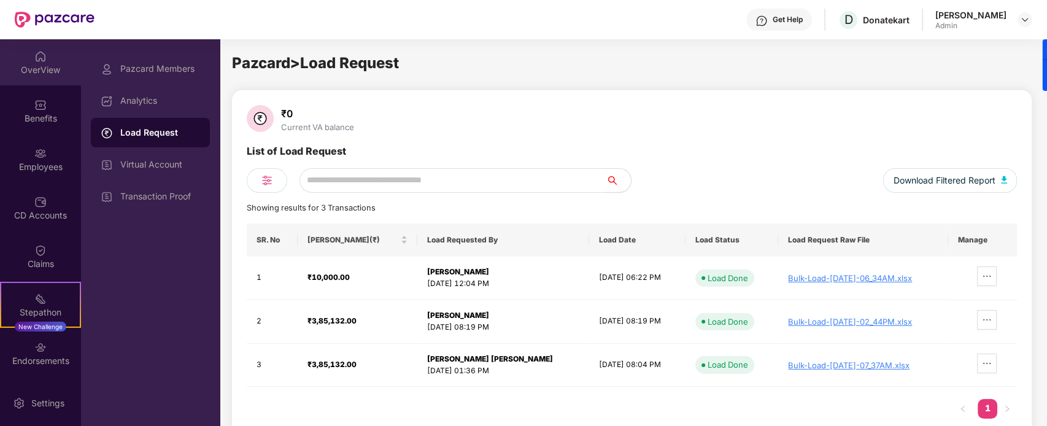
click at [21, 64] on div "OverView" at bounding box center [40, 70] width 81 height 12
